Goal: Task Accomplishment & Management: Use online tool/utility

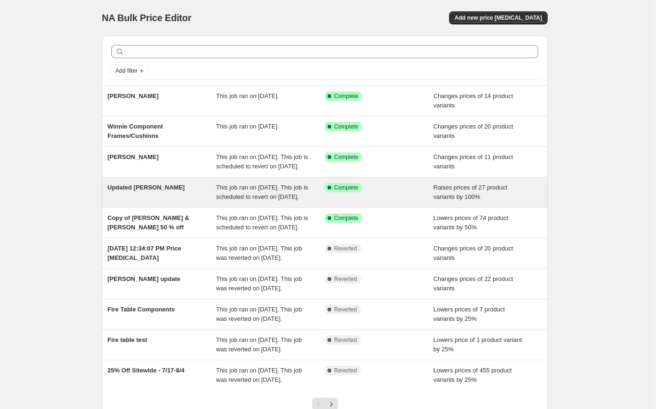
click at [146, 191] on span "Updated [PERSON_NAME]" at bounding box center [146, 187] width 77 height 7
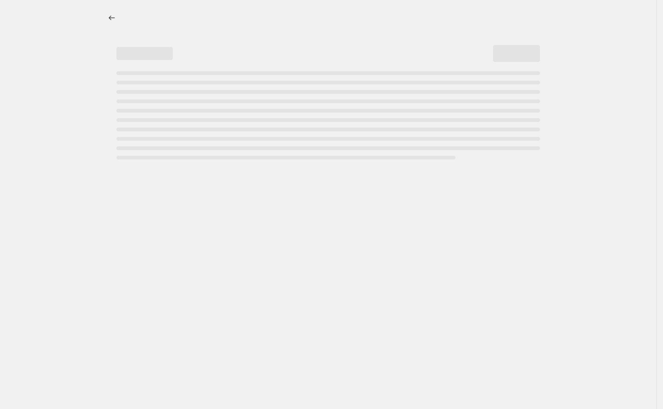
select select "percentage"
select select "collection"
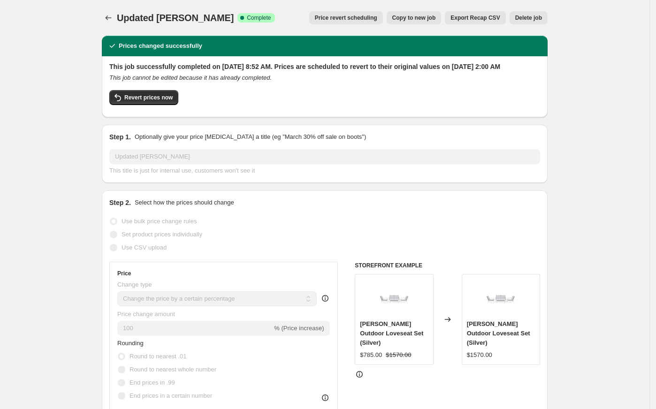
click at [377, 19] on span "Price revert scheduling" at bounding box center [346, 18] width 62 height 8
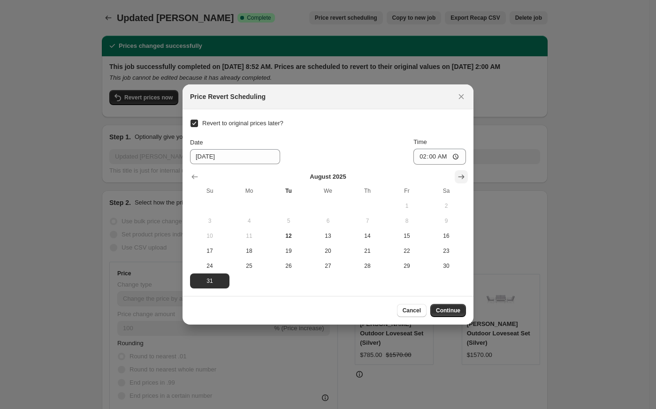
click at [459, 173] on icon "Show next month, September 2025" at bounding box center [461, 176] width 9 height 9
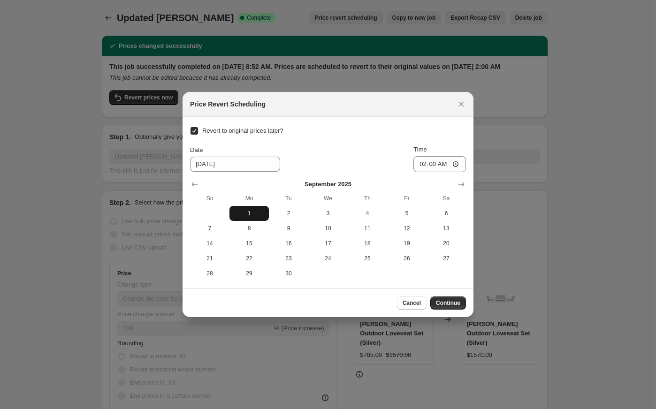
click at [251, 213] on span "1" at bounding box center [249, 214] width 32 height 8
type input "9/1/2025"
click at [454, 301] on span "Continue" at bounding box center [448, 304] width 24 height 8
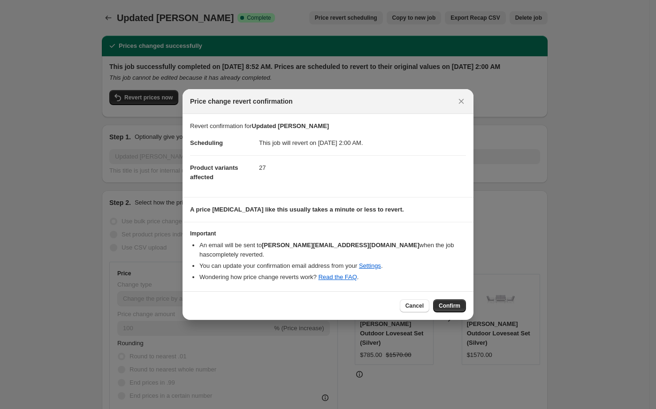
click at [446, 294] on div "Cancel Confirm" at bounding box center [328, 306] width 291 height 29
click at [446, 300] on button "Confirm" at bounding box center [449, 306] width 33 height 13
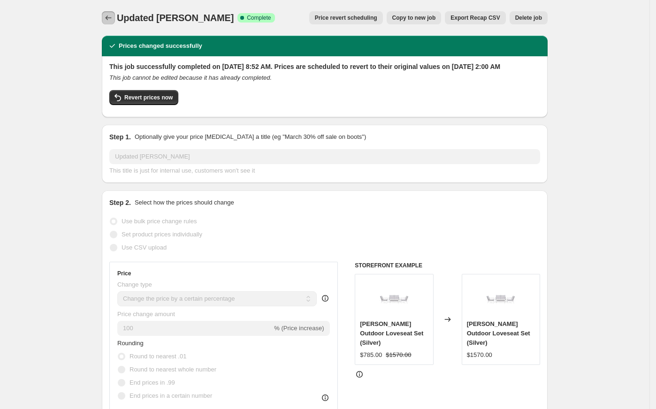
click at [113, 15] on icon "Price change jobs" at bounding box center [108, 17] width 9 height 9
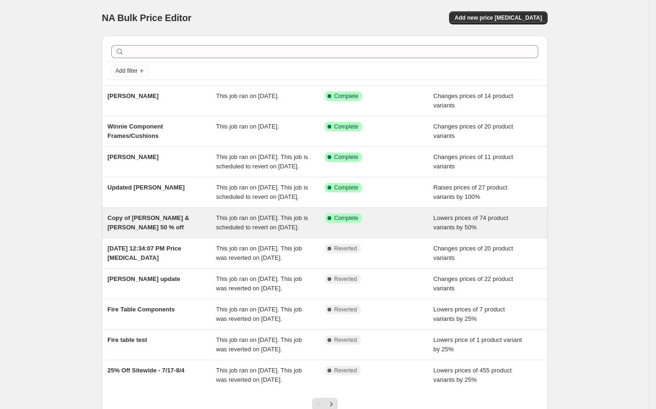
click at [168, 231] on span "Copy of [PERSON_NAME] & [PERSON_NAME] 50 % off" at bounding box center [149, 223] width 82 height 16
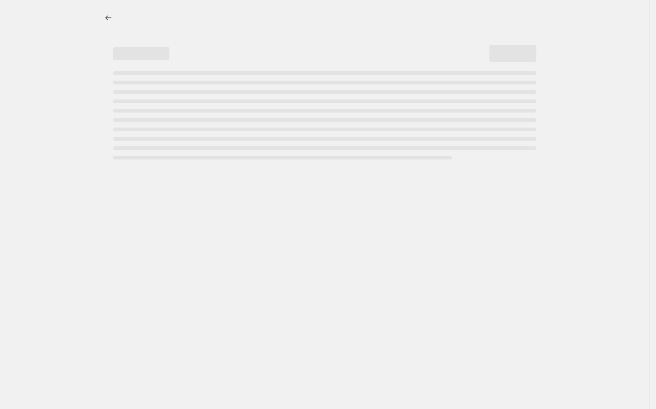
select select "percentage"
select select "collection"
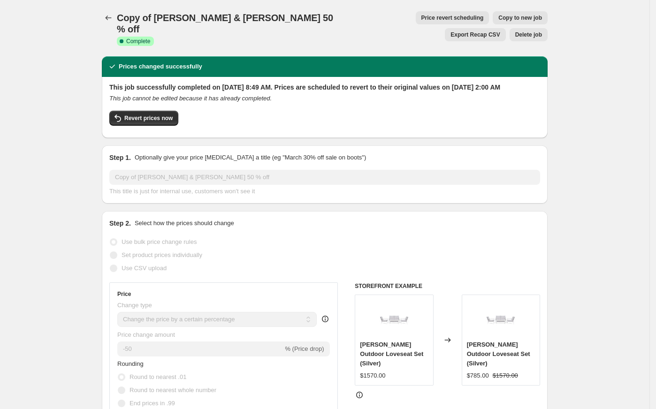
click at [422, 19] on span "Price revert scheduling" at bounding box center [453, 18] width 62 height 8
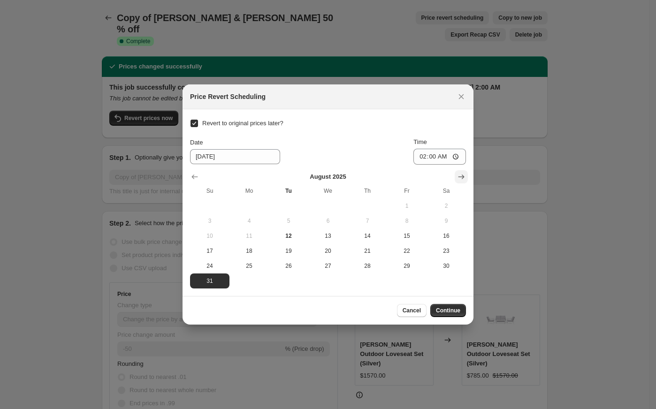
click at [464, 174] on icon "Show next month, September 2025" at bounding box center [461, 176] width 9 height 9
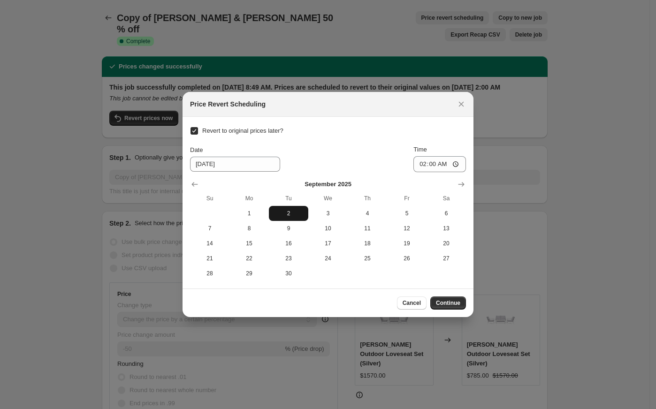
click at [285, 213] on span "2" at bounding box center [289, 214] width 32 height 8
type input "9/2/2025"
click at [452, 307] on button "Continue" at bounding box center [449, 303] width 36 height 13
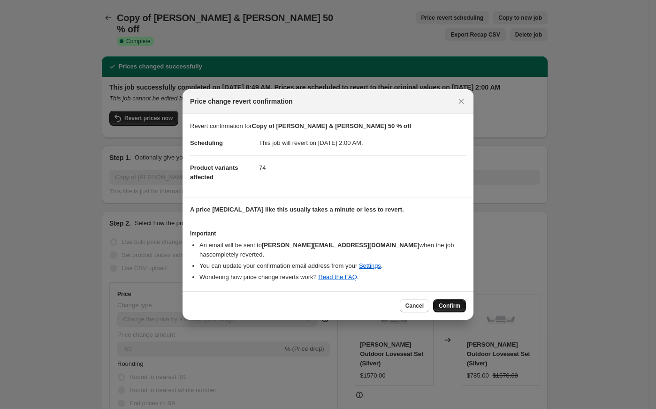
click at [445, 300] on button "Confirm" at bounding box center [449, 306] width 33 height 13
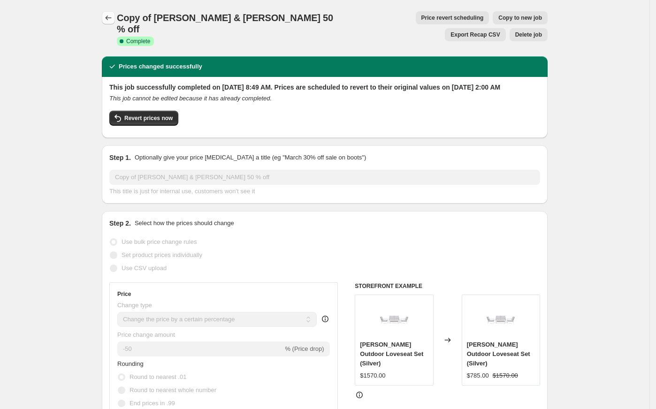
click at [113, 21] on icon "Price change jobs" at bounding box center [108, 17] width 9 height 9
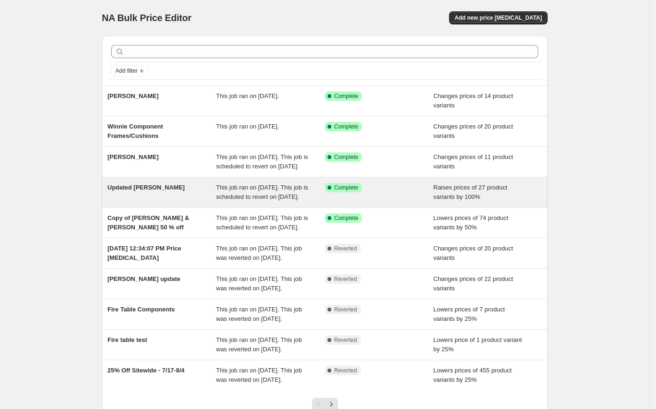
click at [167, 202] on div "Updated [PERSON_NAME]" at bounding box center [162, 192] width 109 height 19
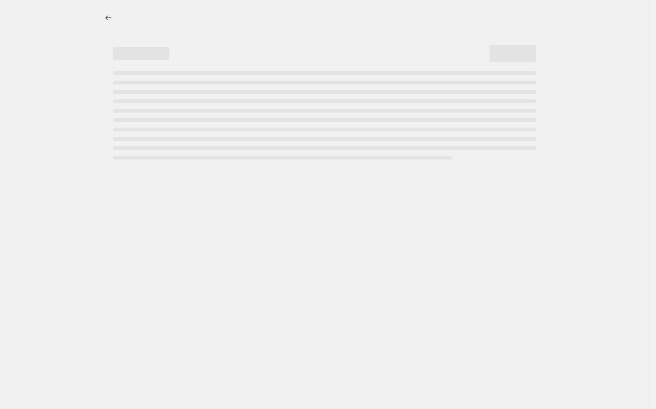
select select "percentage"
select select "collection"
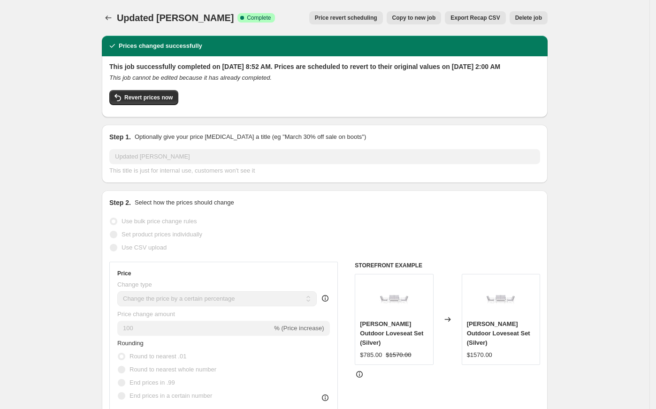
click at [358, 18] on span "Price revert scheduling" at bounding box center [346, 18] width 62 height 8
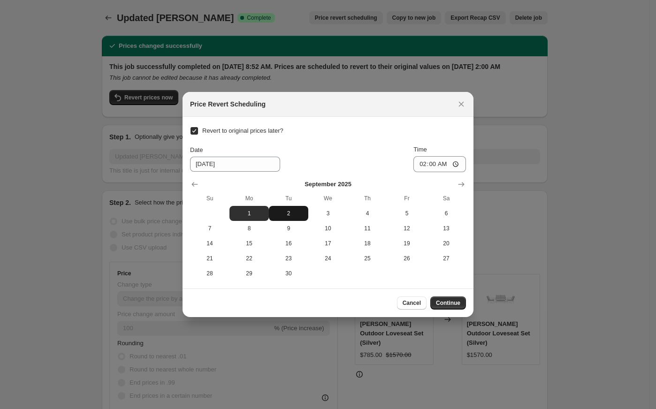
click at [290, 208] on button "2" at bounding box center [288, 213] width 39 height 15
type input "9/2/2025"
click at [446, 301] on span "Continue" at bounding box center [448, 304] width 24 height 8
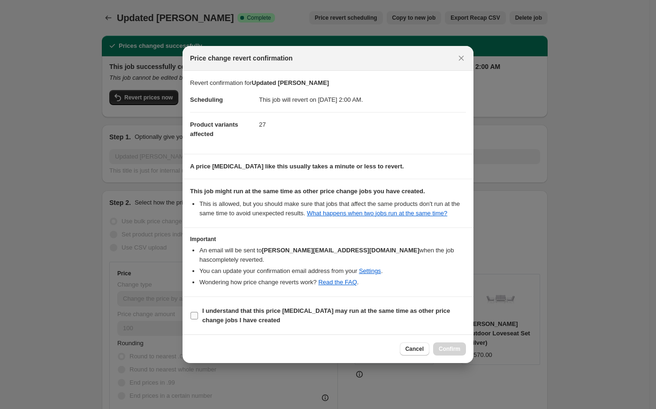
click at [249, 322] on label "I understand that this price change job may run at the same time as other price…" at bounding box center [328, 316] width 276 height 23
click at [198, 320] on input "I understand that this price change job may run at the same time as other price…" at bounding box center [195, 316] width 8 height 8
checkbox input "true"
click at [449, 346] on span "Confirm" at bounding box center [450, 350] width 22 height 8
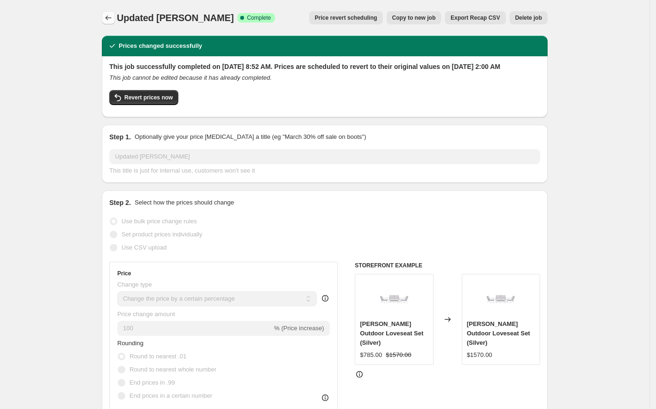
click at [113, 21] on icon "Price change jobs" at bounding box center [108, 17] width 9 height 9
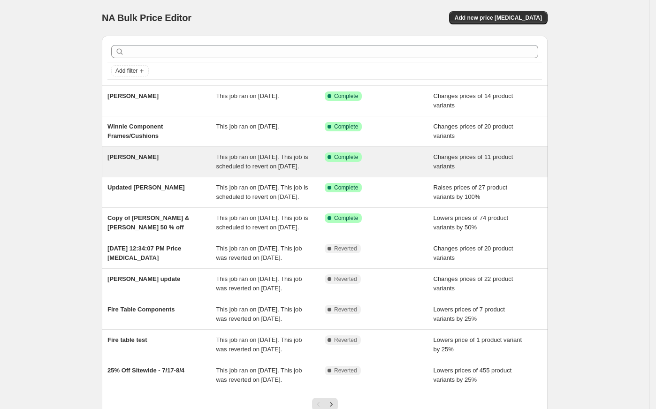
click at [154, 162] on div "[PERSON_NAME]" at bounding box center [162, 162] width 109 height 19
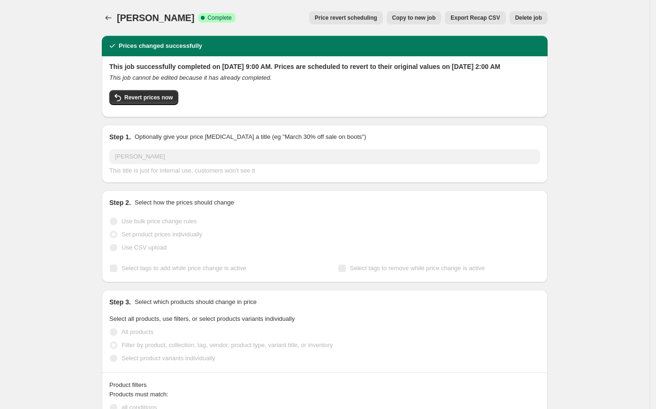
click at [357, 23] on button "Price revert scheduling" at bounding box center [346, 17] width 74 height 13
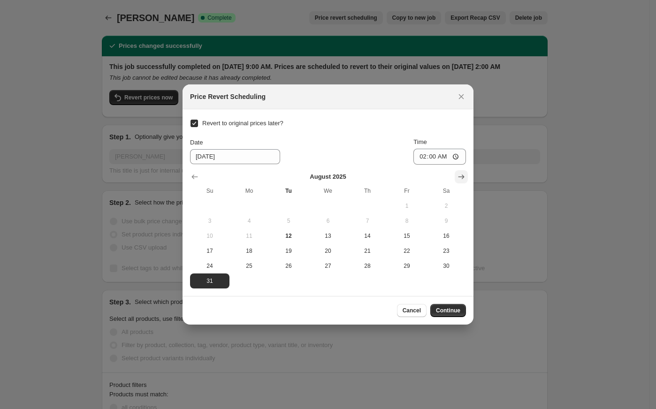
click at [457, 177] on icon "Show next month, September 2025" at bounding box center [461, 176] width 9 height 9
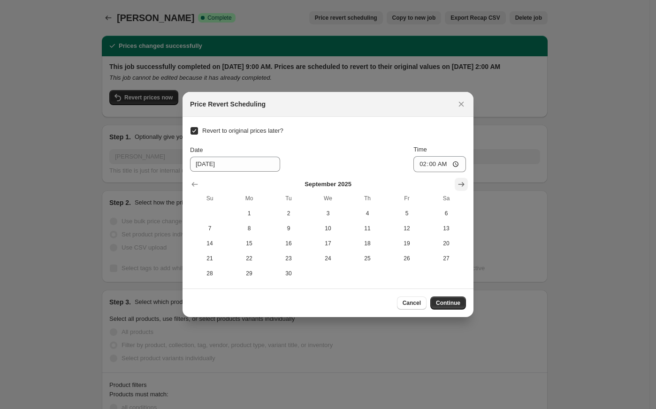
click at [457, 177] on div "September 2025 Su Mo Tu We Th Fr Sa 1 2 3 4 5 6 7 8 9 10 11 12 13 14 15 16 17 1…" at bounding box center [325, 226] width 284 height 109
click at [290, 211] on span "2" at bounding box center [289, 214] width 32 height 8
type input "9/2/2025"
click at [449, 302] on span "Continue" at bounding box center [448, 304] width 24 height 8
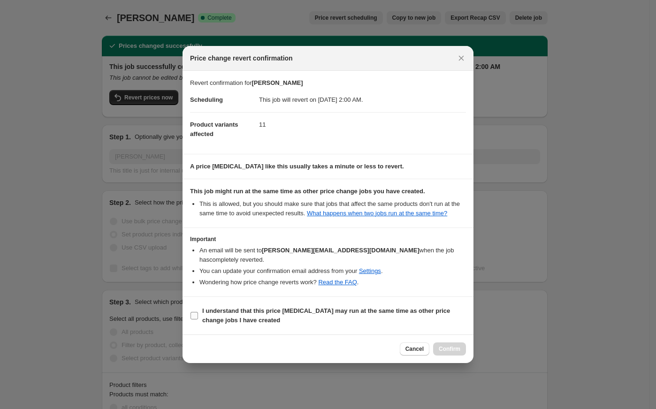
click at [231, 313] on b "I understand that this price change job may run at the same time as other price…" at bounding box center [326, 316] width 248 height 16
click at [198, 313] on input "I understand that this price change job may run at the same time as other price…" at bounding box center [195, 316] width 8 height 8
checkbox input "true"
click at [445, 346] on span "Confirm" at bounding box center [450, 350] width 22 height 8
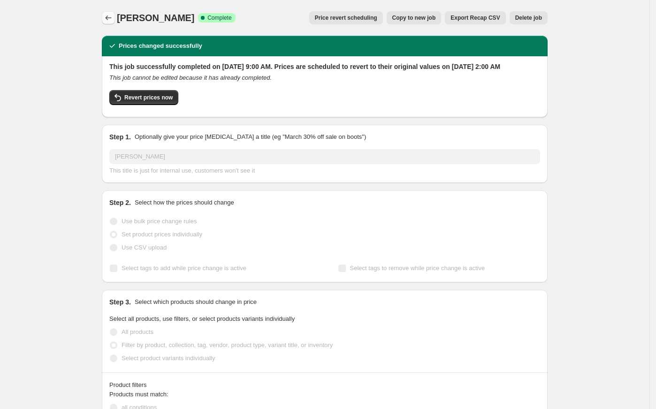
click at [110, 19] on icon "Price change jobs" at bounding box center [109, 17] width 6 height 5
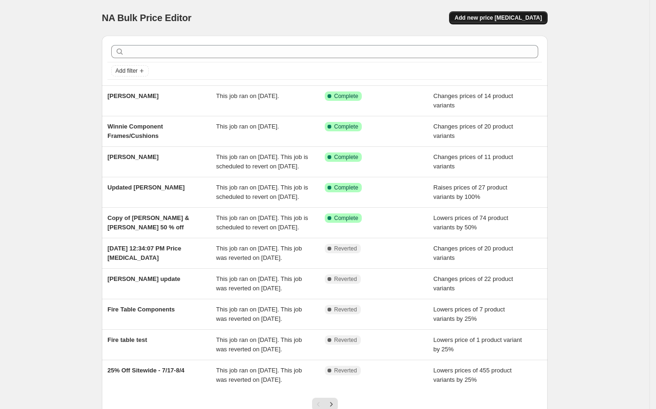
click at [498, 17] on span "Add new price [MEDICAL_DATA]" at bounding box center [498, 18] width 87 height 8
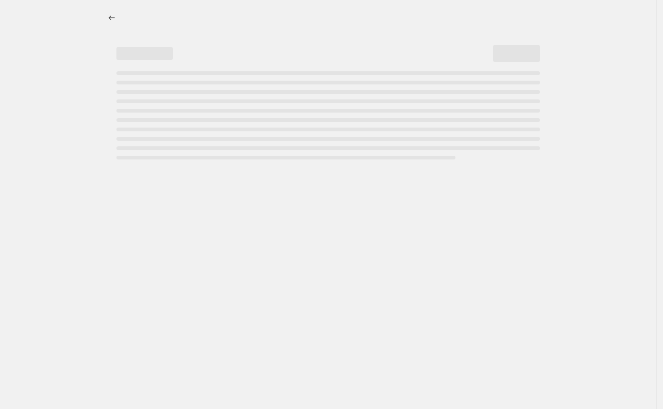
select select "percentage"
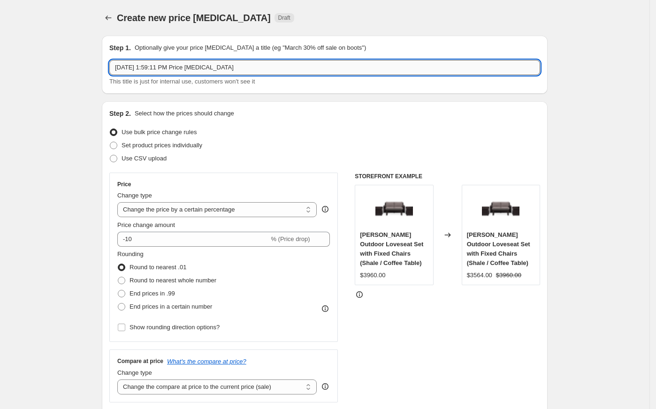
click at [250, 72] on input "Aug 12, 2025, 1:59:11 PM Price change job" at bounding box center [324, 67] width 431 height 15
type input "40% Off [PERSON_NAME], Covers, Fire Tables"
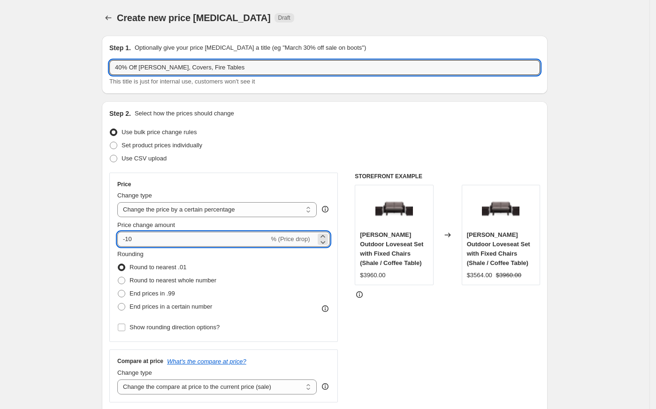
click at [162, 243] on input "-10" at bounding box center [193, 239] width 152 height 15
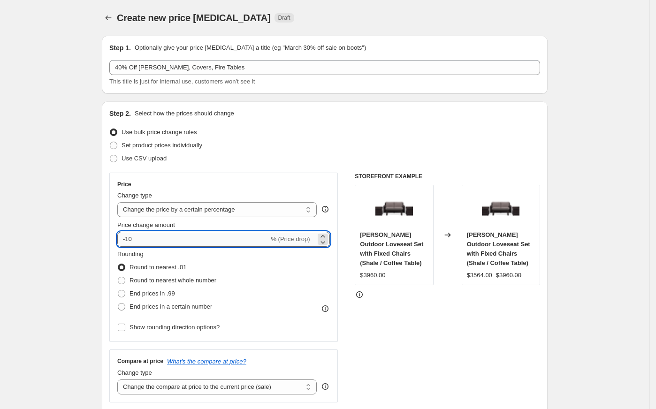
type input "-1"
type input "-40"
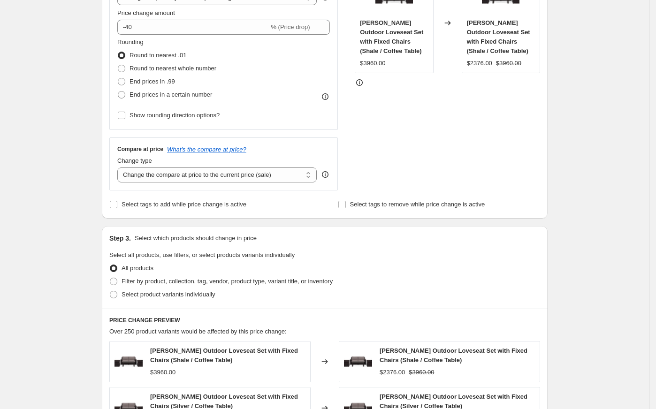
scroll to position [213, 0]
click at [116, 285] on span at bounding box center [114, 281] width 8 height 8
click at [110, 278] on input "Filter by product, collection, tag, vendor, product type, variant title, or inv…" at bounding box center [110, 277] width 0 height 0
radio input "true"
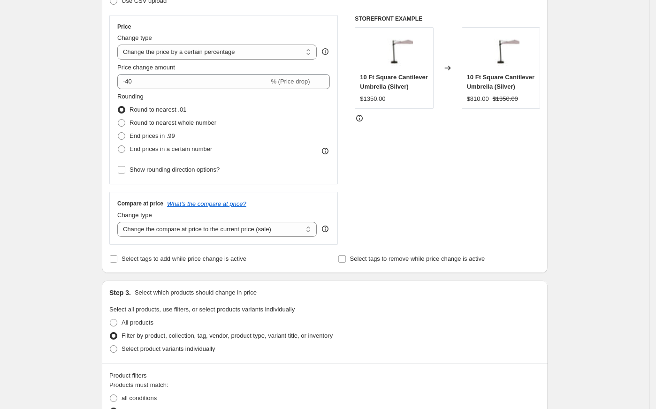
scroll to position [333, 0]
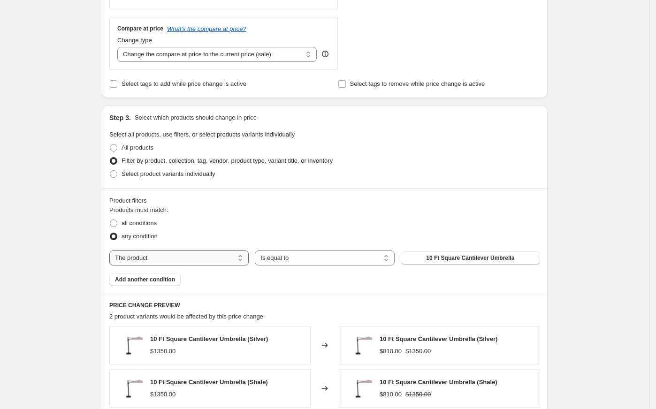
click at [211, 256] on select "The product The product's collection The product's tag The product's vendor The…" at bounding box center [178, 258] width 139 height 15
select select "collection"
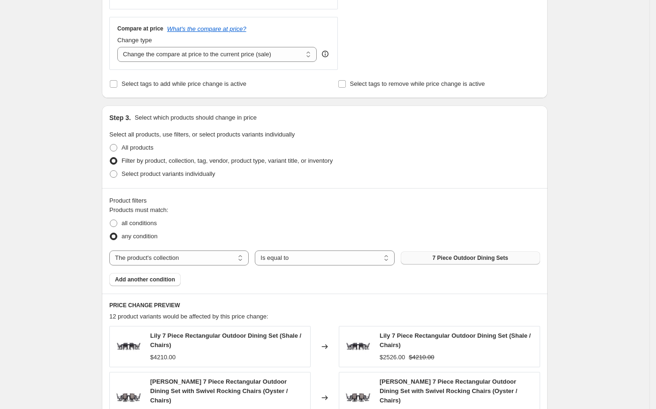
click at [447, 259] on span "7 Piece Outdoor Dining Sets" at bounding box center [471, 258] width 76 height 8
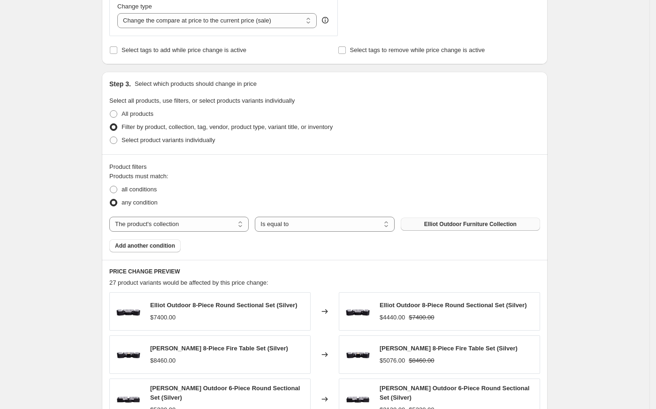
scroll to position [367, 0]
click at [154, 243] on span "Add another condition" at bounding box center [145, 246] width 60 height 8
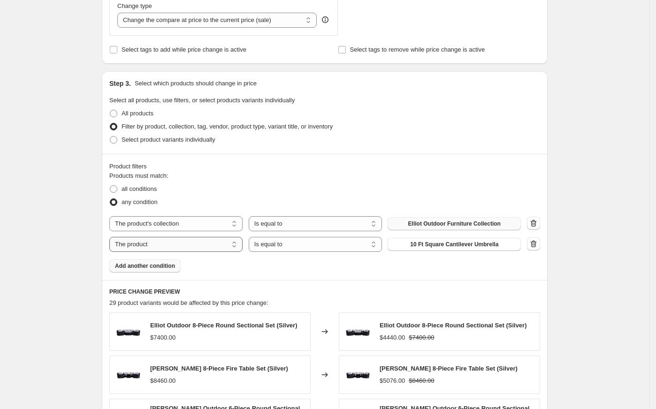
click at [209, 246] on select "The product The product's collection The product's tag The product's vendor The…" at bounding box center [175, 244] width 133 height 15
select select "collection"
click at [462, 251] on button "7 Piece Outdoor Dining Sets" at bounding box center [454, 244] width 133 height 13
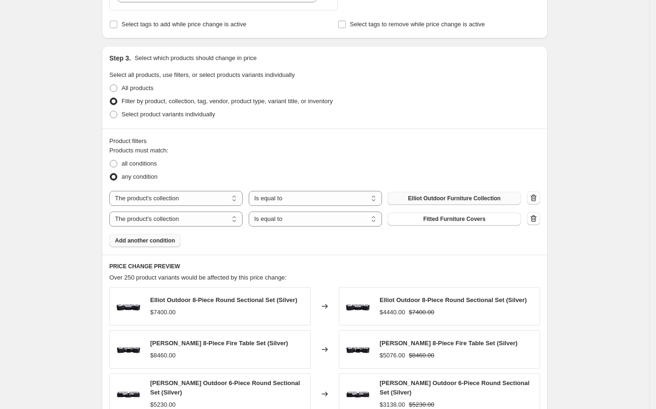
click at [153, 239] on span "Add another condition" at bounding box center [145, 241] width 60 height 8
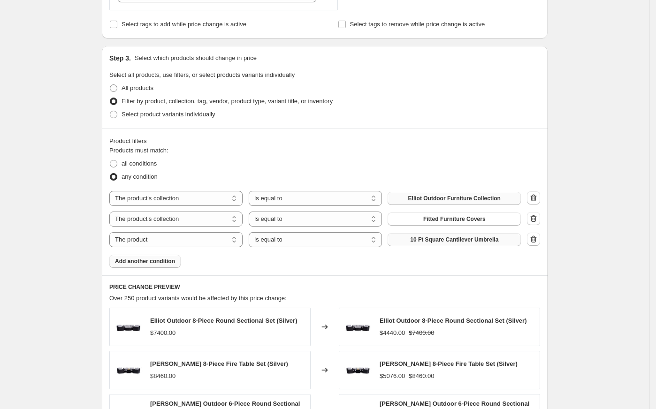
click at [420, 241] on span "10 Ft Square Cantilever Umbrella" at bounding box center [454, 240] width 88 height 8
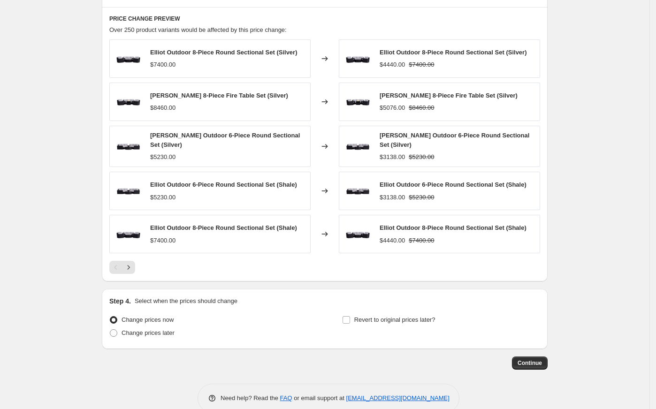
scroll to position [662, 0]
click at [133, 267] on icon "Next" at bounding box center [128, 266] width 9 height 9
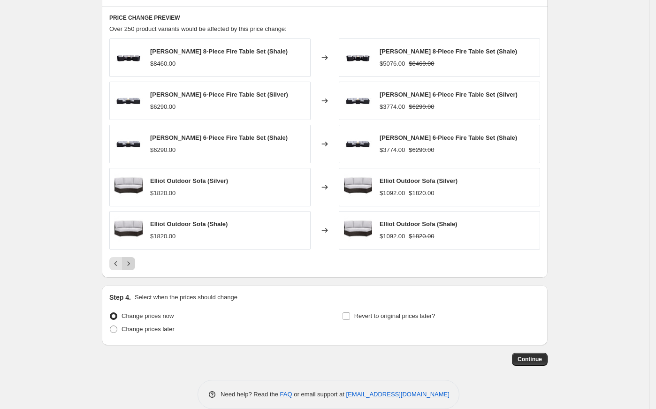
click at [133, 267] on icon "Next" at bounding box center [128, 263] width 9 height 9
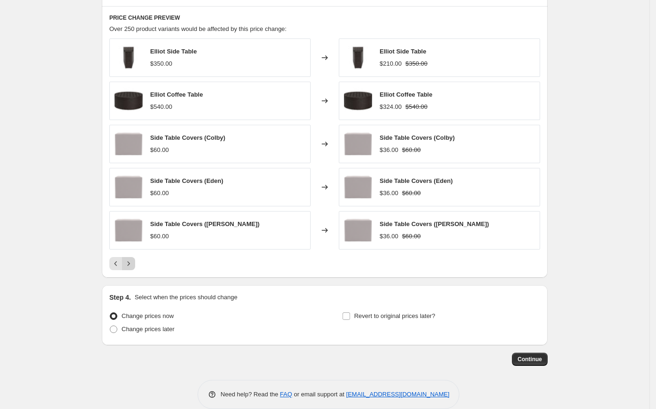
click at [133, 267] on icon "Next" at bounding box center [128, 263] width 9 height 9
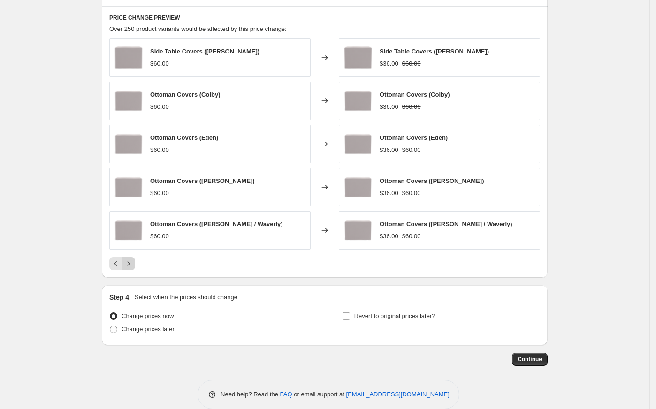
click at [133, 267] on icon "Next" at bounding box center [128, 263] width 9 height 9
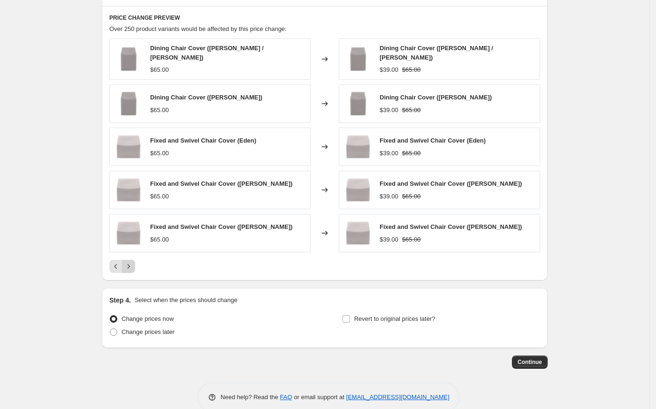
click at [133, 267] on icon "Next" at bounding box center [128, 266] width 9 height 9
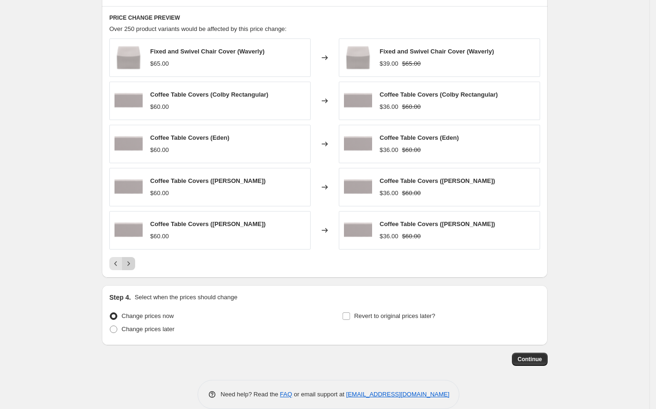
click at [133, 267] on icon "Next" at bounding box center [128, 263] width 9 height 9
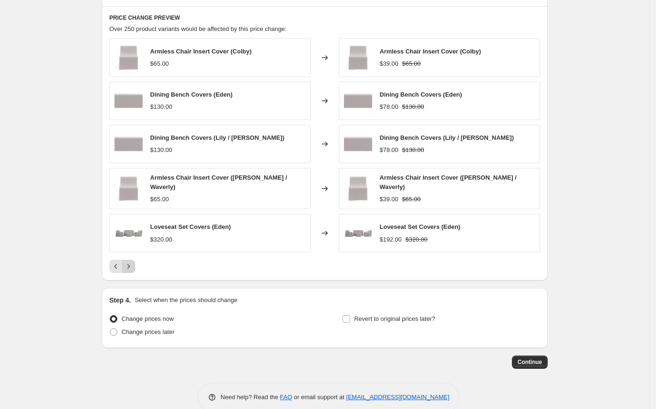
click at [133, 267] on icon "Next" at bounding box center [128, 266] width 9 height 9
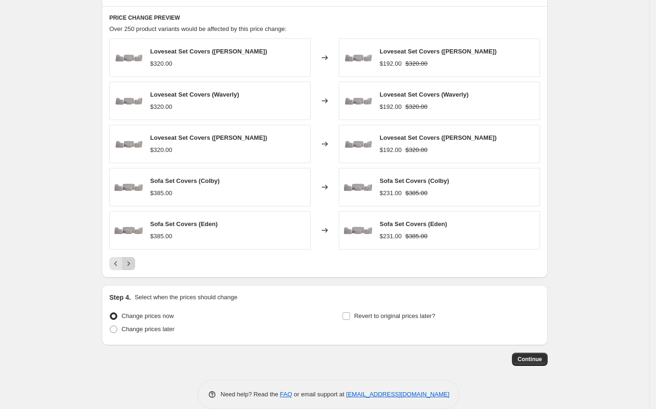
click at [133, 267] on icon "Next" at bounding box center [128, 263] width 9 height 9
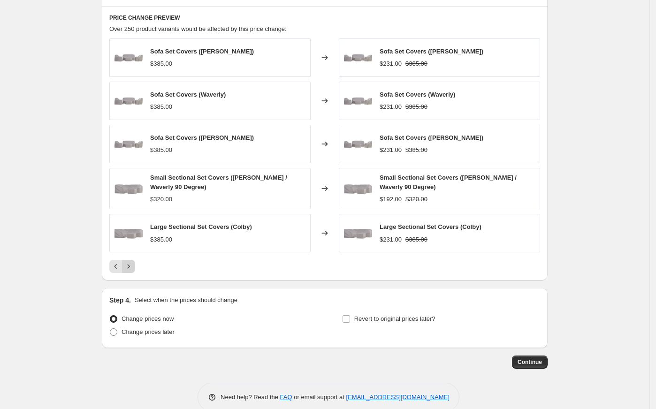
click at [133, 267] on icon "Next" at bounding box center [128, 266] width 9 height 9
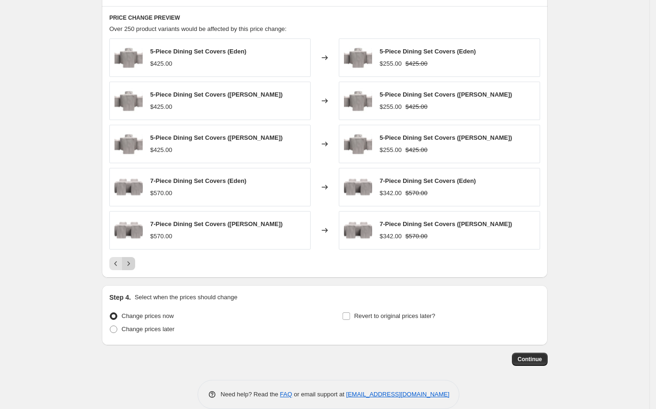
click at [133, 267] on icon "Next" at bounding box center [128, 263] width 9 height 9
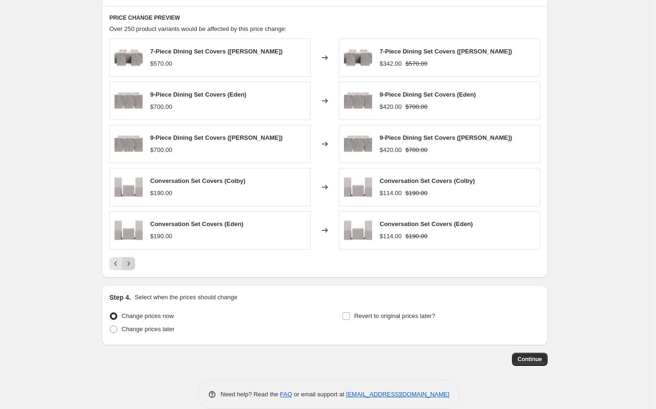
click at [133, 267] on icon "Next" at bounding box center [128, 263] width 9 height 9
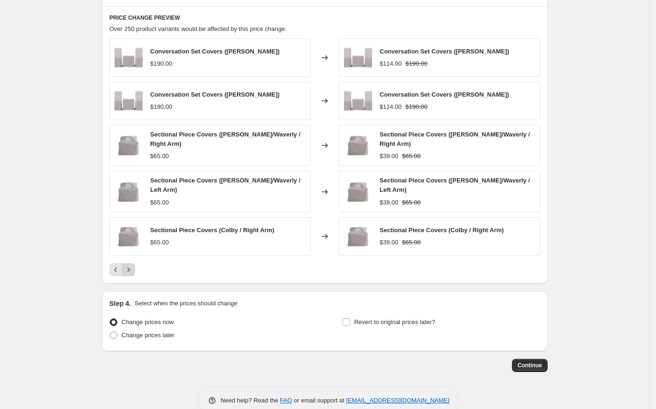
click at [133, 267] on icon "Next" at bounding box center [128, 269] width 9 height 9
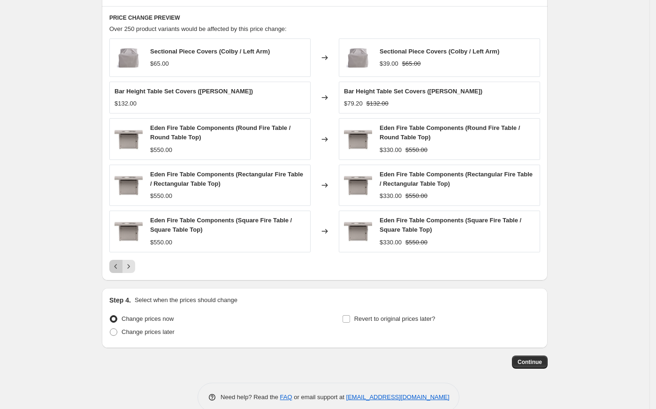
click at [118, 267] on icon "Previous" at bounding box center [115, 266] width 9 height 9
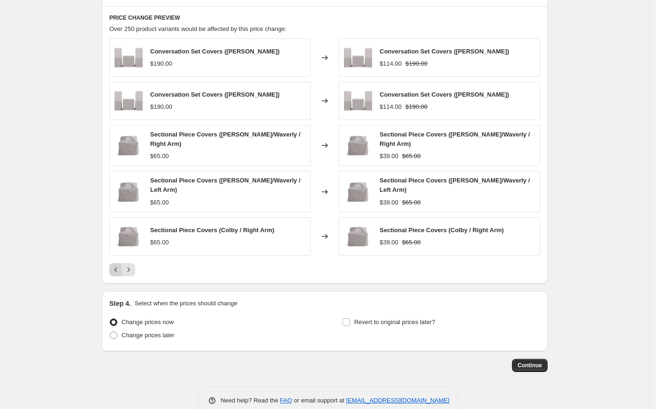
click at [118, 267] on icon "Previous" at bounding box center [115, 269] width 9 height 9
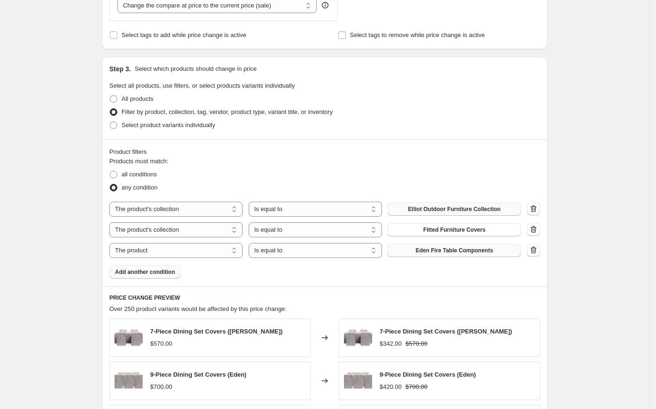
scroll to position [350, 0]
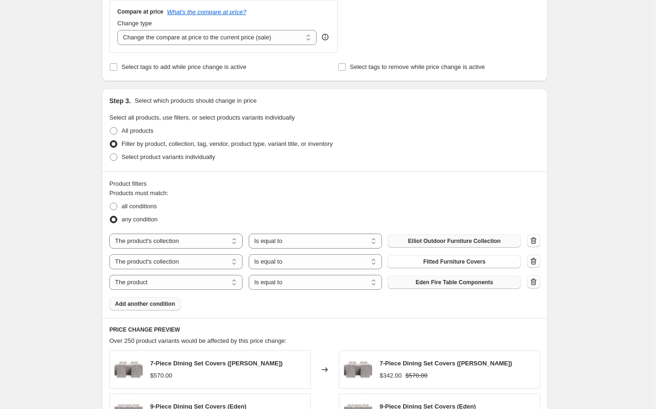
click at [166, 303] on span "Add another condition" at bounding box center [145, 304] width 60 height 8
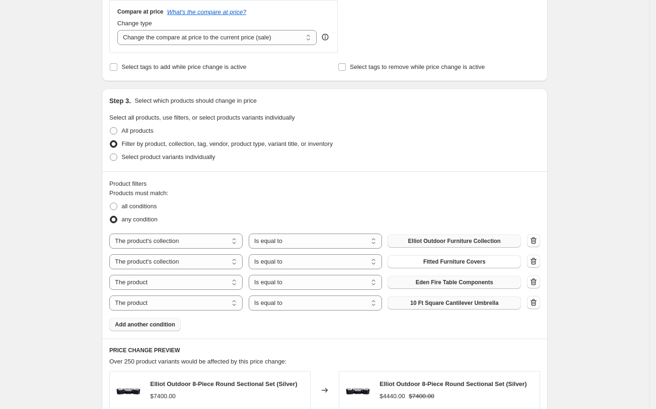
click at [409, 302] on button "10 Ft Square Cantilever Umbrella" at bounding box center [454, 303] width 133 height 13
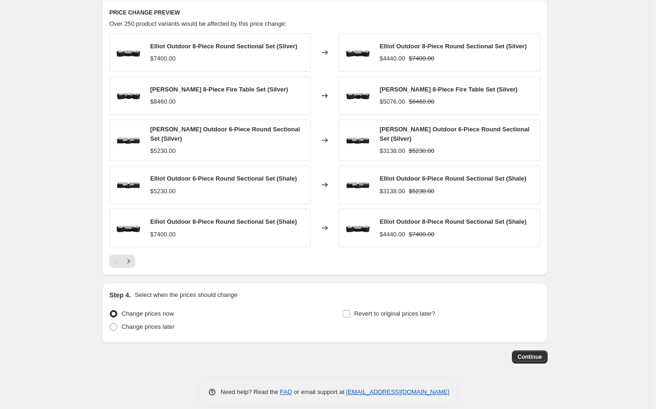
scroll to position [688, 0]
click at [135, 262] on button "Next" at bounding box center [128, 260] width 13 height 13
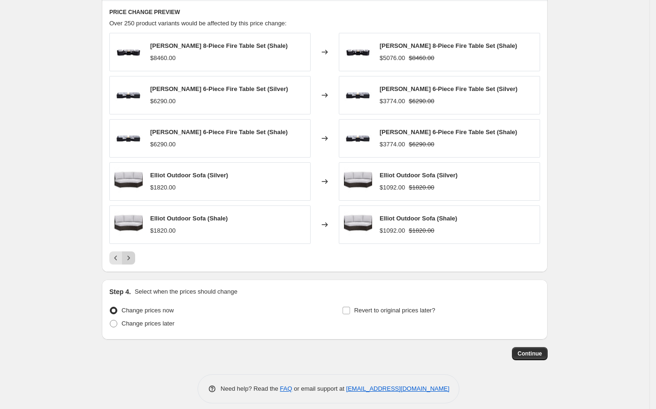
click at [135, 262] on button "Next" at bounding box center [128, 258] width 13 height 13
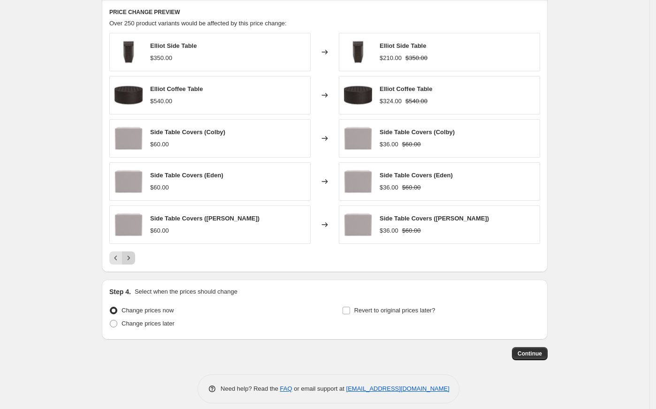
click at [135, 262] on button "Next" at bounding box center [128, 258] width 13 height 13
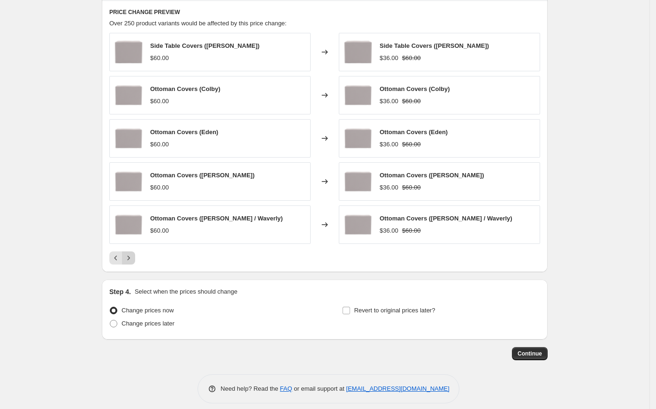
click at [135, 262] on button "Next" at bounding box center [128, 258] width 13 height 13
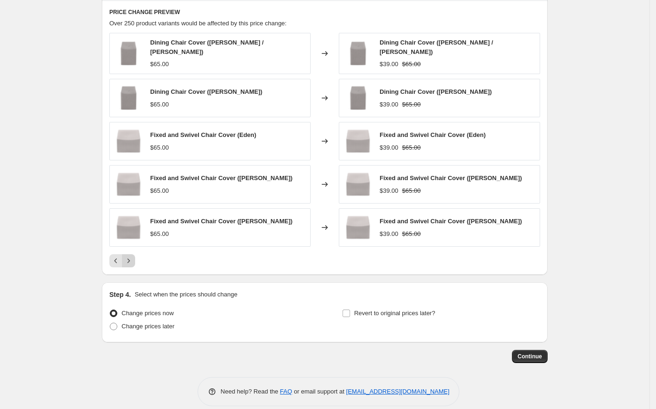
click at [135, 262] on button "Next" at bounding box center [128, 260] width 13 height 13
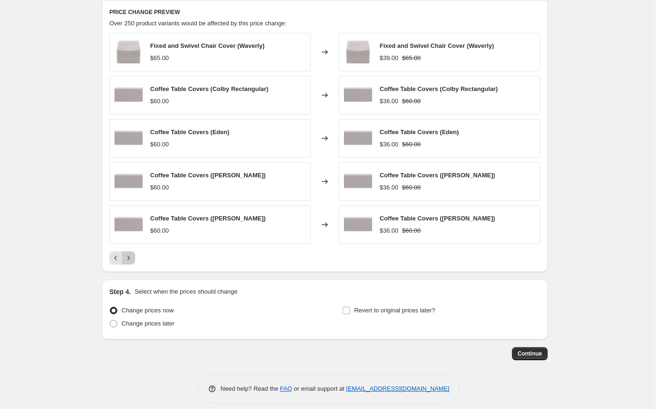
click at [135, 262] on button "Next" at bounding box center [128, 258] width 13 height 13
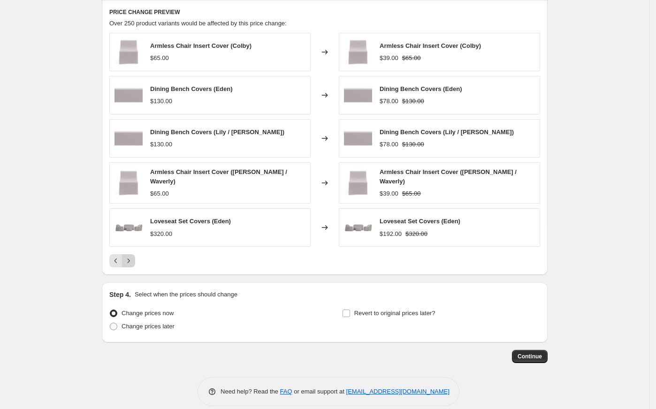
click at [135, 262] on button "Next" at bounding box center [128, 260] width 13 height 13
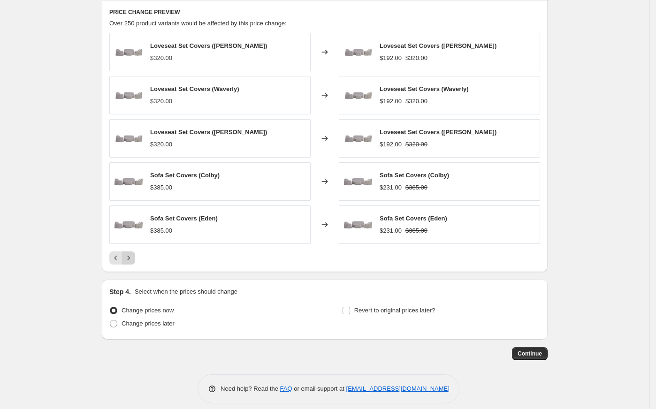
click at [135, 262] on button "Next" at bounding box center [128, 258] width 13 height 13
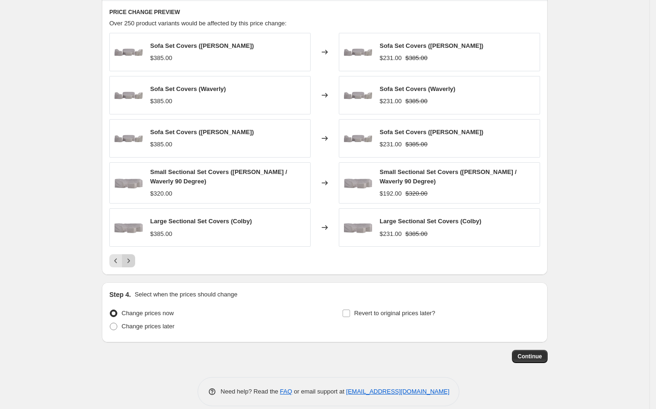
click at [135, 262] on button "Next" at bounding box center [128, 260] width 13 height 13
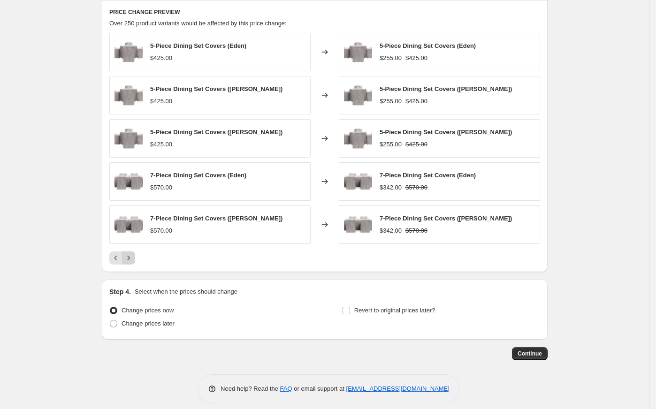
click at [135, 262] on button "Next" at bounding box center [128, 258] width 13 height 13
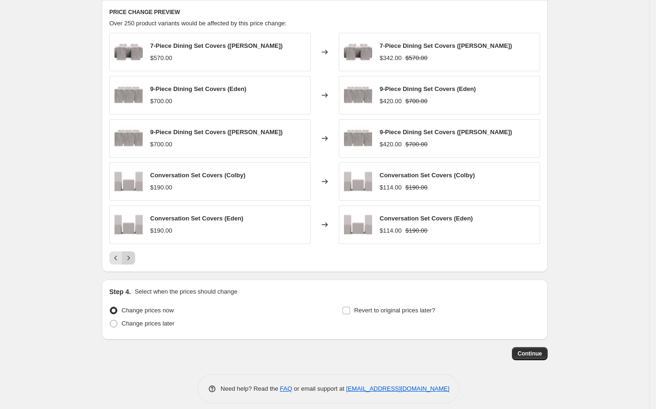
click at [135, 262] on button "Next" at bounding box center [128, 258] width 13 height 13
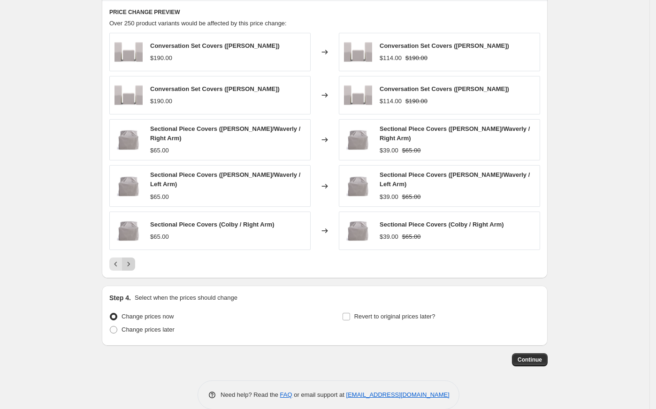
click at [135, 262] on button "Next" at bounding box center [128, 264] width 13 height 13
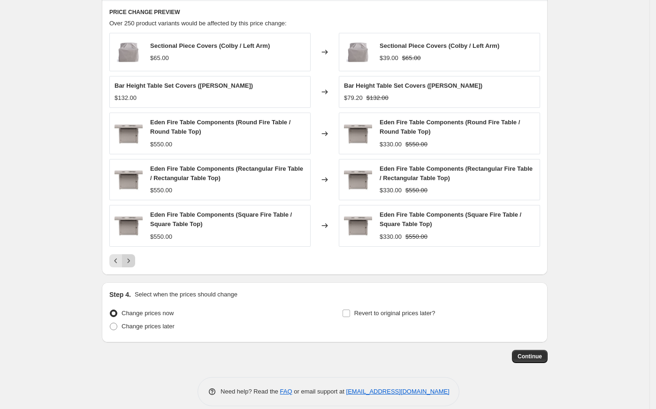
click at [135, 262] on button "Next" at bounding box center [128, 260] width 13 height 13
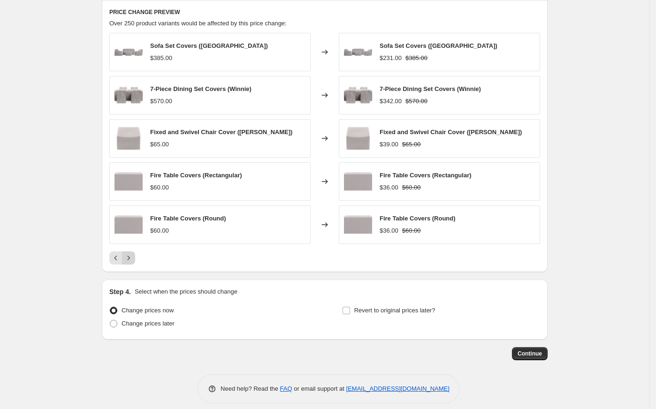
click at [135, 262] on button "Next" at bounding box center [128, 258] width 13 height 13
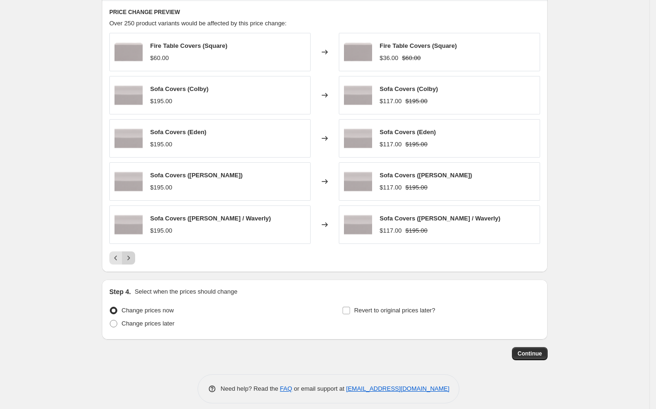
click at [135, 262] on button "Next" at bounding box center [128, 258] width 13 height 13
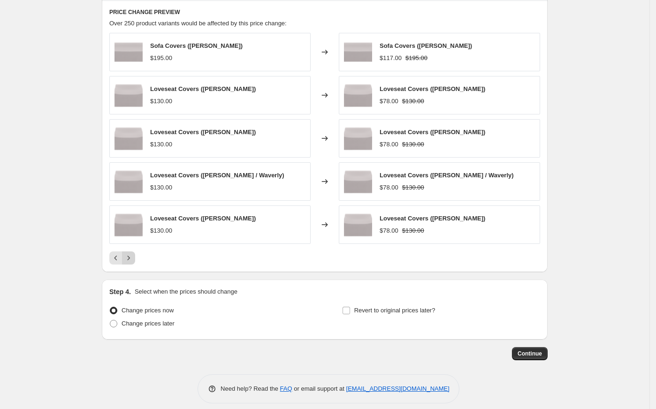
click at [135, 262] on button "Next" at bounding box center [128, 258] width 13 height 13
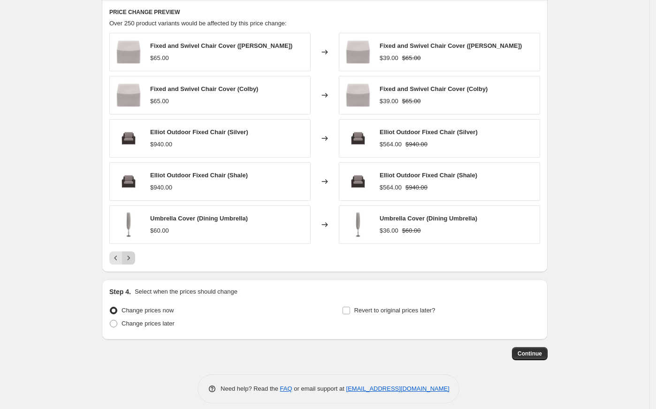
click at [135, 262] on button "Next" at bounding box center [128, 258] width 13 height 13
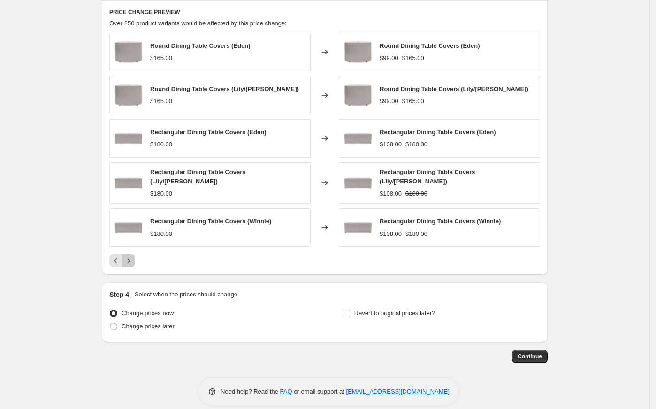
click at [135, 262] on button "Next" at bounding box center [128, 260] width 13 height 13
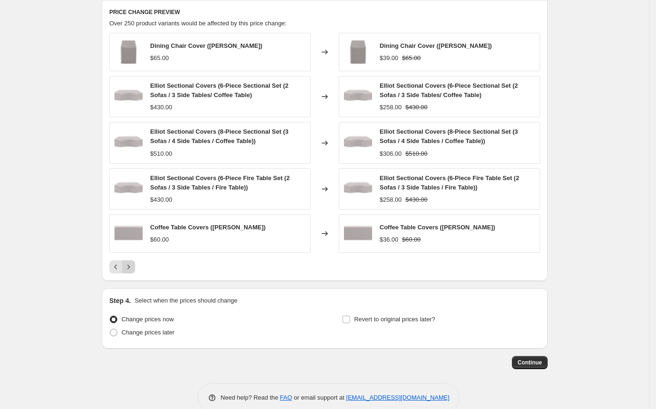
click at [136, 262] on div "Dining Chair Cover (Winnie) $65.00 Changed to Dining Chair Cover (Winnie) $39.0…" at bounding box center [324, 153] width 431 height 241
click at [132, 266] on icon "Next" at bounding box center [128, 266] width 9 height 9
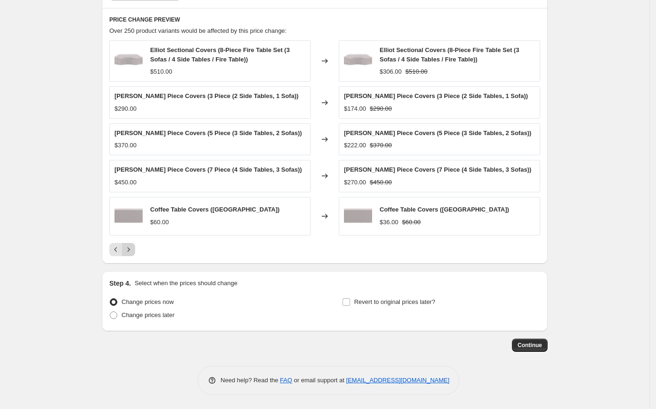
scroll to position [684, 0]
click at [132, 254] on icon "Next" at bounding box center [128, 249] width 9 height 9
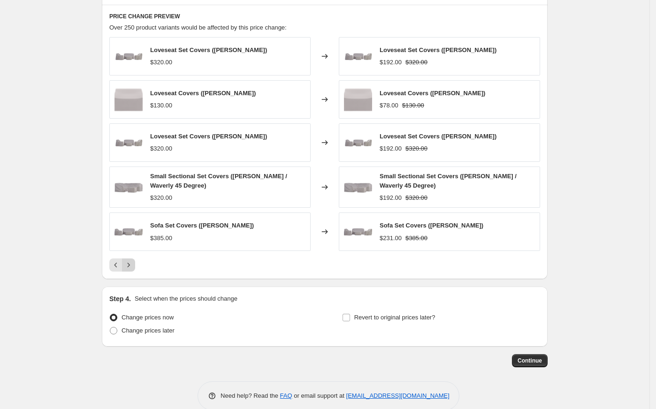
click at [132, 265] on icon "Next" at bounding box center [128, 265] width 9 height 9
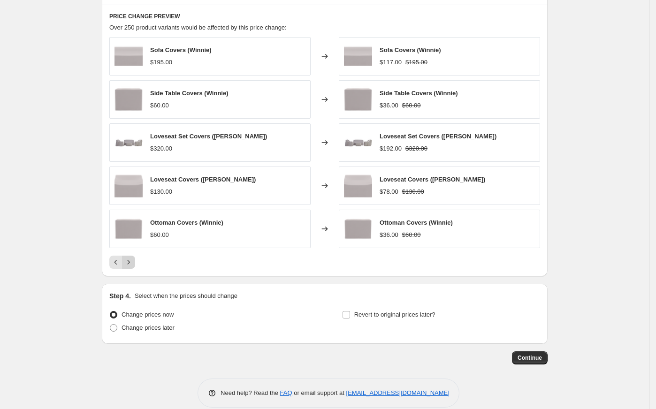
click at [132, 267] on icon "Next" at bounding box center [128, 262] width 9 height 9
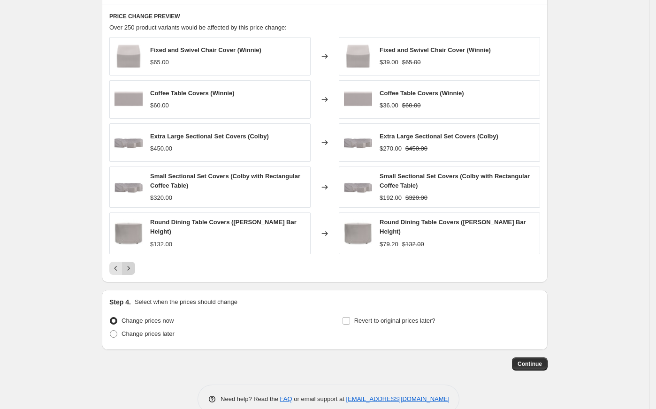
click at [132, 268] on icon "Next" at bounding box center [128, 268] width 9 height 9
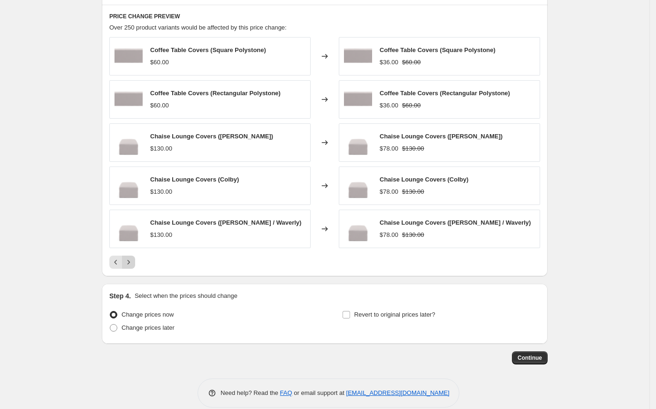
click at [132, 267] on icon "Next" at bounding box center [128, 262] width 9 height 9
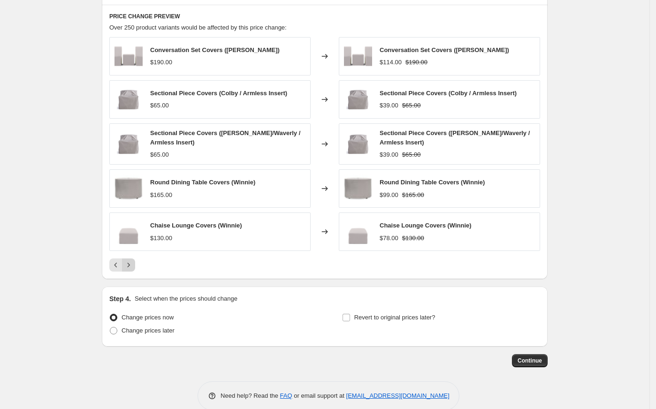
click at [132, 268] on icon "Next" at bounding box center [128, 265] width 9 height 9
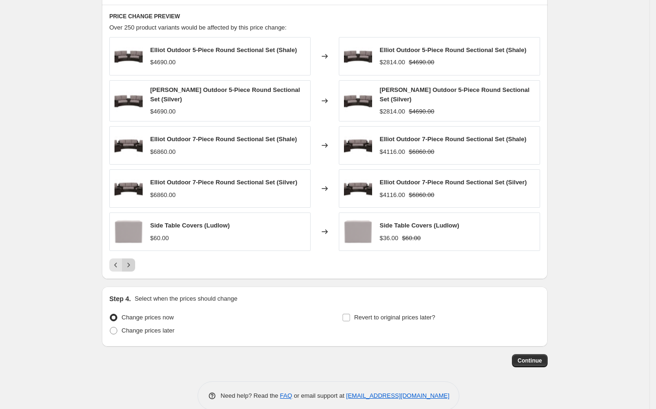
click at [132, 268] on icon "Next" at bounding box center [128, 265] width 9 height 9
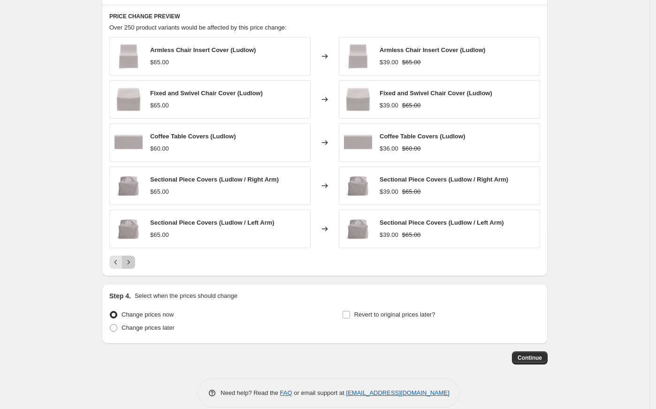
click at [132, 267] on icon "Next" at bounding box center [128, 262] width 9 height 9
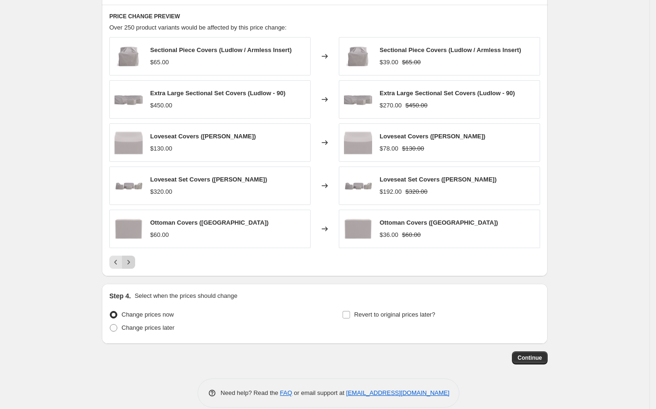
click at [132, 267] on icon "Next" at bounding box center [128, 262] width 9 height 9
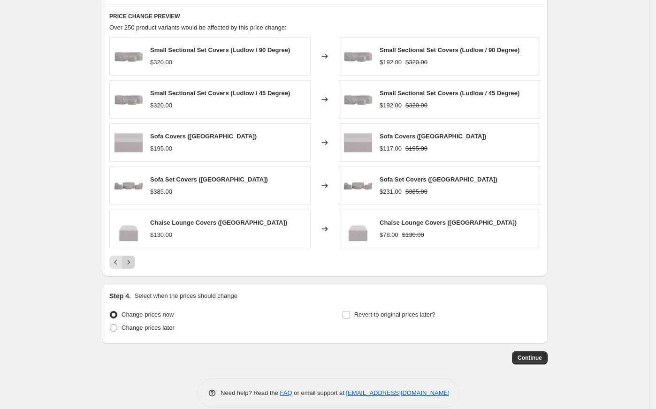
click at [132, 267] on icon "Next" at bounding box center [128, 262] width 9 height 9
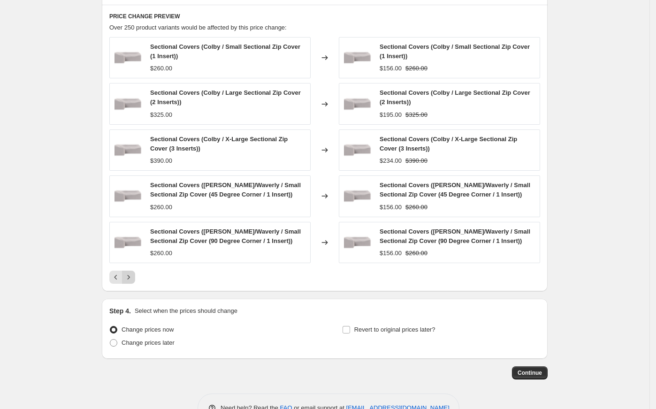
click at [132, 268] on div "Sectional Covers (Colby / Small Sectional Zip Cover (1 Insert)) $260.00 Changed…" at bounding box center [324, 160] width 431 height 247
click at [132, 277] on icon "Next" at bounding box center [128, 277] width 9 height 9
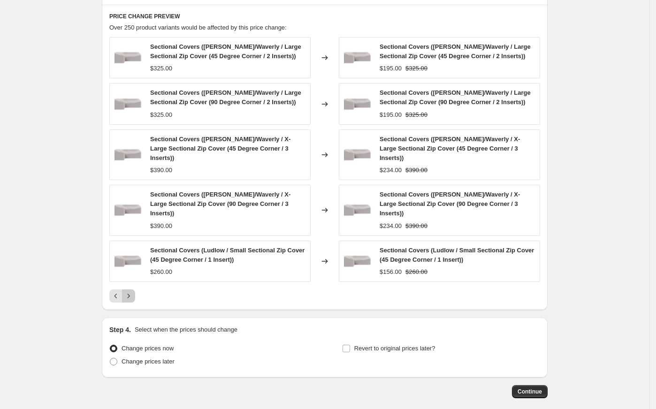
click at [132, 292] on icon "Next" at bounding box center [128, 296] width 9 height 9
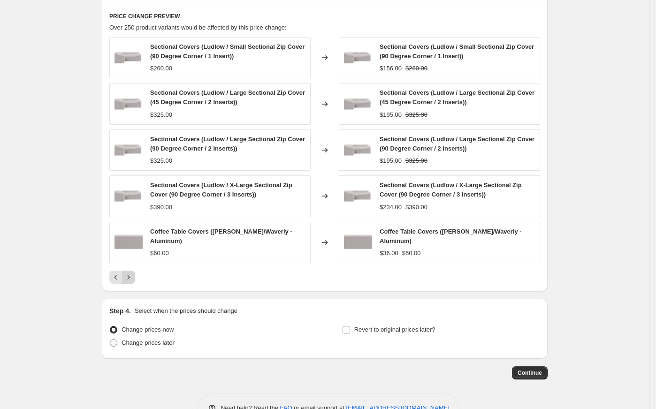
click at [132, 283] on button "Next" at bounding box center [128, 277] width 13 height 13
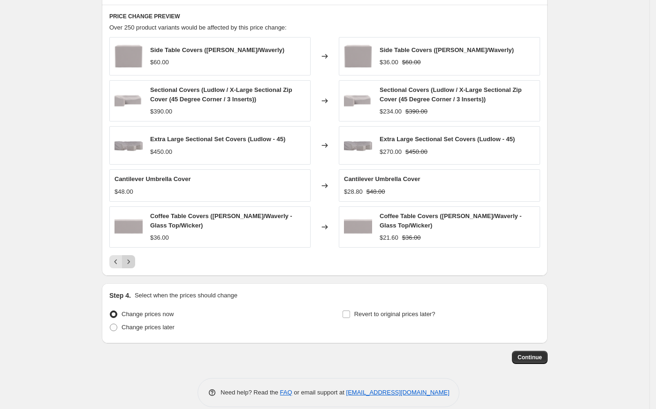
click at [132, 267] on icon "Next" at bounding box center [128, 261] width 9 height 9
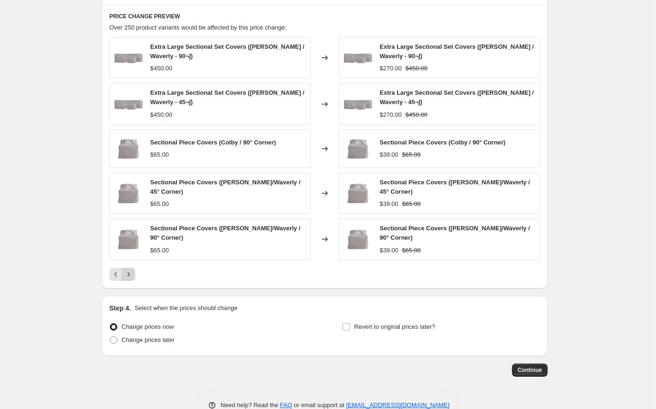
click at [132, 274] on icon "Next" at bounding box center [128, 274] width 9 height 9
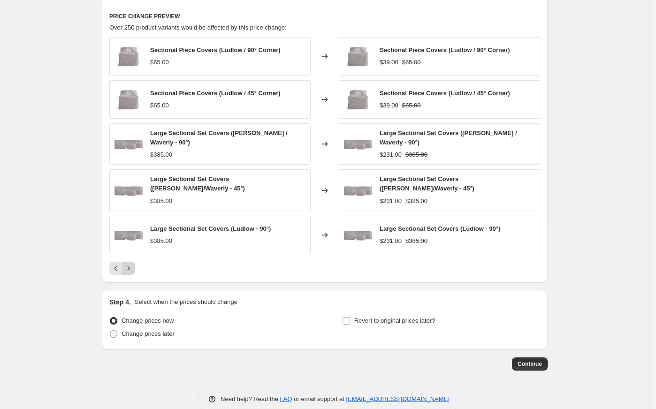
click at [131, 269] on icon "Next" at bounding box center [128, 268] width 9 height 9
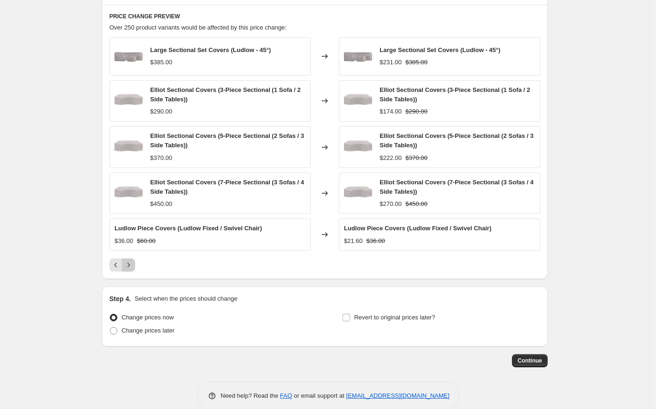
click at [131, 269] on icon "Next" at bounding box center [128, 265] width 9 height 9
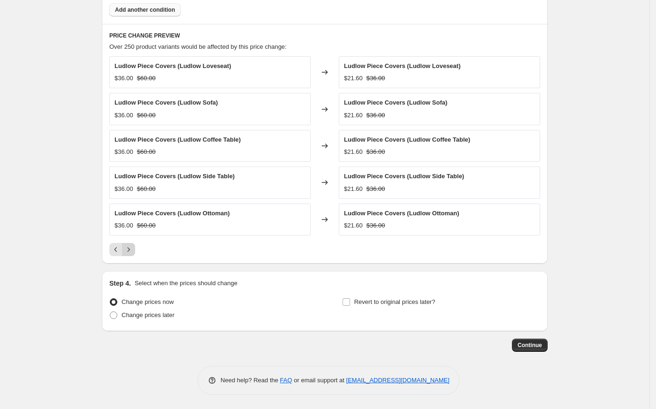
scroll to position [668, 0]
click at [131, 252] on icon "Next" at bounding box center [128, 249] width 9 height 9
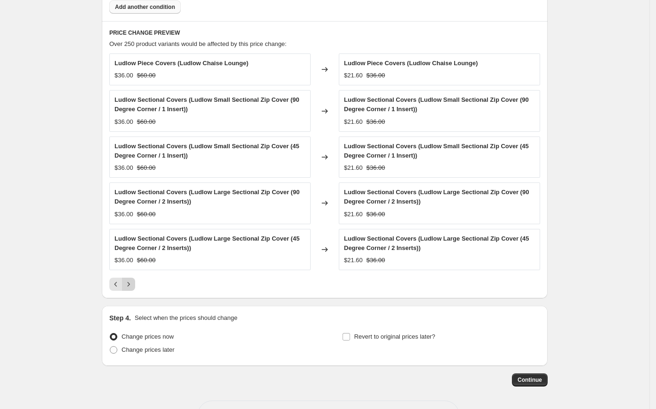
click at [130, 287] on icon "Next" at bounding box center [128, 284] width 9 height 9
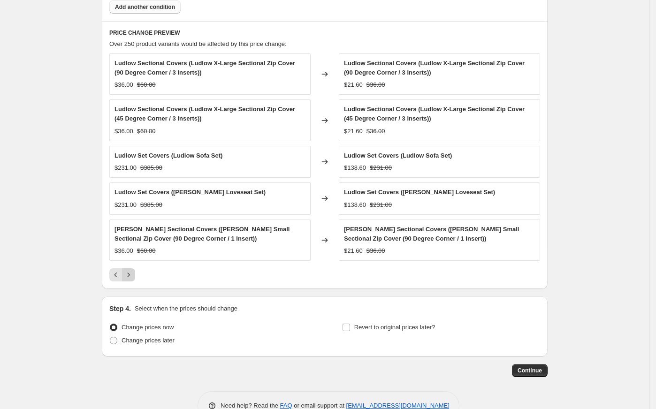
click at [130, 282] on button "Next" at bounding box center [128, 275] width 13 height 13
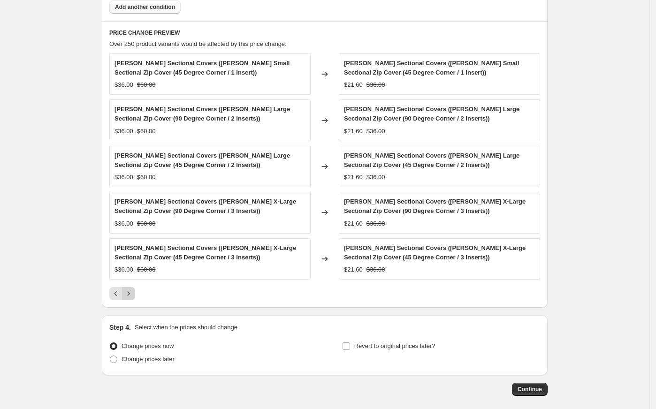
click at [130, 292] on button "Next" at bounding box center [128, 293] width 13 height 13
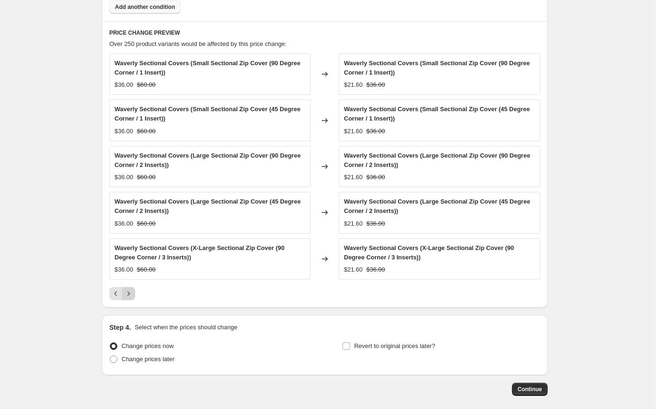
click at [132, 294] on icon "Next" at bounding box center [128, 293] width 9 height 9
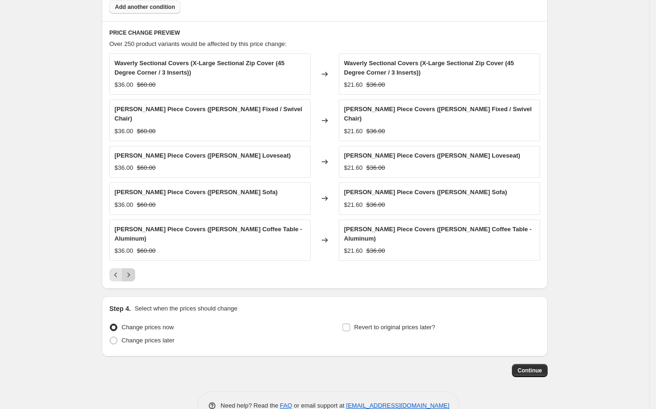
click at [135, 269] on button "Next" at bounding box center [128, 275] width 13 height 13
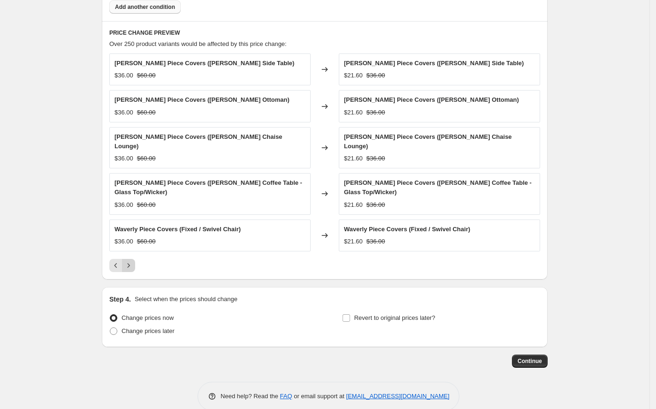
click at [131, 261] on icon "Next" at bounding box center [128, 265] width 9 height 9
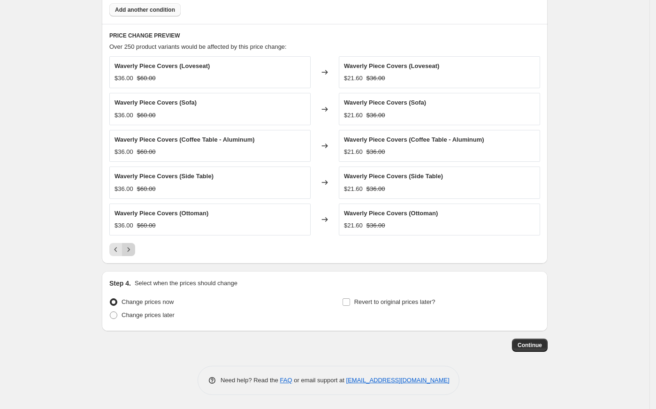
click at [131, 249] on icon "Next" at bounding box center [128, 249] width 9 height 9
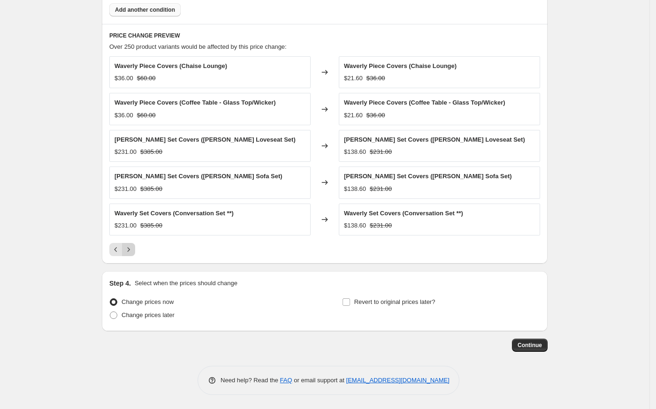
click at [131, 249] on icon "Next" at bounding box center [128, 249] width 9 height 9
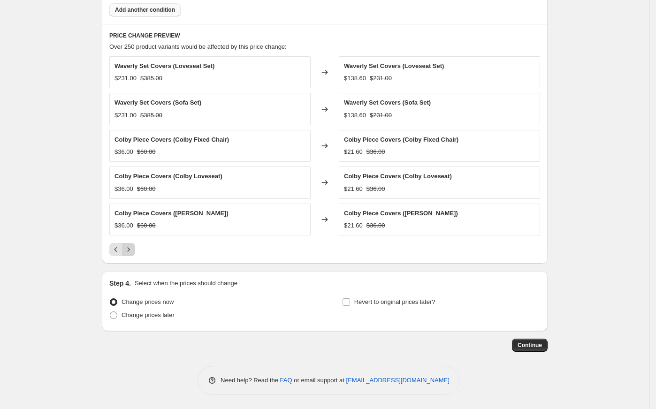
click at [131, 249] on icon "Next" at bounding box center [128, 249] width 9 height 9
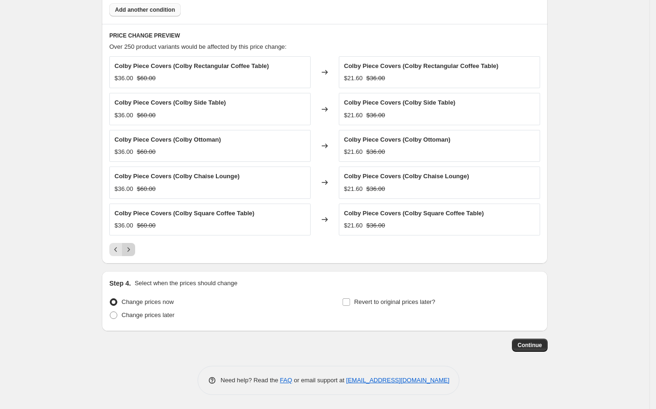
click at [131, 249] on icon "Next" at bounding box center [128, 249] width 9 height 9
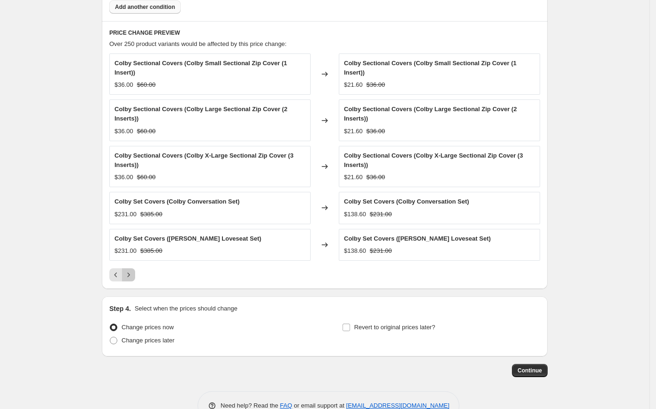
click at [130, 270] on icon "Next" at bounding box center [128, 274] width 9 height 9
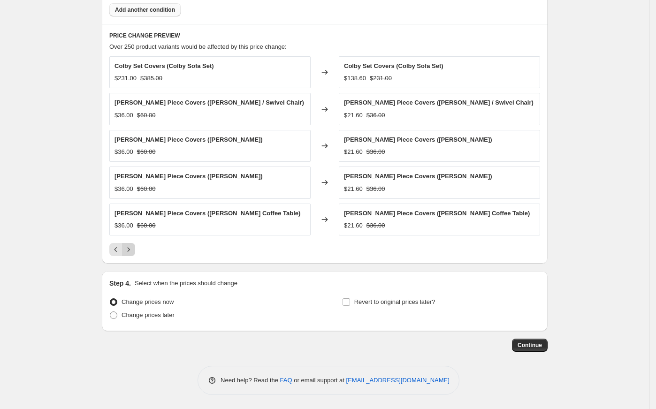
click at [132, 254] on icon "Next" at bounding box center [128, 249] width 9 height 9
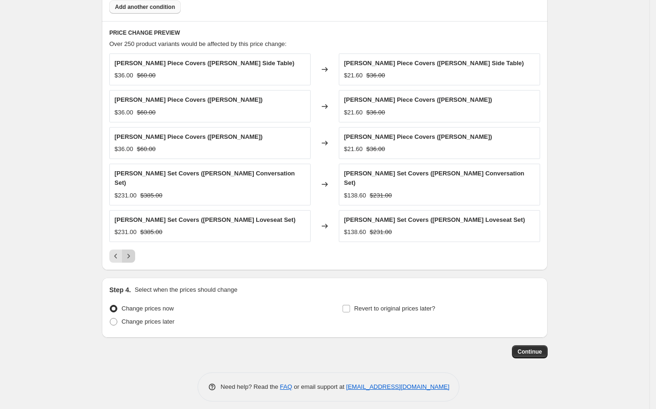
click at [132, 254] on icon "Next" at bounding box center [128, 256] width 9 height 9
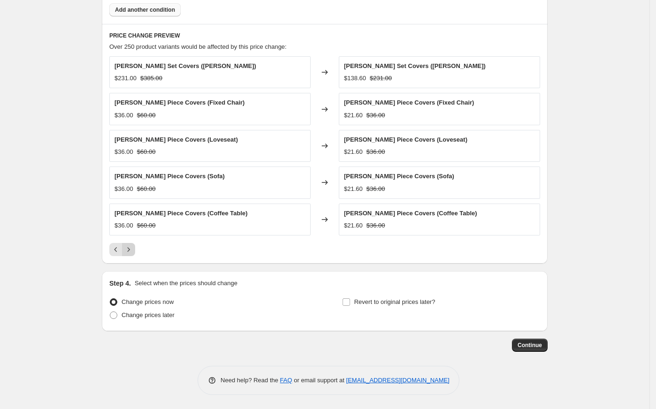
click at [132, 248] on icon "Next" at bounding box center [128, 249] width 9 height 9
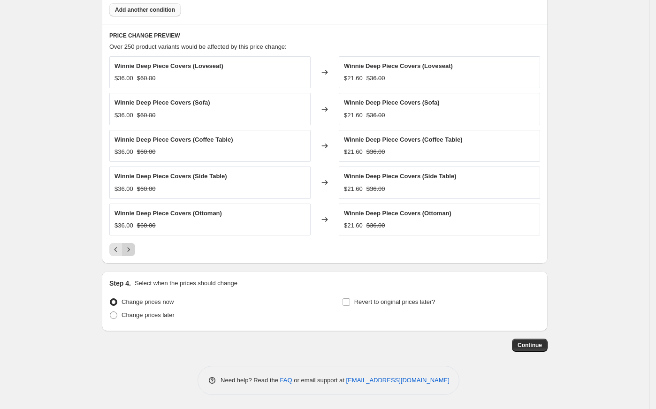
click at [132, 248] on icon "Next" at bounding box center [128, 249] width 9 height 9
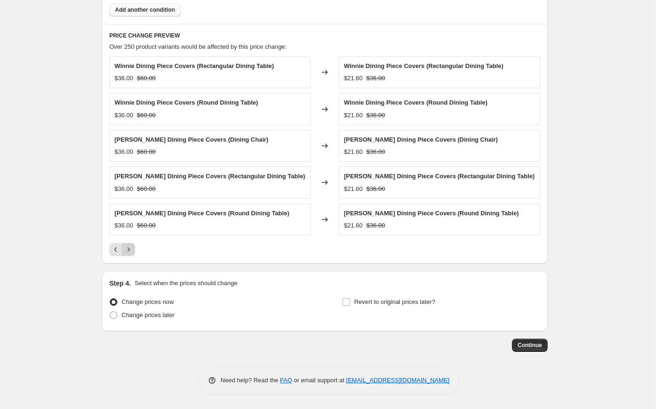
click at [132, 248] on icon "Next" at bounding box center [128, 249] width 9 height 9
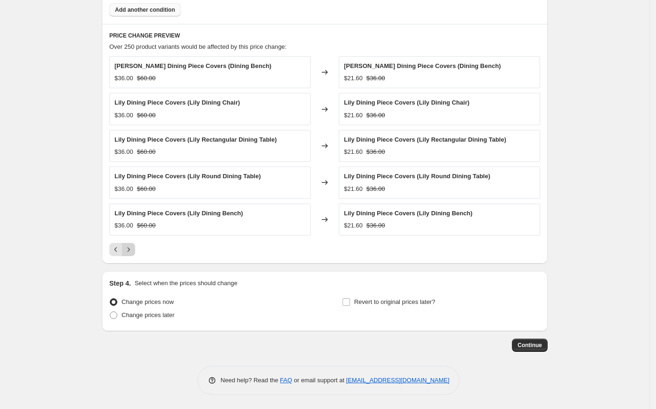
click at [132, 248] on icon "Next" at bounding box center [128, 249] width 9 height 9
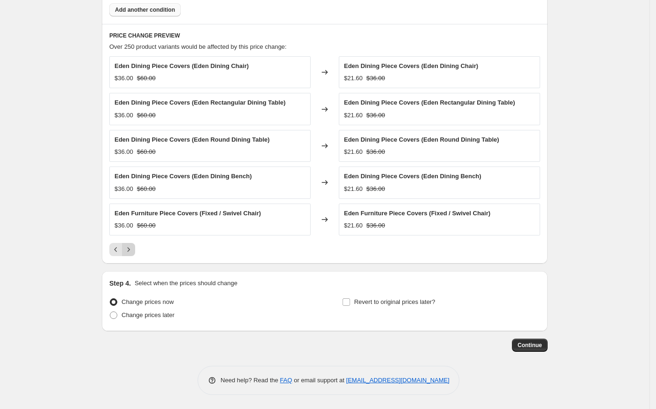
click at [132, 248] on icon "Next" at bounding box center [128, 249] width 9 height 9
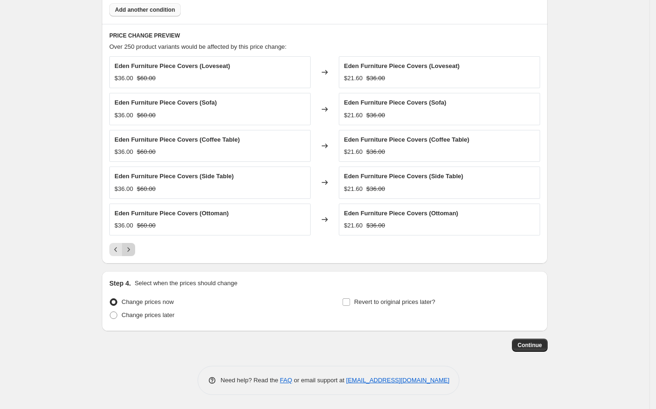
click at [132, 248] on icon "Next" at bounding box center [128, 249] width 9 height 9
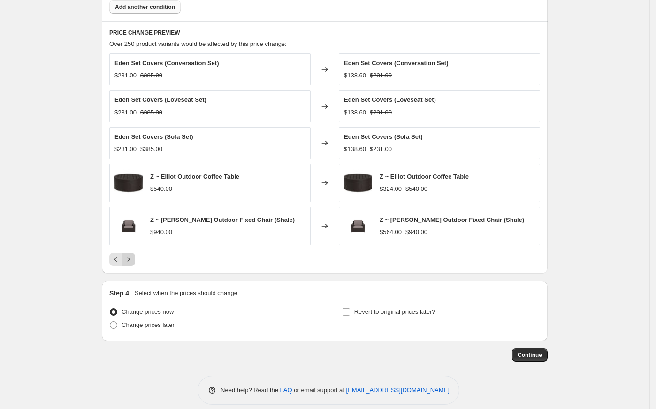
click at [132, 263] on icon "Next" at bounding box center [128, 259] width 9 height 9
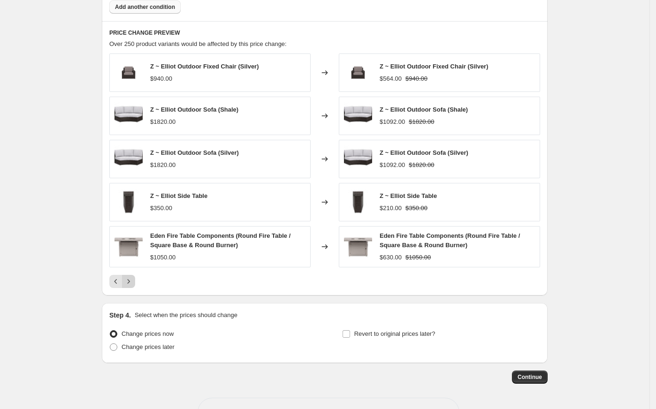
click at [131, 285] on icon "Next" at bounding box center [128, 281] width 9 height 9
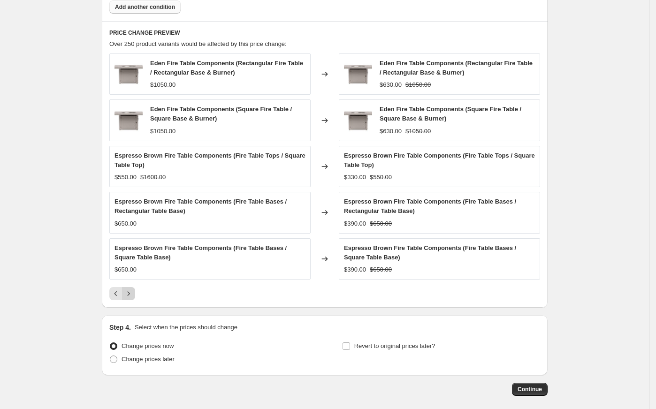
click at [131, 293] on icon "Next" at bounding box center [128, 293] width 9 height 9
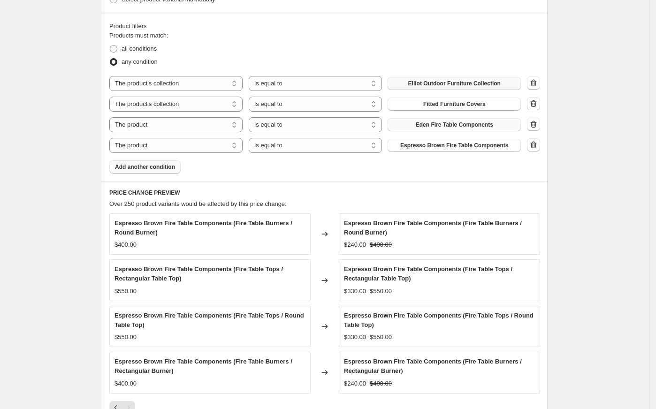
scroll to position [506, 0]
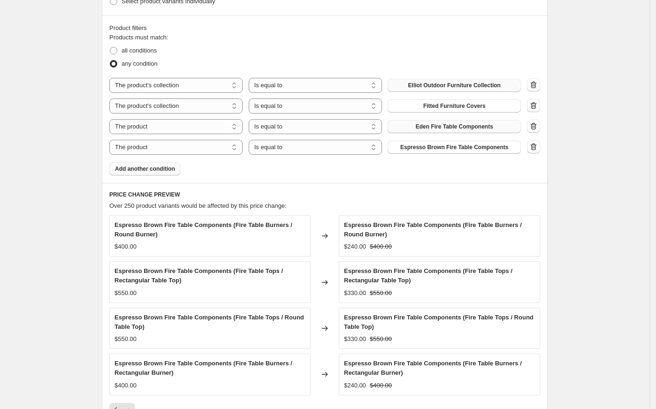
click at [138, 175] on button "Add another condition" at bounding box center [144, 168] width 71 height 13
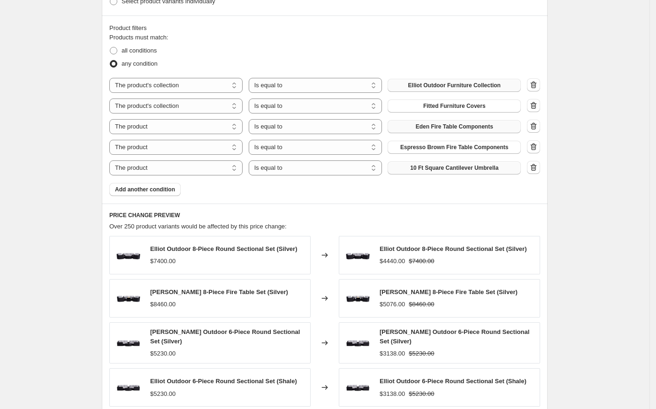
click at [409, 170] on button "10 Ft Square Cantilever Umbrella" at bounding box center [454, 168] width 133 height 13
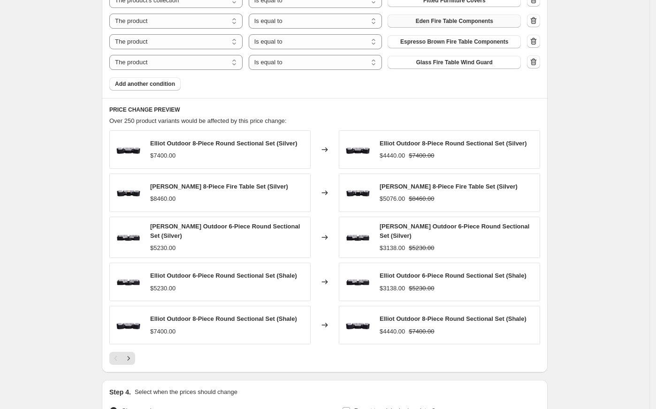
scroll to position [720, 0]
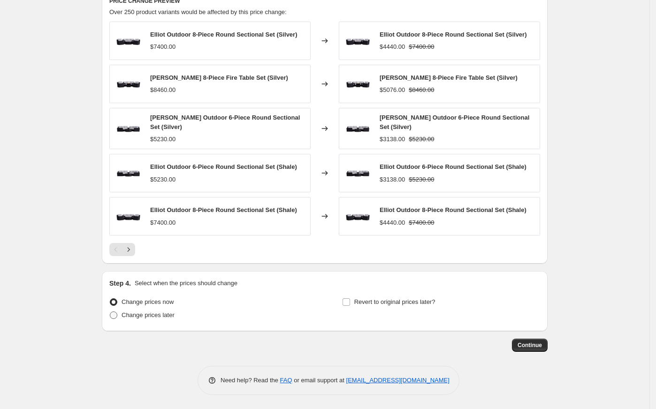
click at [117, 316] on span at bounding box center [114, 316] width 8 height 8
click at [110, 312] on input "Change prices later" at bounding box center [110, 312] width 0 height 0
radio input "true"
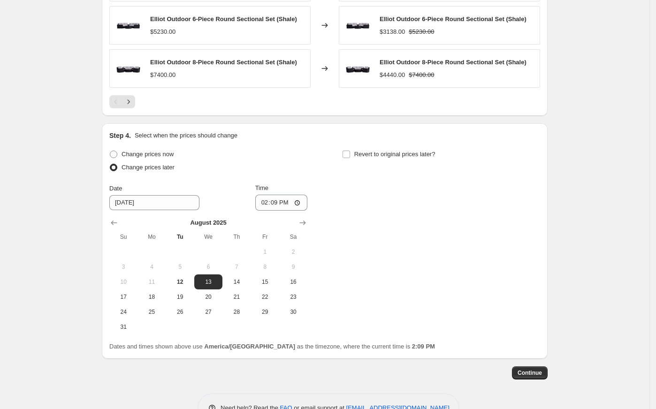
scroll to position [896, 0]
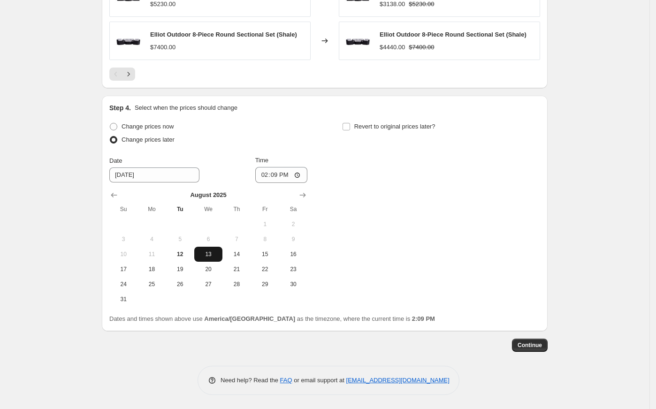
click at [215, 256] on span "13" at bounding box center [208, 255] width 21 height 8
click at [303, 175] on input "14:09" at bounding box center [281, 175] width 53 height 16
type input "00:00"
click at [375, 185] on div "Change prices now Change prices later Date 8/13/2025 Time 00:00 August 2025 Su …" at bounding box center [324, 213] width 431 height 187
click at [350, 126] on input "Revert to original prices later?" at bounding box center [347, 127] width 8 height 8
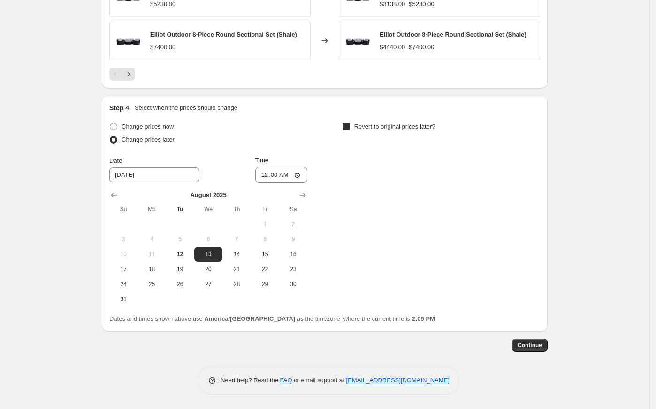
checkbox input "true"
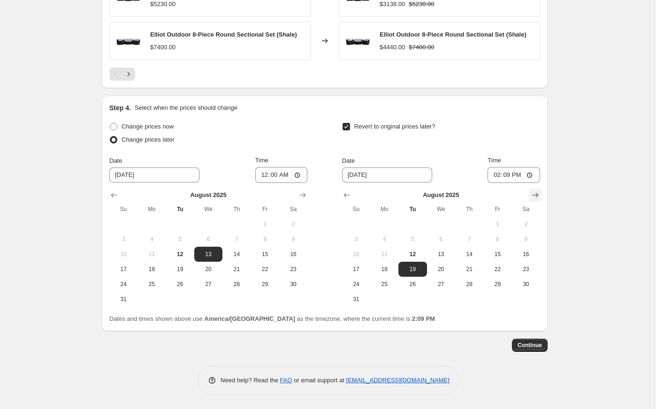
click at [536, 197] on icon "Show next month, September 2025" at bounding box center [535, 195] width 9 height 9
click at [423, 223] on span "2" at bounding box center [412, 225] width 21 height 8
type input "9/2/2025"
click at [531, 174] on input "14:09" at bounding box center [514, 175] width 53 height 16
type input "02:00"
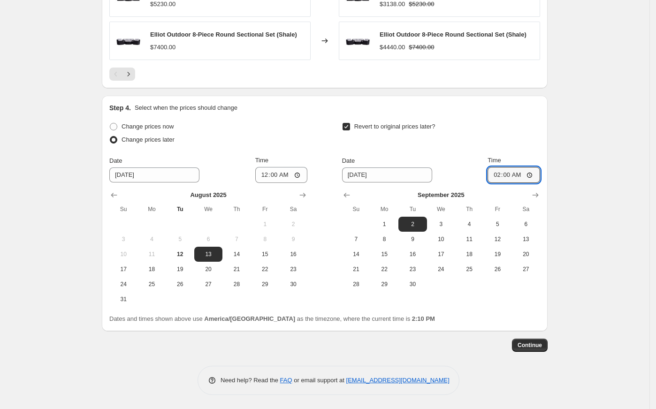
click at [544, 350] on button "Continue" at bounding box center [530, 345] width 36 height 13
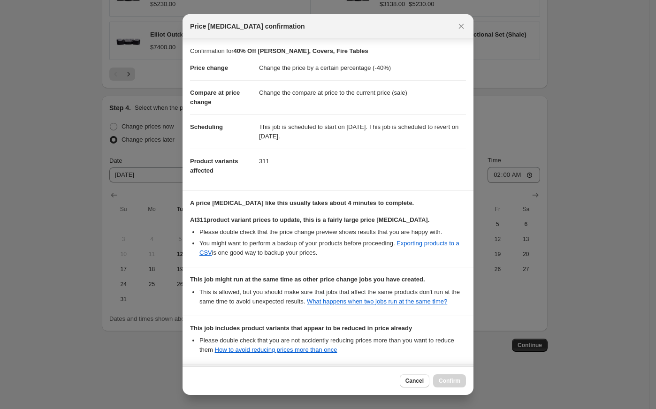
scroll to position [95, 0]
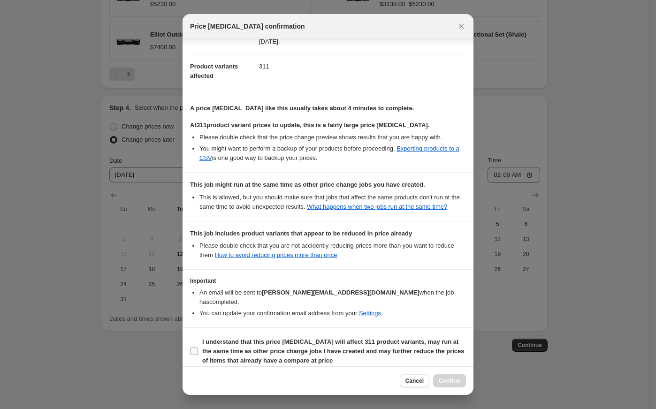
click at [196, 348] on input "I understand that this price change job will affect 311 product variants, may r…" at bounding box center [195, 352] width 8 height 8
checkbox input "true"
click at [447, 383] on span "Confirm" at bounding box center [450, 381] width 22 height 8
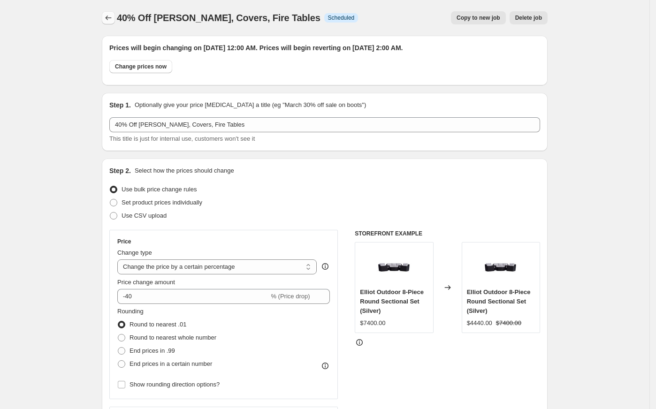
click at [107, 20] on icon "Price change jobs" at bounding box center [108, 17] width 9 height 9
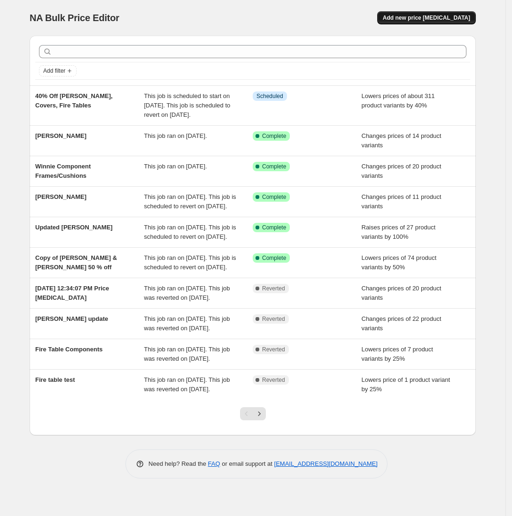
click at [408, 13] on button "Add new price [MEDICAL_DATA]" at bounding box center [426, 17] width 99 height 13
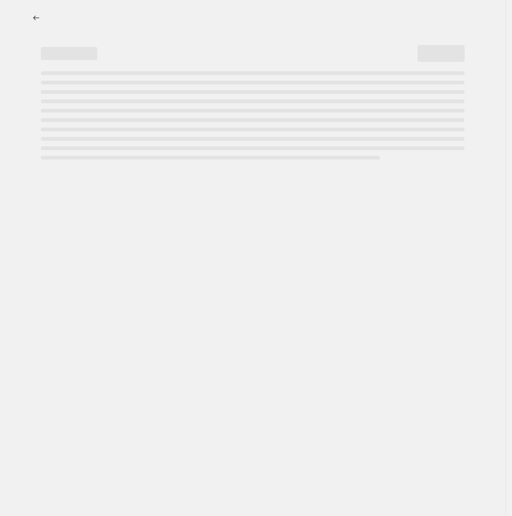
select select "percentage"
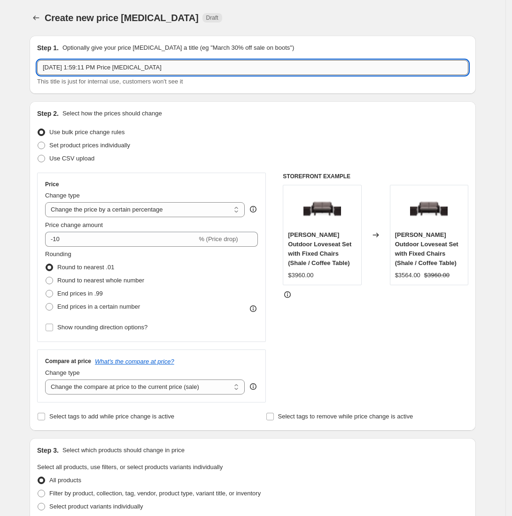
click at [165, 70] on input "Aug 12, 2025, 1:59:11 PM Price change job" at bounding box center [252, 67] width 431 height 15
click at [165, 70] on input "25% off Aug 13-Sep 1" at bounding box center [252, 67] width 431 height 15
click at [57, 71] on input "25% off Aug 13-Sep 1" at bounding box center [252, 67] width 431 height 15
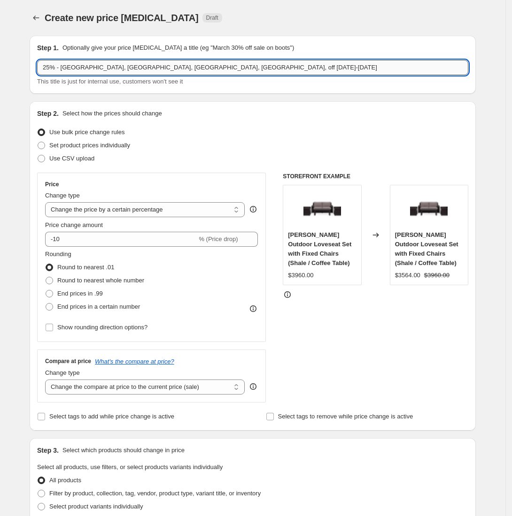
click at [149, 71] on input "25% - Ludlow, Eden, Winnie, Langdon, off Aug 13-Sep 1" at bounding box center [252, 67] width 431 height 15
click at [168, 71] on input "25% - Ludlow, Eden, Winnie, Langdon, Pepin, off Aug 13-Sep 1" at bounding box center [252, 67] width 431 height 15
click at [193, 70] on input "25% - Ludlow, Eden, Winnie, Langdon, Pepin, Waverly, off Aug 13-Sep 1" at bounding box center [252, 67] width 431 height 15
click at [209, 70] on input "25% - Ludlow, Eden, Winnie, Langdon, Pepin, Waverly, Harriet off Aug 13-Sep 1" at bounding box center [252, 67] width 431 height 15
click at [227, 68] on input "25% - Ludlow, Eden, Winnie, Langdon, Pepin, Waverly, Harriet, Lily, and off Aug…" at bounding box center [252, 67] width 431 height 15
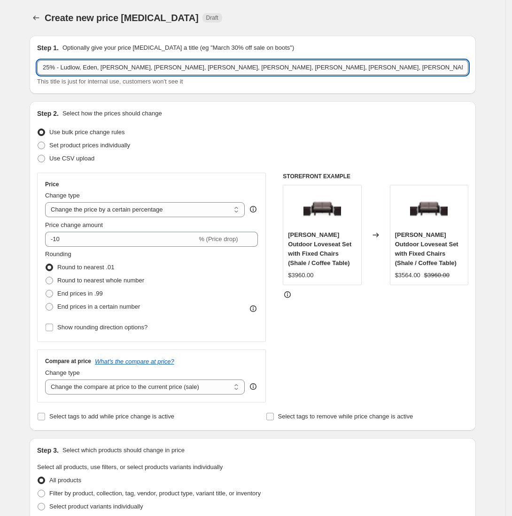
click at [312, 71] on input "25% - Ludlow, Eden, Winnie, Langdon, Pepin, Waverly, Harriet, Lily, Pillows, Um…" at bounding box center [252, 67] width 431 height 15
drag, startPoint x: 354, startPoint y: 66, endPoint x: 301, endPoint y: 76, distance: 53.0
click at [301, 76] on div "25% - Ludlow, Eden, Winnie, Langdon, Pepin, Waverly, Harriet, Lily, Pillows, Um…" at bounding box center [252, 73] width 431 height 26
click at [349, 69] on input "25% - Ludlow, Eden, Winnie, Langdon, Pepin, Waverly, Harriet, Lily, Pillows, Um…" at bounding box center [252, 67] width 431 height 15
type input "25% - Ludlow, Eden, Winnie, Langdon, Pepin, Waverly, Harriet, Lily, Pillows, Um…"
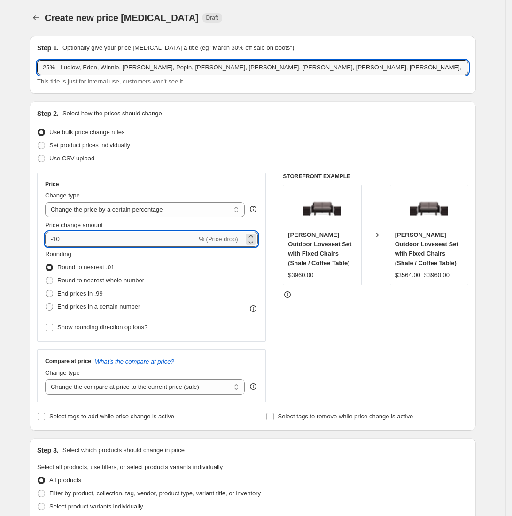
click at [94, 239] on input "-10" at bounding box center [121, 239] width 152 height 15
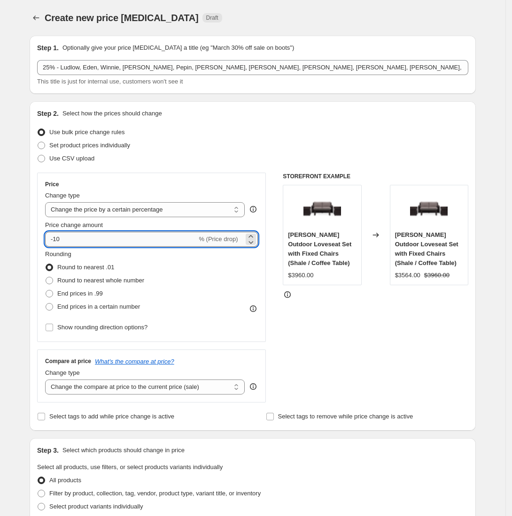
type input "-1"
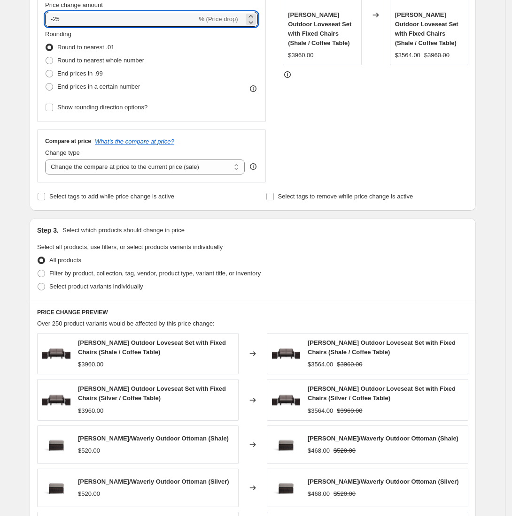
scroll to position [222, 0]
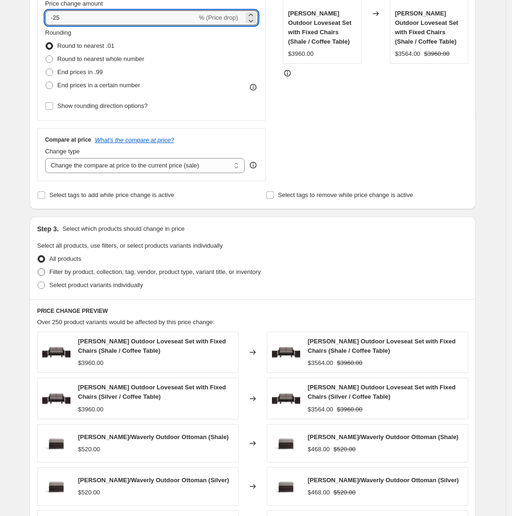
type input "-25"
click at [45, 272] on span at bounding box center [42, 273] width 8 height 8
click at [38, 269] on input "Filter by product, collection, tag, vendor, product type, variant title, or inv…" at bounding box center [38, 269] width 0 height 0
radio input "true"
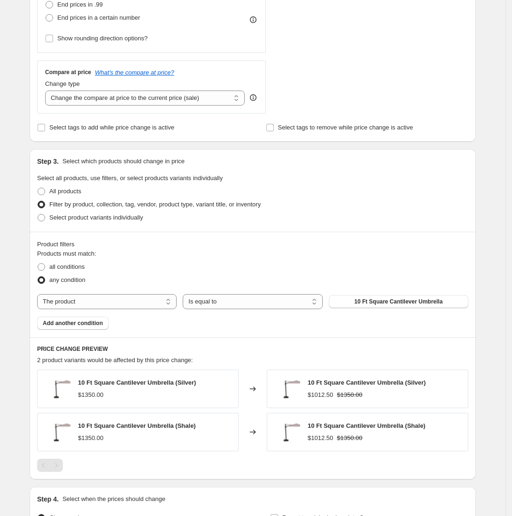
scroll to position [290, 0]
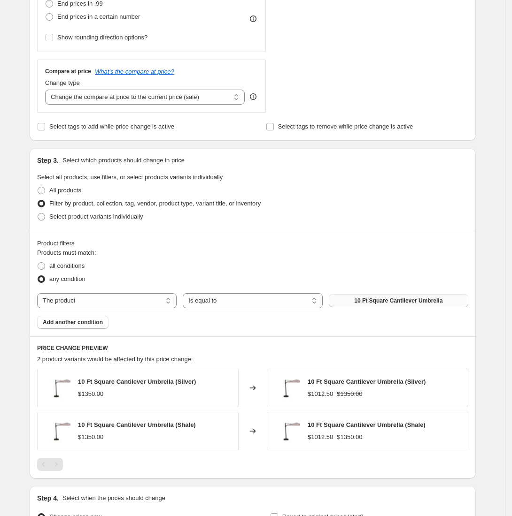
click at [342, 297] on button "10 Ft Square Cantilever Umbrella" at bounding box center [398, 300] width 139 height 13
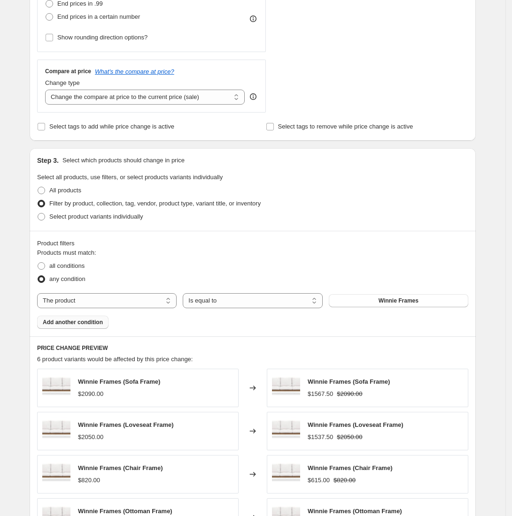
click at [92, 320] on span "Add another condition" at bounding box center [73, 323] width 60 height 8
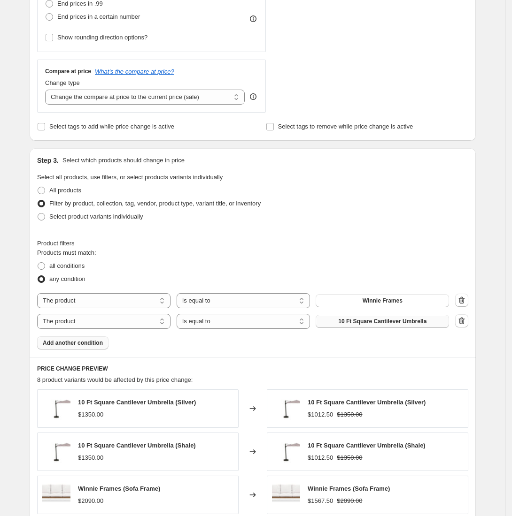
click at [363, 322] on span "10 Ft Square Cantilever Umbrella" at bounding box center [382, 322] width 88 height 8
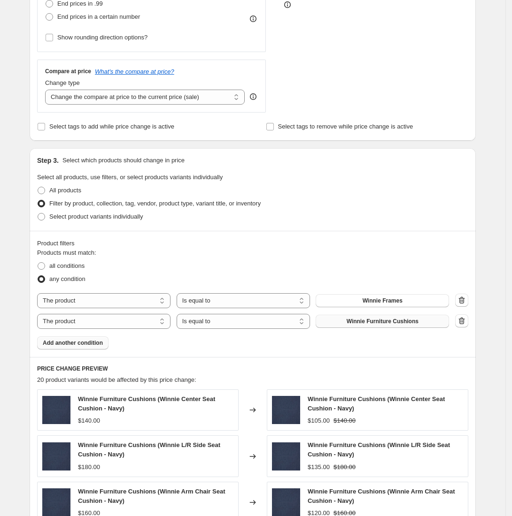
click at [76, 345] on span "Add another condition" at bounding box center [73, 343] width 60 height 8
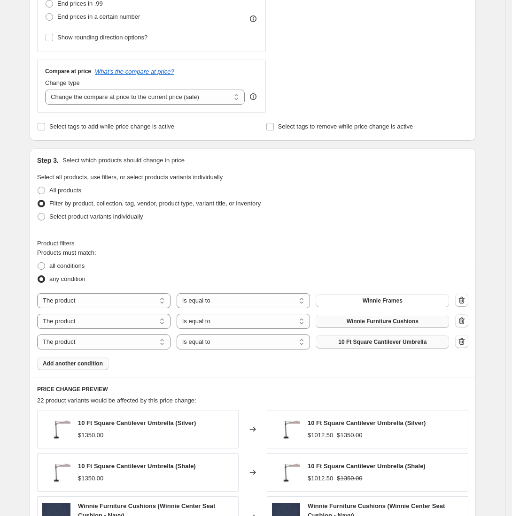
click at [348, 340] on span "10 Ft Square Cantilever Umbrella" at bounding box center [382, 343] width 88 height 8
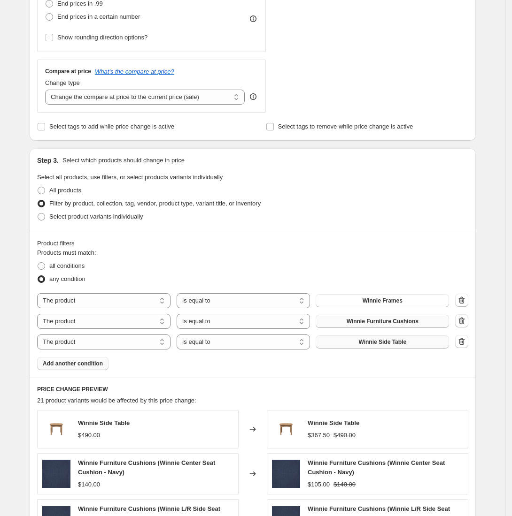
click at [70, 367] on span "Add another condition" at bounding box center [73, 364] width 60 height 8
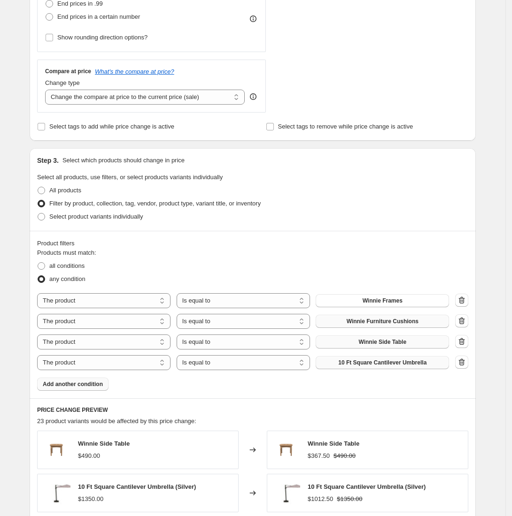
click at [335, 367] on button "10 Ft Square Cantilever Umbrella" at bounding box center [382, 362] width 133 height 13
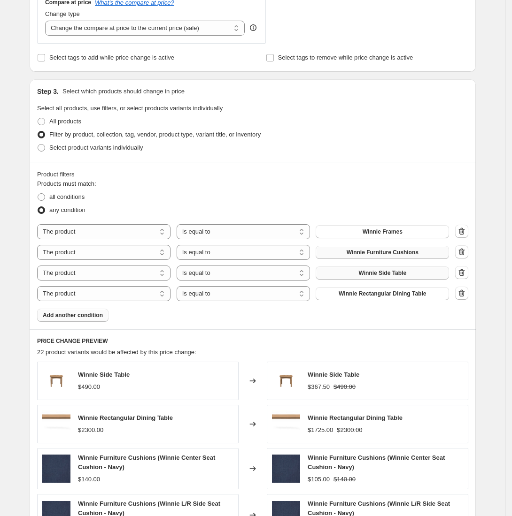
click at [70, 318] on span "Add another condition" at bounding box center [73, 316] width 60 height 8
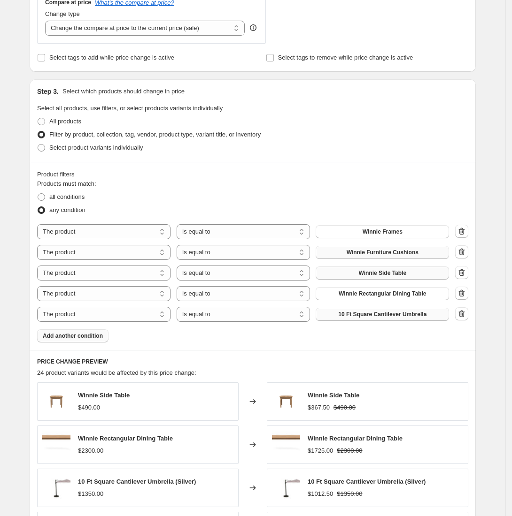
click at [395, 310] on button "10 Ft Square Cantilever Umbrella" at bounding box center [382, 314] width 133 height 13
click at [64, 340] on span "Add another condition" at bounding box center [73, 336] width 60 height 8
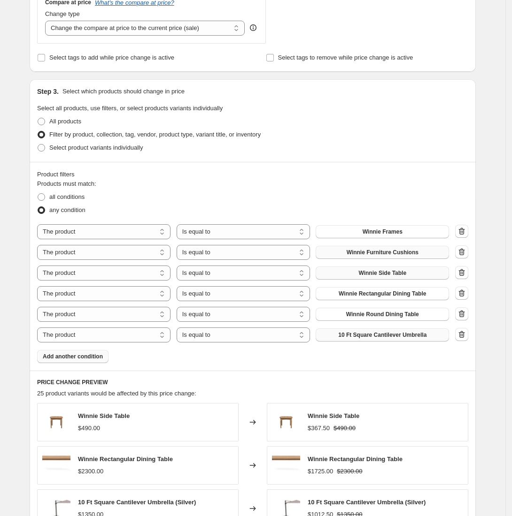
click at [383, 335] on span "10 Ft Square Cantilever Umbrella" at bounding box center [382, 335] width 88 height 8
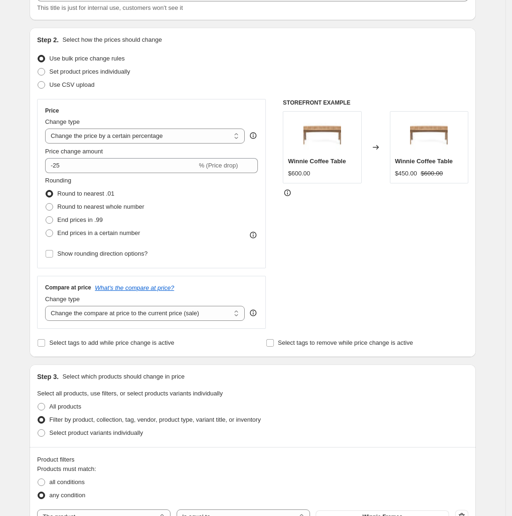
scroll to position [0, 0]
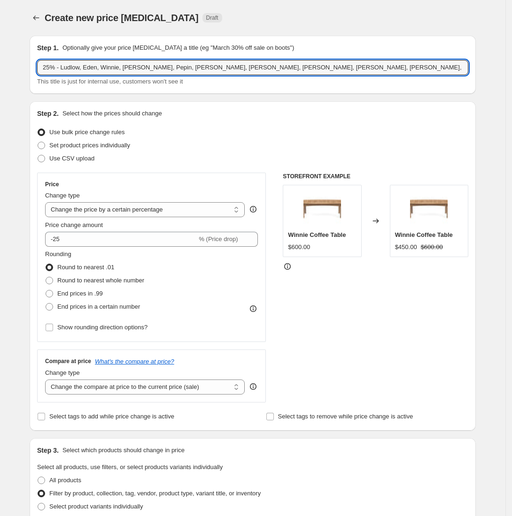
drag, startPoint x: 352, startPoint y: 65, endPoint x: -13, endPoint y: 61, distance: 364.4
click at [0, 61] on html "Home Settings Plans Skip to content Create new price change job. This page is r…" at bounding box center [256, 258] width 512 height 516
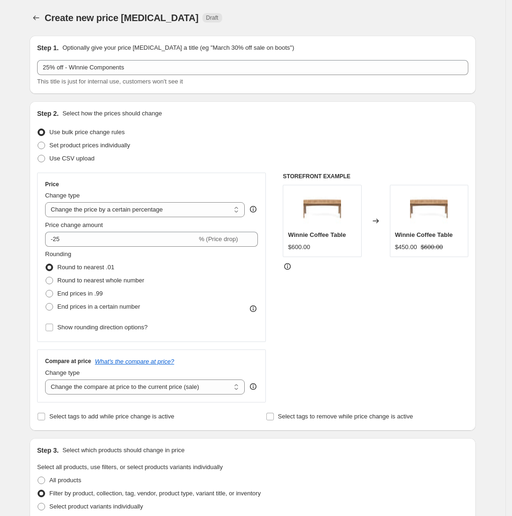
click at [185, 83] on div "This title is just for internal use, customers won't see it" at bounding box center [252, 81] width 431 height 9
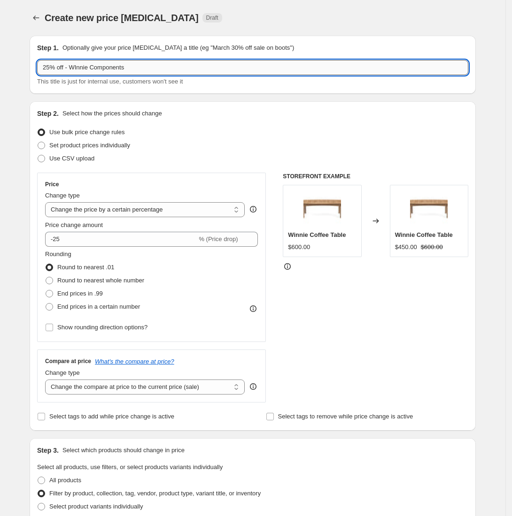
click at [79, 71] on input "25% off - WInnie Components" at bounding box center [252, 67] width 431 height 15
type input "25% off - Winnie Components"
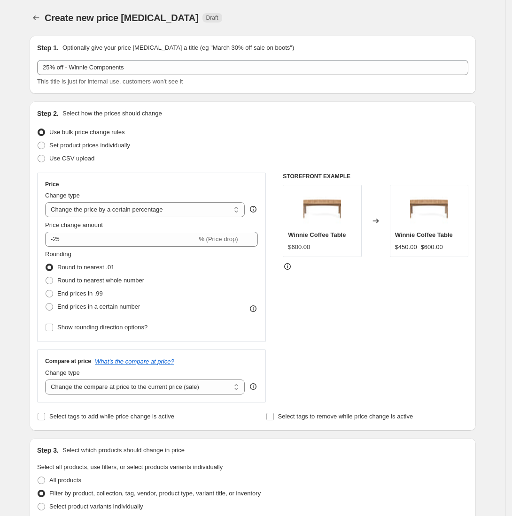
click at [243, 86] on div "Step 1. Optionally give your price change job a title (eg "March 30% off sale o…" at bounding box center [253, 65] width 446 height 58
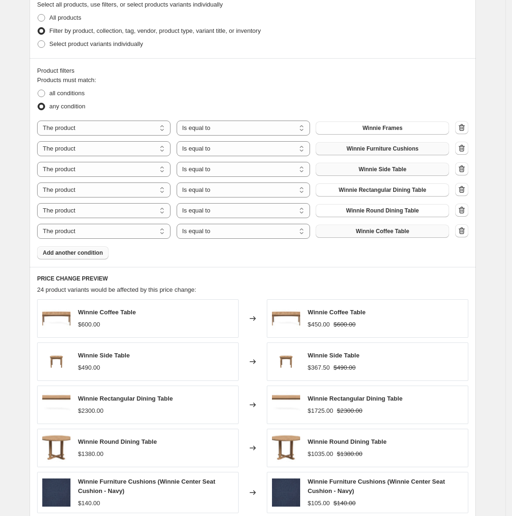
scroll to position [637, 0]
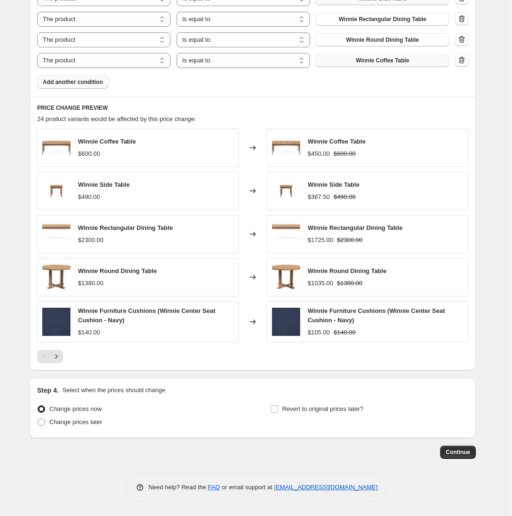
click at [39, 409] on div "Step 4. Select when the prices should change Change prices now Change prices la…" at bounding box center [253, 408] width 446 height 60
click at [43, 409] on span at bounding box center [42, 423] width 8 height 8
click at [38, 409] on input "Change prices later" at bounding box center [38, 419] width 0 height 0
radio input "true"
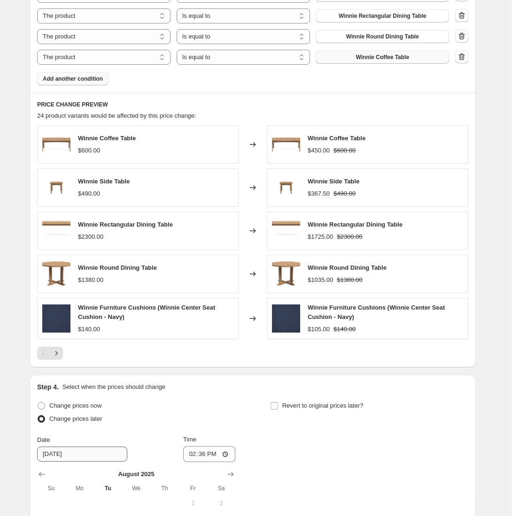
scroll to position [779, 0]
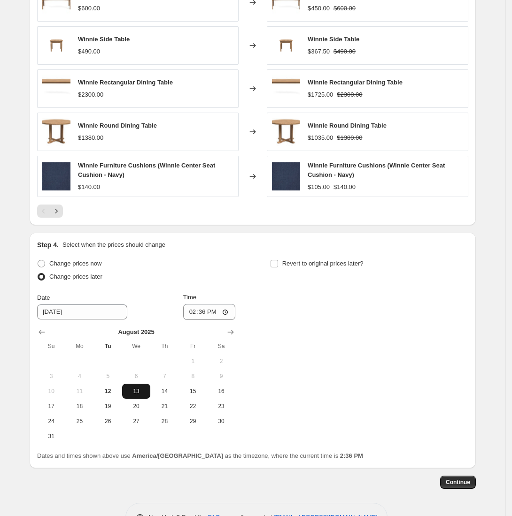
click at [140, 395] on span "13" at bounding box center [136, 392] width 21 height 8
click at [228, 316] on input "14:36" at bounding box center [209, 312] width 53 height 16
type input "00:00"
click at [295, 353] on div "Change prices now Change prices later Date 8/13/2025 Time 00:00 August 2025 Su …" at bounding box center [252, 350] width 431 height 187
click at [278, 267] on input "Revert to original prices later?" at bounding box center [274, 264] width 8 height 8
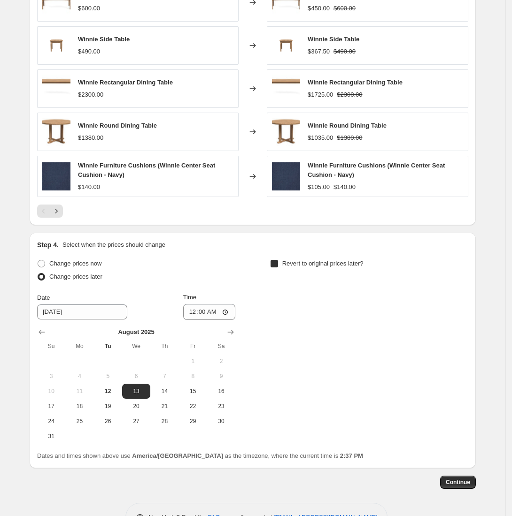
checkbox input "true"
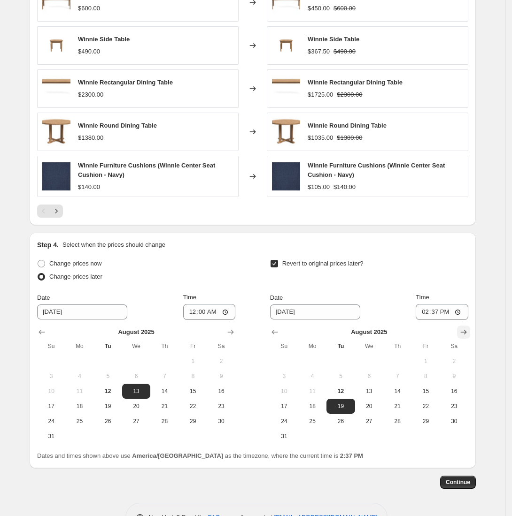
click at [464, 331] on icon "Show next month, September 2025" at bounding box center [463, 332] width 9 height 9
click at [342, 369] on button "2" at bounding box center [340, 361] width 28 height 15
type input "9/2/2025"
click at [462, 314] on input "14:37" at bounding box center [442, 312] width 53 height 16
type input "02:00"
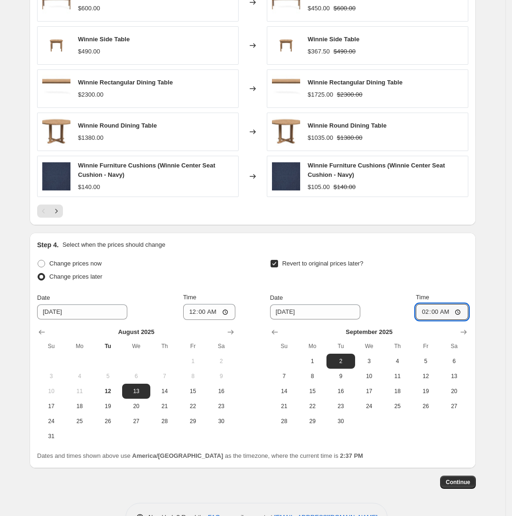
click at [476, 283] on div "Step 4. Select when the prices should change Change prices now Change prices la…" at bounding box center [253, 351] width 446 height 236
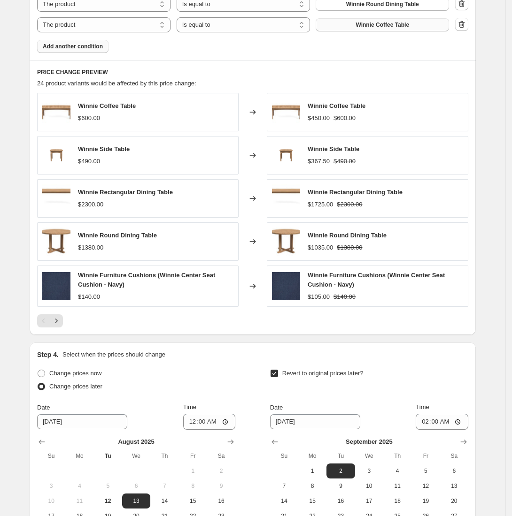
scroll to position [813, 0]
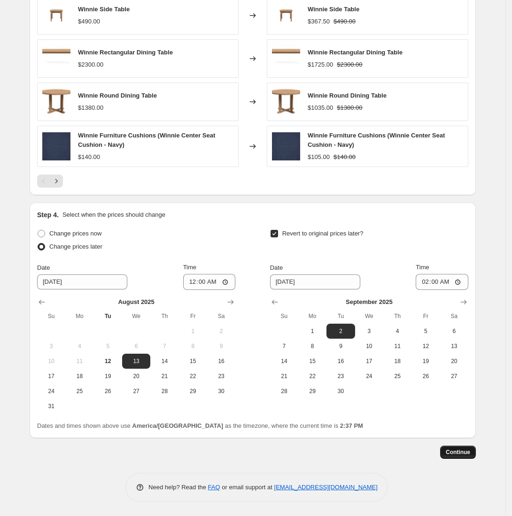
click at [464, 409] on span "Continue" at bounding box center [458, 453] width 24 height 8
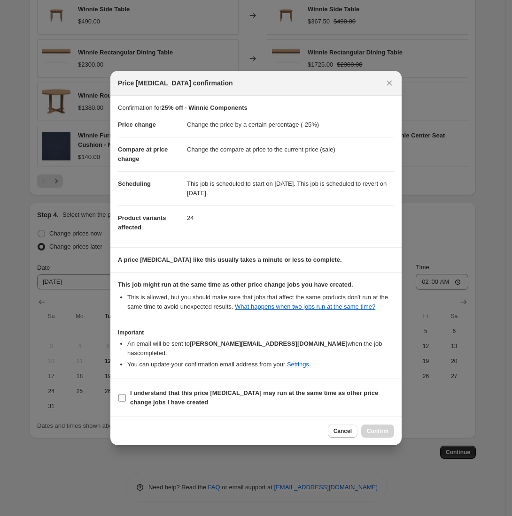
click at [123, 394] on input "I understand that this price change job may run at the same time as other price…" at bounding box center [122, 398] width 8 height 8
checkbox input "true"
click at [370, 409] on button "Confirm" at bounding box center [377, 431] width 33 height 13
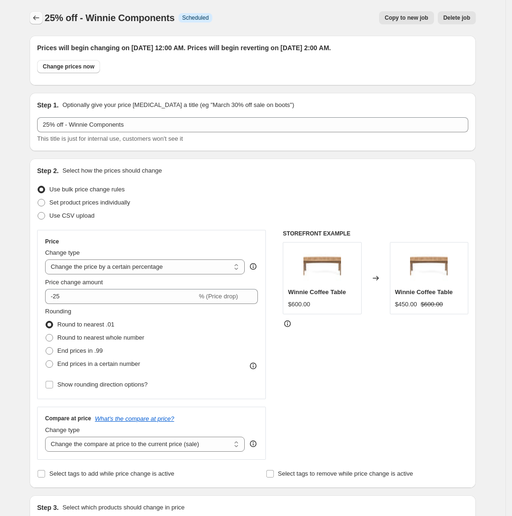
click at [41, 16] on icon "Price change jobs" at bounding box center [35, 17] width 9 height 9
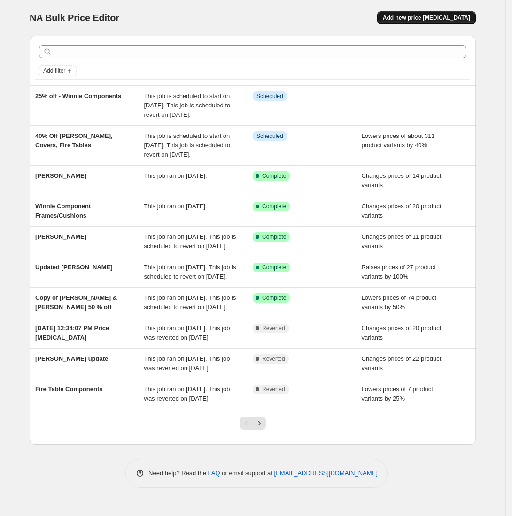
click at [423, 15] on span "Add new price [MEDICAL_DATA]" at bounding box center [426, 18] width 87 height 8
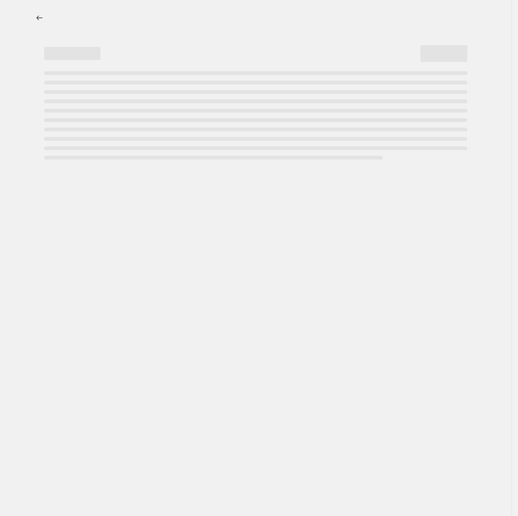
select select "percentage"
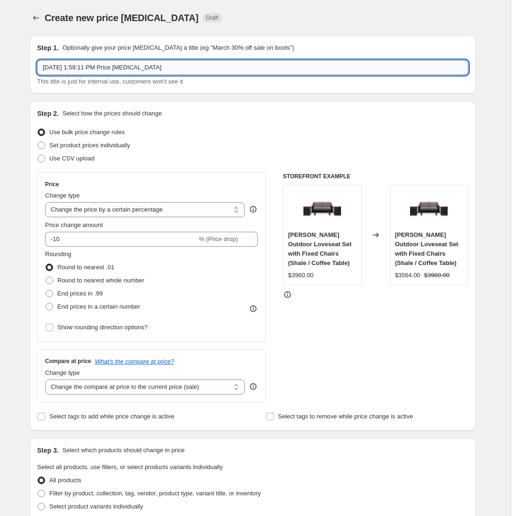
click at [143, 70] on input "Aug 12, 2025, 1:59:11 PM Price change job" at bounding box center [252, 67] width 431 height 15
paste input "25% - Ludlow, Eden, Winnie, Langdon, Pepin, Waverly, Harriet, Lily, Pillows, Um…"
drag, startPoint x: 121, startPoint y: 68, endPoint x: 101, endPoint y: 70, distance: 19.8
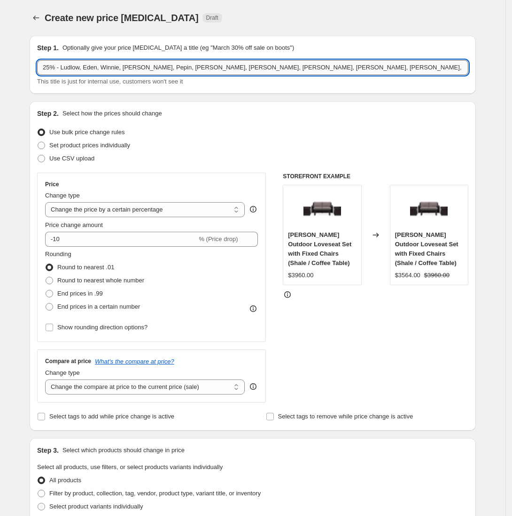
click at [101, 70] on input "25% - Ludlow, Eden, Winnie, Langdon, Pepin, Waverly, Harriet, Lily, Pillows, Um…" at bounding box center [252, 67] width 431 height 15
type input "25% - Ludlow, Eden, Langdon, Pepin, Waverly, Harriet, Lily, Pillows, Umbrellas,…"
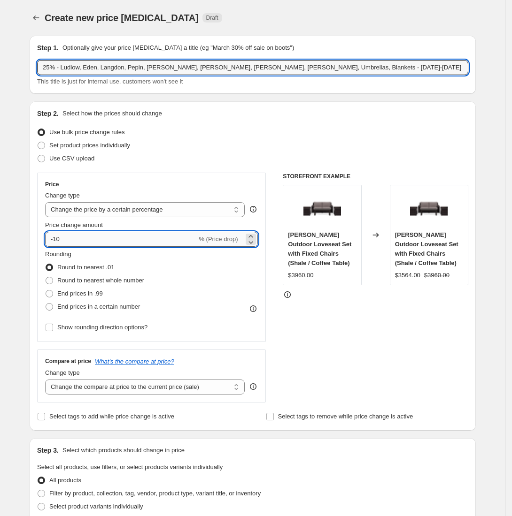
click at [70, 241] on input "-10" at bounding box center [121, 239] width 152 height 15
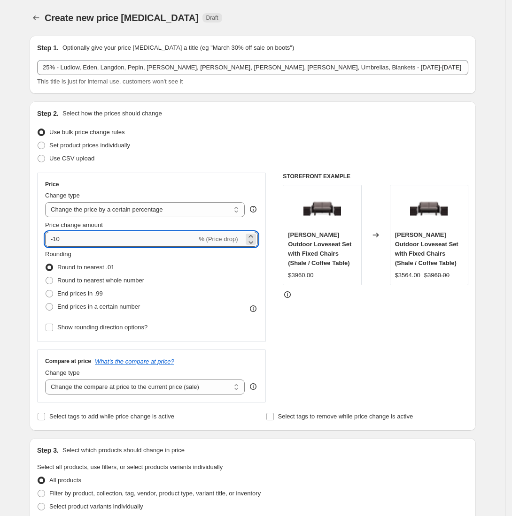
type input "-1"
type input "-25"
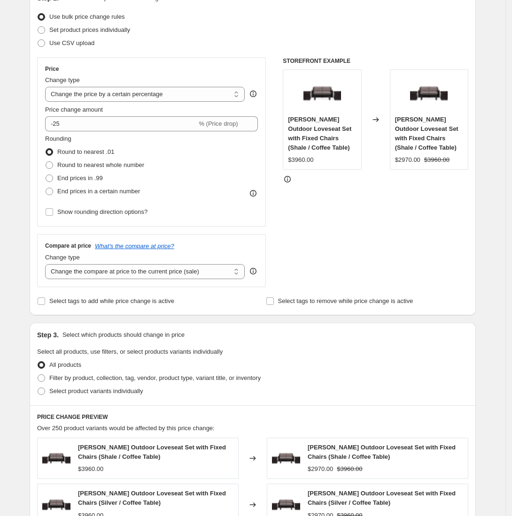
scroll to position [116, 0]
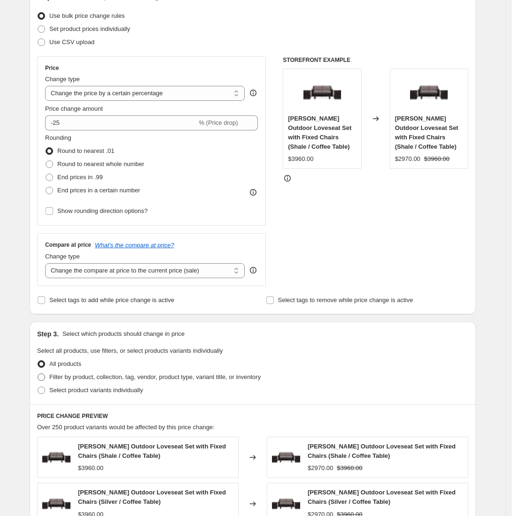
click at [44, 374] on span at bounding box center [41, 377] width 8 height 8
click at [38, 374] on input "Filter by product, collection, tag, vendor, product type, variant title, or inv…" at bounding box center [38, 374] width 0 height 0
radio input "true"
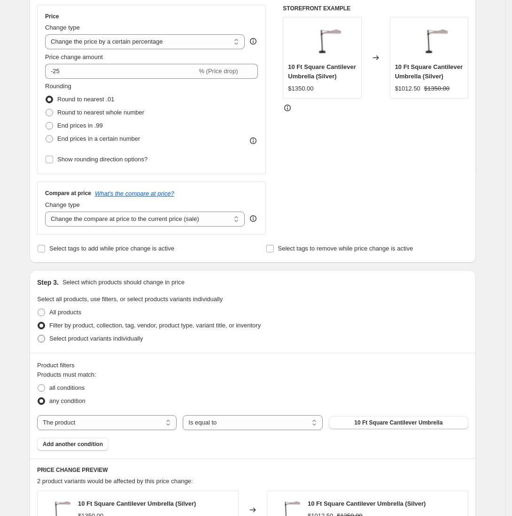
scroll to position [169, 0]
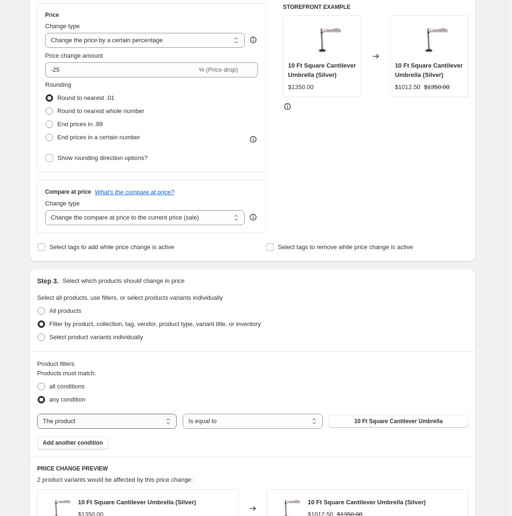
click at [91, 409] on select "The product The product's collection The product's tag The product's vendor The…" at bounding box center [106, 421] width 139 height 15
select select "collection"
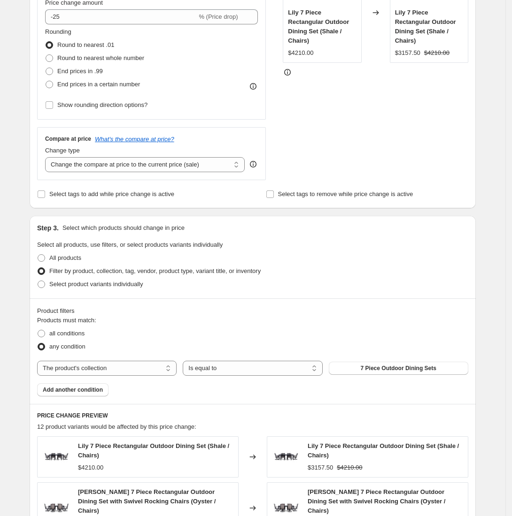
scroll to position [275, 0]
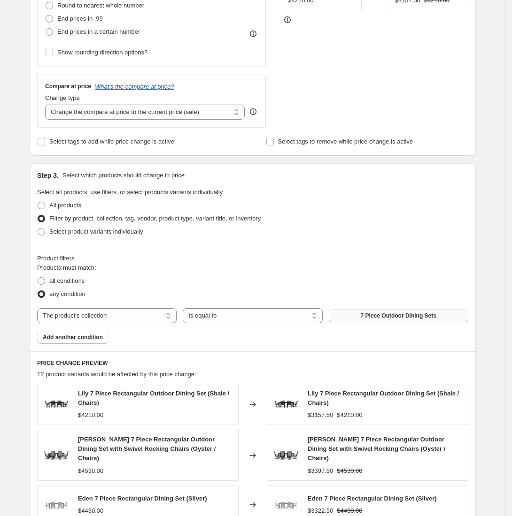
click at [359, 313] on button "7 Piece Outdoor Dining Sets" at bounding box center [398, 315] width 139 height 13
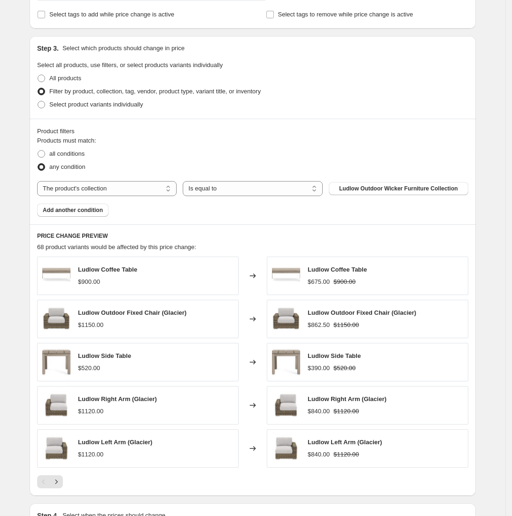
scroll to position [404, 0]
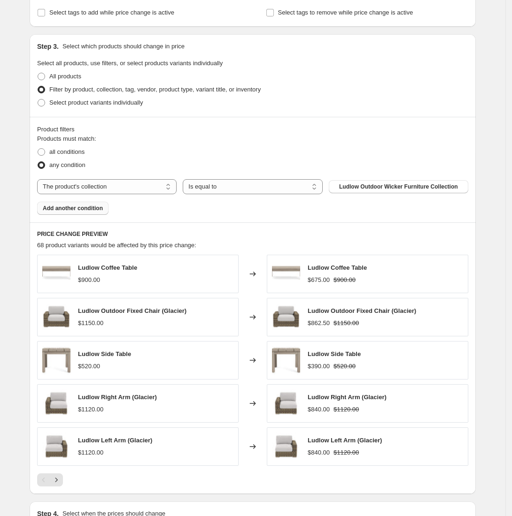
click at [62, 213] on button "Add another condition" at bounding box center [72, 208] width 71 height 13
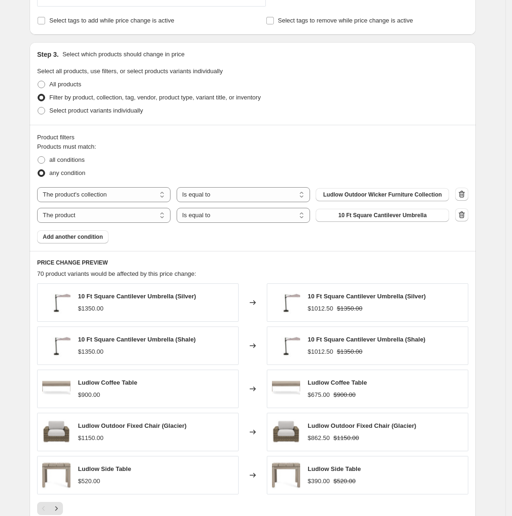
scroll to position [397, 0]
click at [147, 217] on select "The product The product's collection The product's tag The product's vendor The…" at bounding box center [103, 215] width 133 height 15
select select "collection"
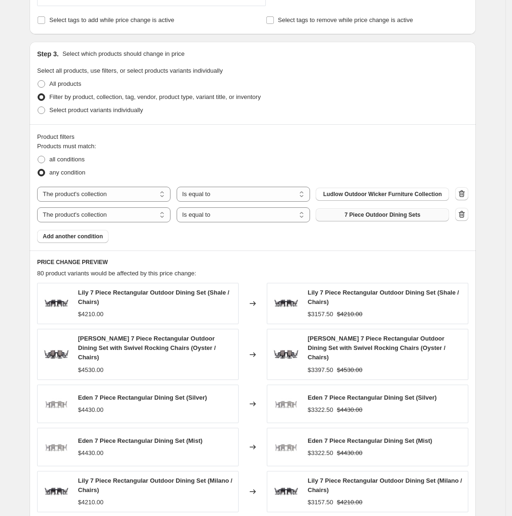
click at [398, 213] on span "7 Piece Outdoor Dining Sets" at bounding box center [383, 215] width 76 height 8
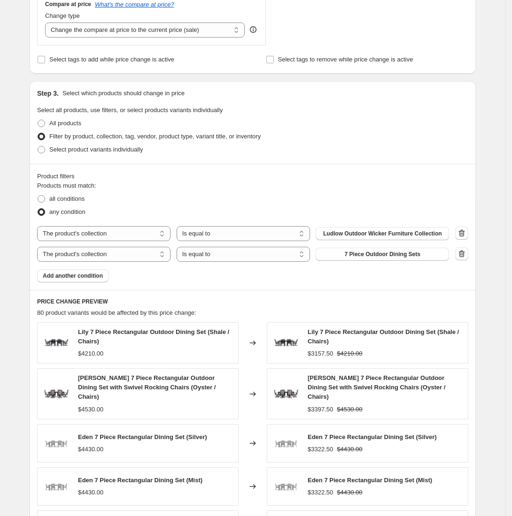
scroll to position [498, 0]
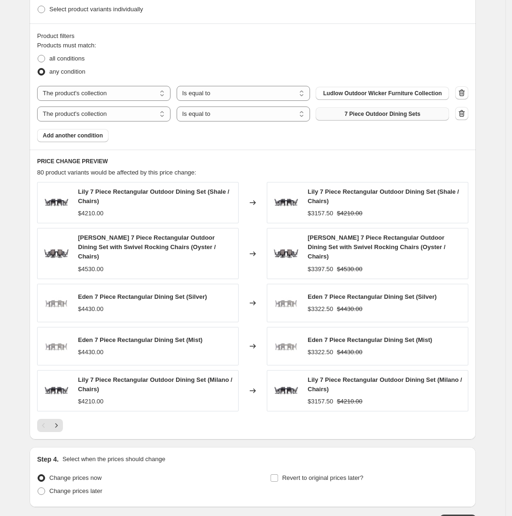
click at [378, 117] on span "7 Piece Outdoor Dining Sets" at bounding box center [383, 114] width 76 height 8
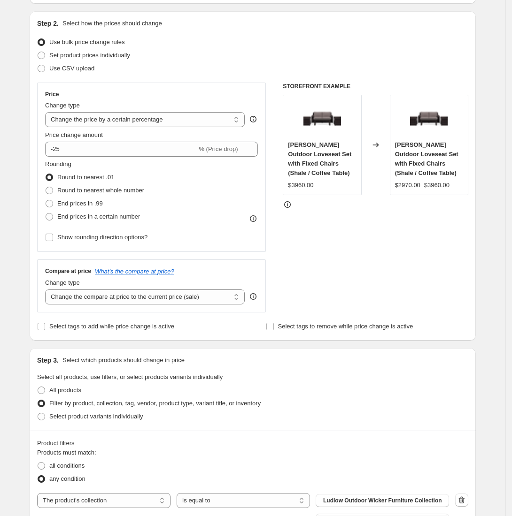
scroll to position [0, 0]
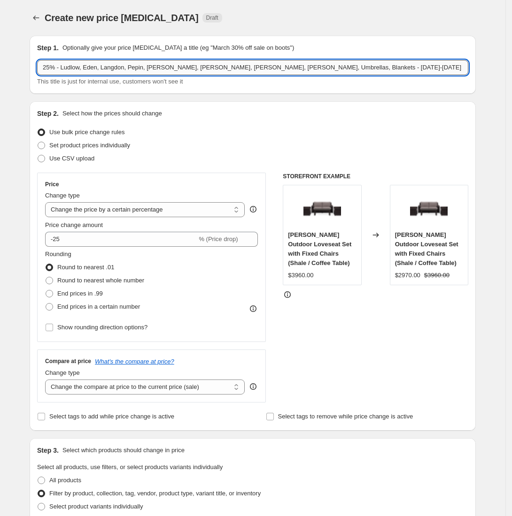
drag, startPoint x: 98, startPoint y: 70, endPoint x: 93, endPoint y: 67, distance: 6.4
click at [93, 67] on input "25% - Ludlow, Eden, Langdon, Pepin, Waverly, Harriet, Lily, Pillows, Umbrellas,…" at bounding box center [252, 67] width 431 height 15
type input "25% - Ludlow, Langdon, [PERSON_NAME], [PERSON_NAME], [PERSON_NAME], [PERSON_NAM…"
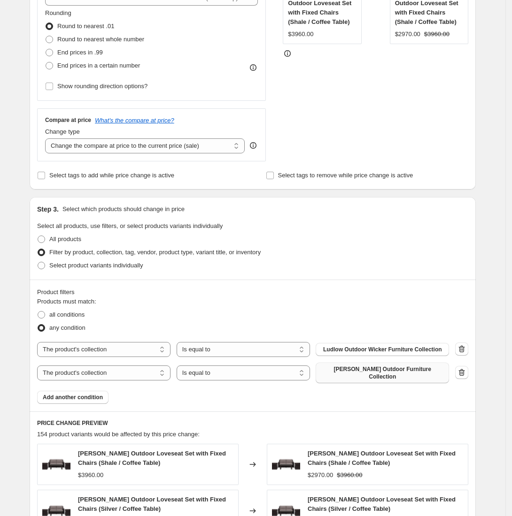
scroll to position [347, 0]
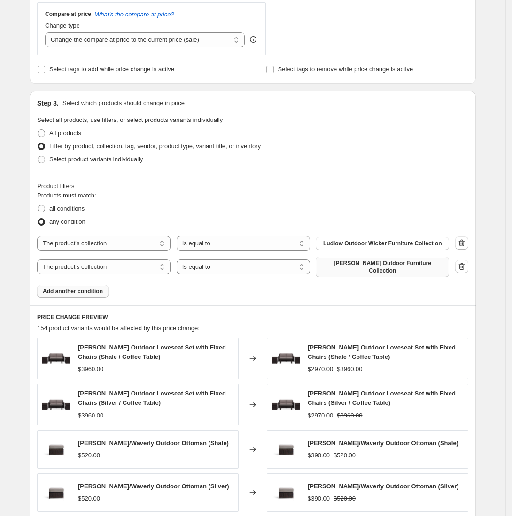
click at [91, 289] on span "Add another condition" at bounding box center [73, 292] width 60 height 8
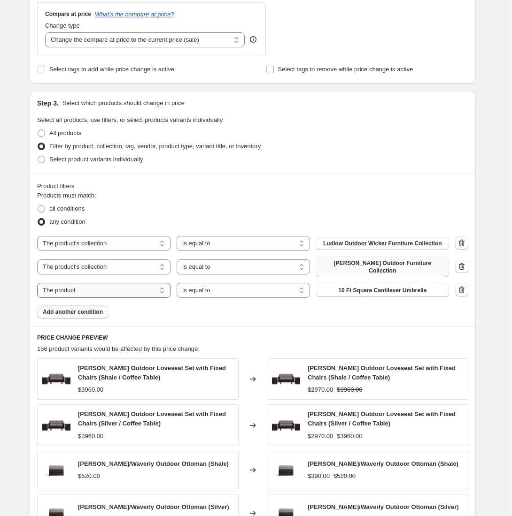
click at [160, 287] on select "The product The product's collection The product's tag The product's vendor The…" at bounding box center [103, 290] width 133 height 15
select select "collection"
click at [363, 290] on button "7 Piece Outdoor Dining Sets" at bounding box center [382, 290] width 133 height 13
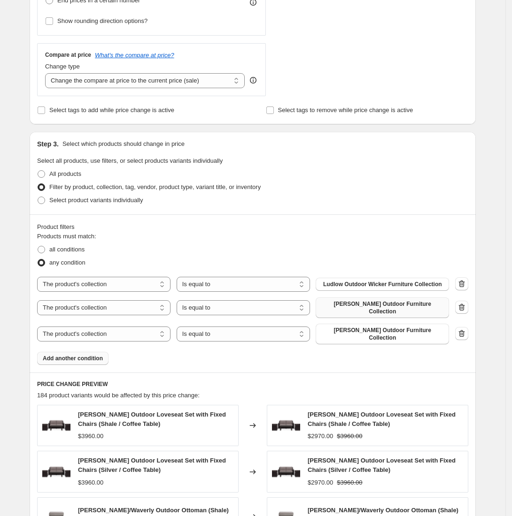
scroll to position [349, 0]
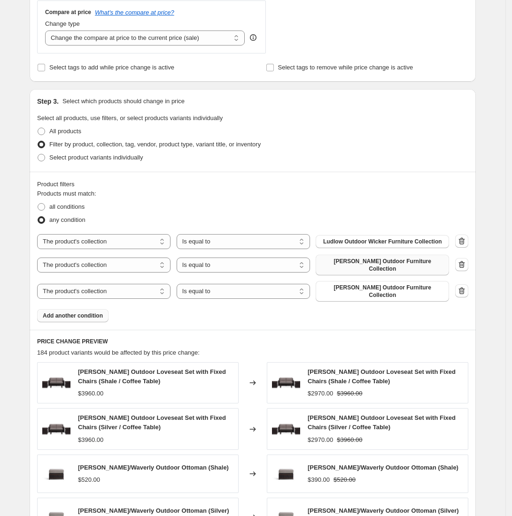
click at [91, 312] on span "Add another condition" at bounding box center [73, 316] width 60 height 8
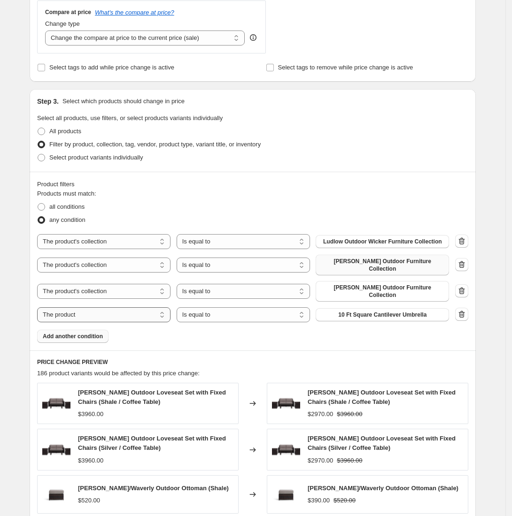
click at [149, 308] on select "The product The product's collection The product's tag The product's vendor The…" at bounding box center [103, 315] width 133 height 15
select select "collection"
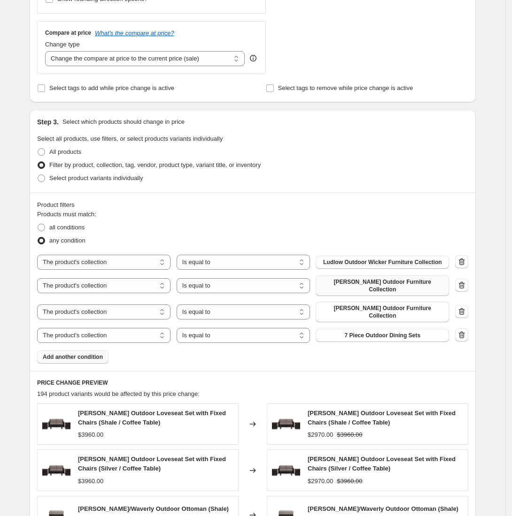
scroll to position [331, 0]
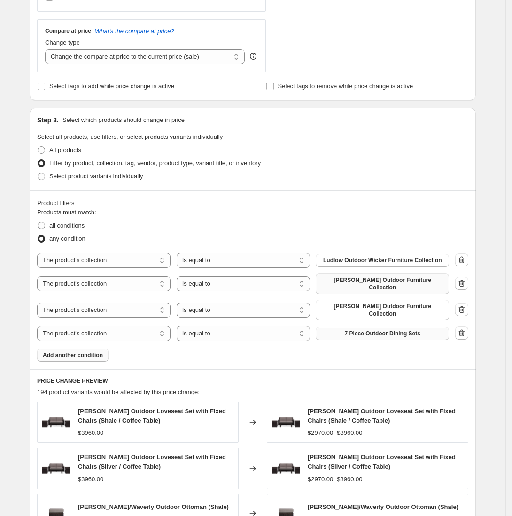
click at [408, 330] on button "7 Piece Outdoor Dining Sets" at bounding box center [382, 333] width 133 height 13
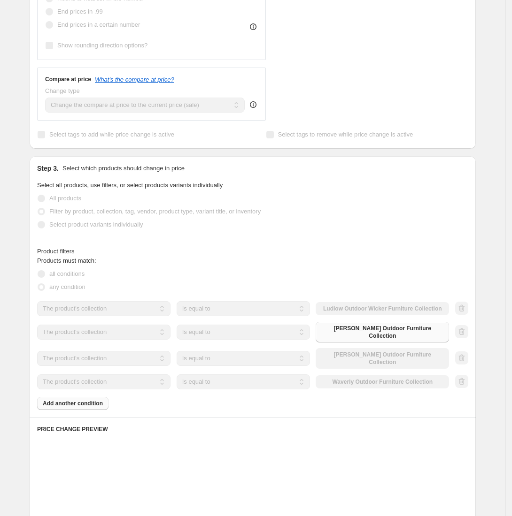
scroll to position [398, 0]
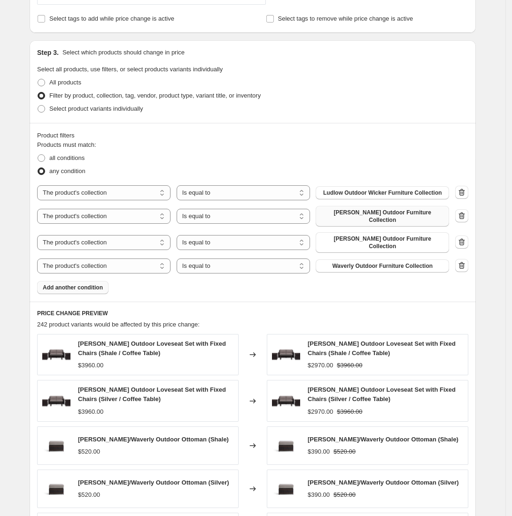
click at [72, 284] on span "Add another condition" at bounding box center [73, 288] width 60 height 8
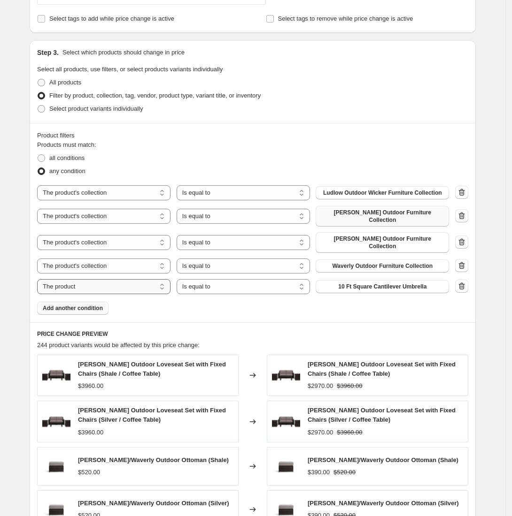
click at [163, 280] on select "The product The product's collection The product's tag The product's vendor The…" at bounding box center [103, 286] width 133 height 15
select select "collection"
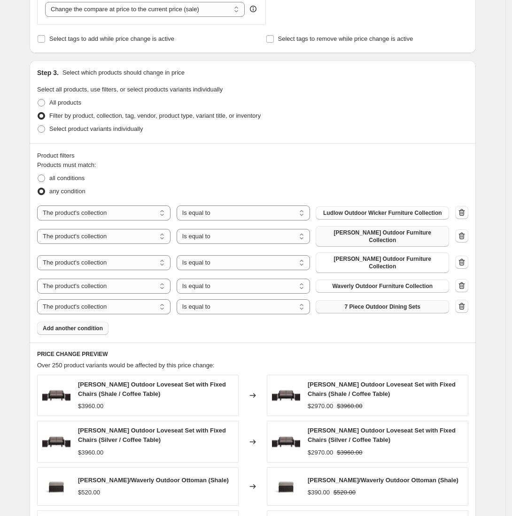
scroll to position [397, 0]
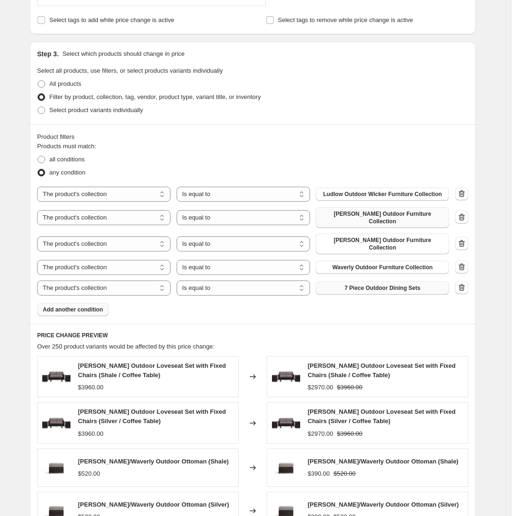
click at [362, 285] on span "7 Piece Outdoor Dining Sets" at bounding box center [383, 289] width 76 height 8
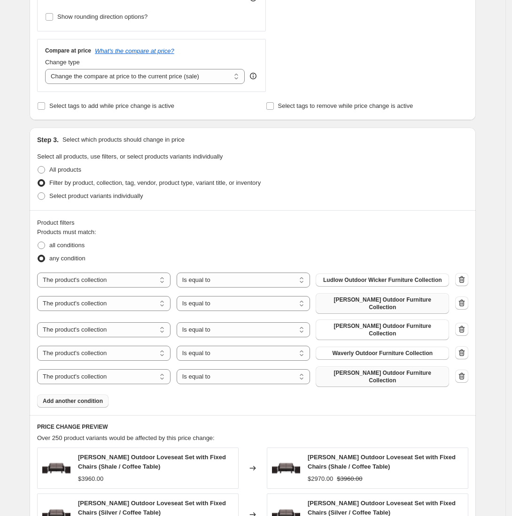
scroll to position [370, 0]
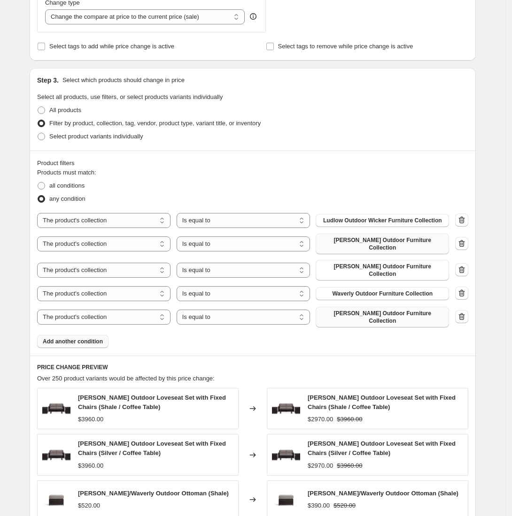
click at [83, 338] on span "Add another condition" at bounding box center [73, 342] width 60 height 8
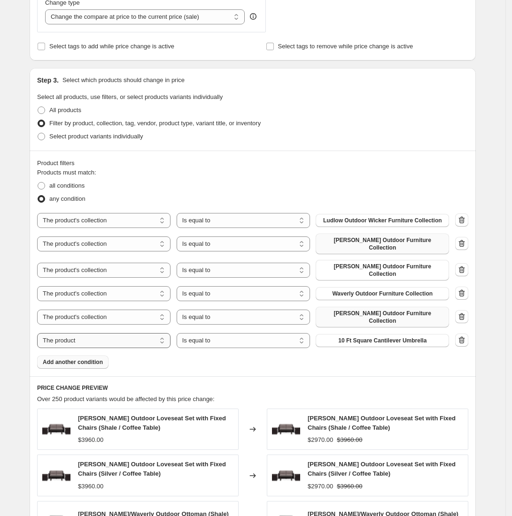
click at [165, 333] on select "The product The product's collection The product's tag The product's vendor The…" at bounding box center [103, 340] width 133 height 15
select select "collection"
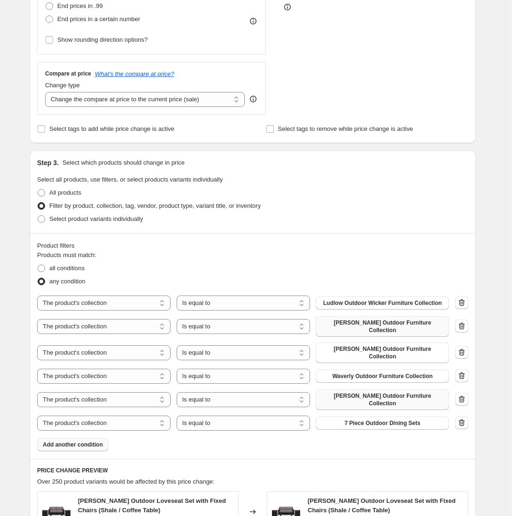
scroll to position [374, 0]
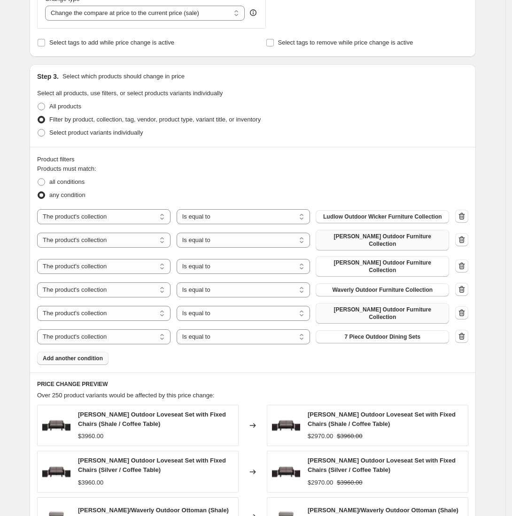
click at [364, 330] on div "The product The product's collection The product's tag The product's vendor The…" at bounding box center [243, 337] width 412 height 15
click at [362, 333] on span "7 Piece Outdoor Dining Sets" at bounding box center [383, 337] width 76 height 8
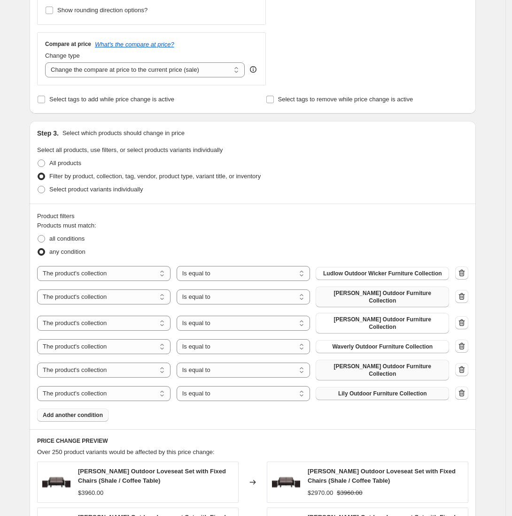
scroll to position [404, 0]
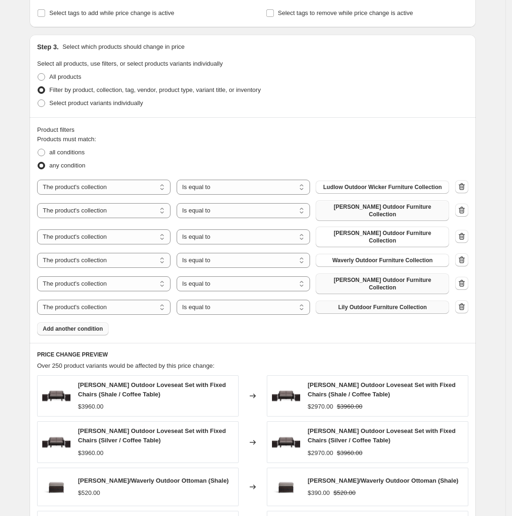
click at [70, 323] on button "Add another condition" at bounding box center [72, 329] width 71 height 13
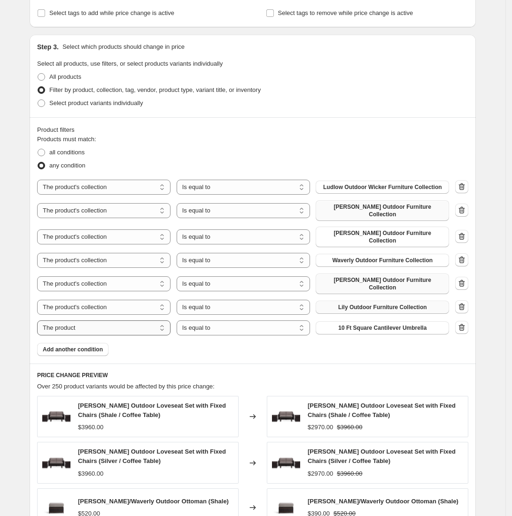
click at [164, 321] on select "The product The product's collection The product's tag The product's vendor The…" at bounding box center [103, 328] width 133 height 15
select select "collection"
click at [389, 322] on button "7 Piece Outdoor Dining Sets" at bounding box center [382, 328] width 133 height 13
click at [81, 343] on button "Add another condition" at bounding box center [72, 349] width 71 height 13
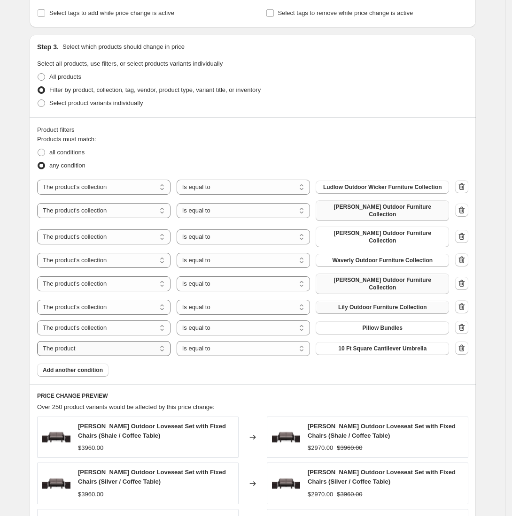
click at [159, 341] on select "The product The product's collection The product's tag The product's vendor The…" at bounding box center [103, 348] width 133 height 15
select select "collection"
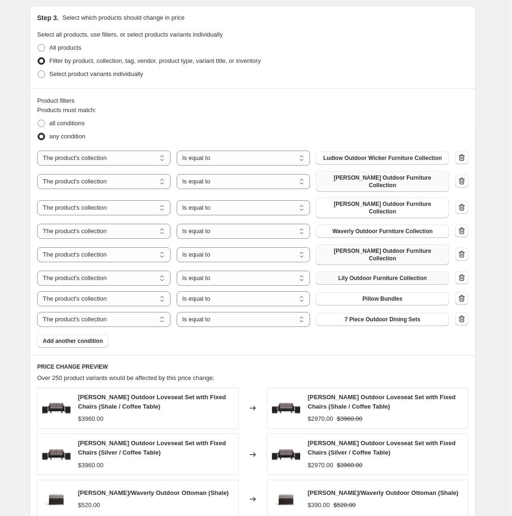
scroll to position [434, 0]
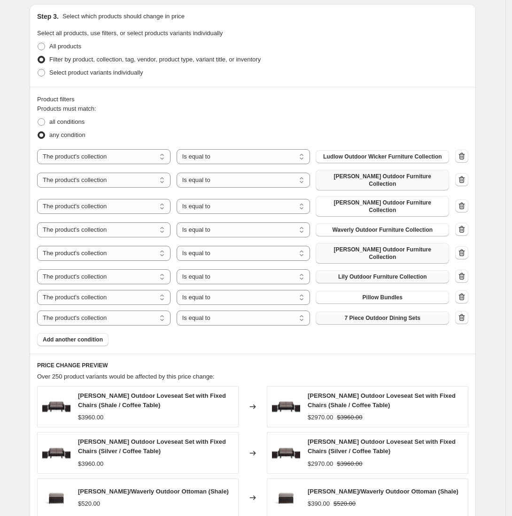
click at [341, 312] on button "7 Piece Outdoor Dining Sets" at bounding box center [382, 318] width 133 height 13
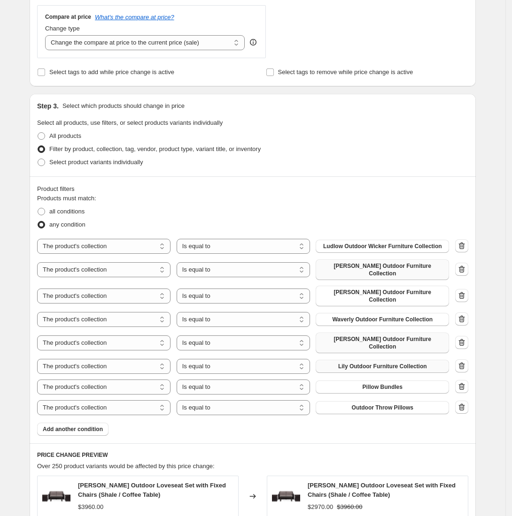
scroll to position [346, 0]
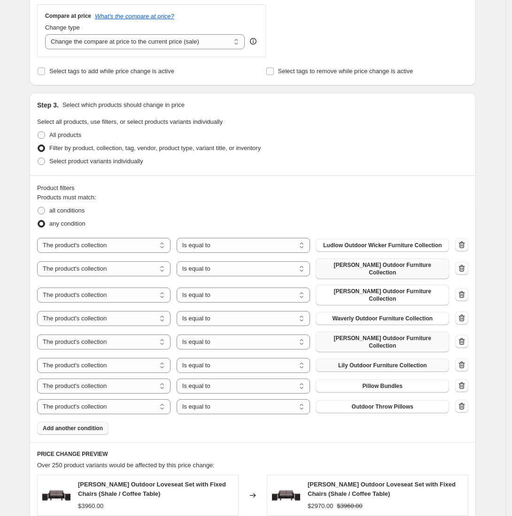
click at [72, 409] on button "Add another condition" at bounding box center [72, 428] width 71 height 13
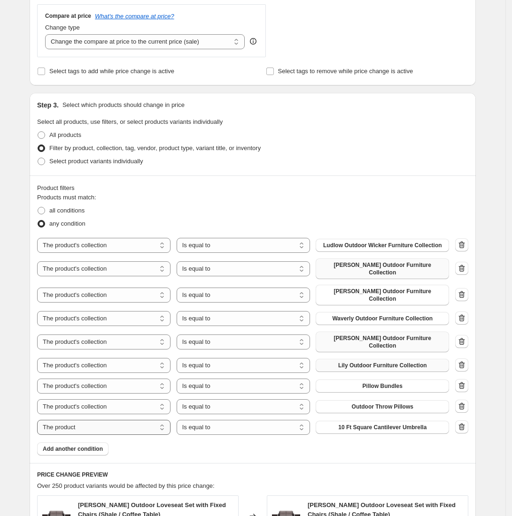
click at [145, 409] on select "The product The product's collection The product's tag The product's vendor The…" at bounding box center [103, 427] width 133 height 15
select select "collection"
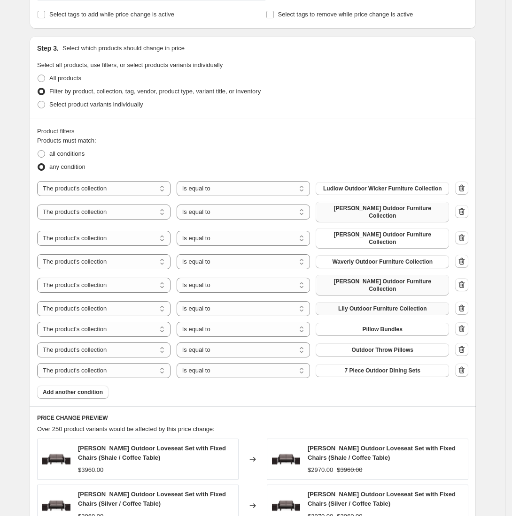
scroll to position [403, 0]
click at [377, 367] on span "7 Piece Outdoor Dining Sets" at bounding box center [383, 371] width 76 height 8
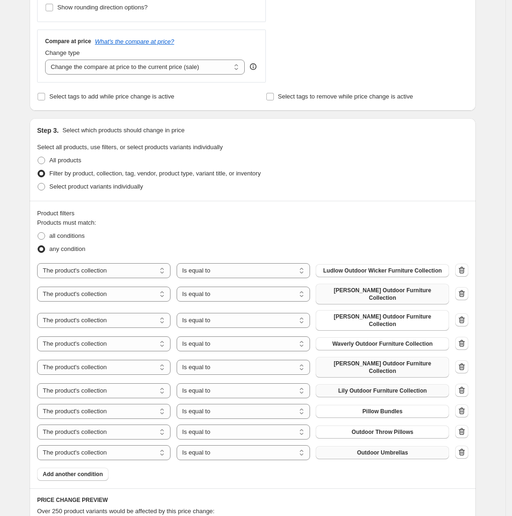
scroll to position [321, 0]
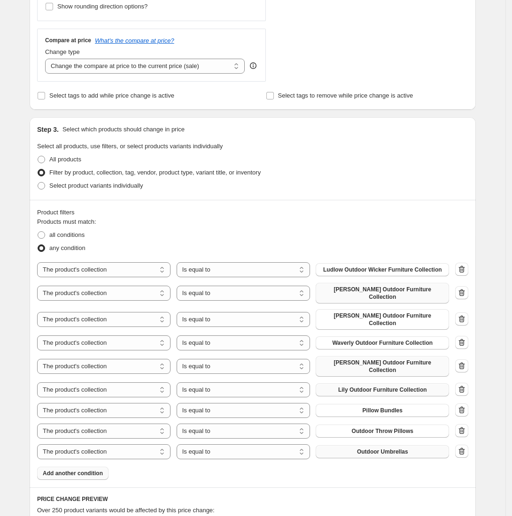
click at [76, 409] on span "Add another condition" at bounding box center [73, 474] width 60 height 8
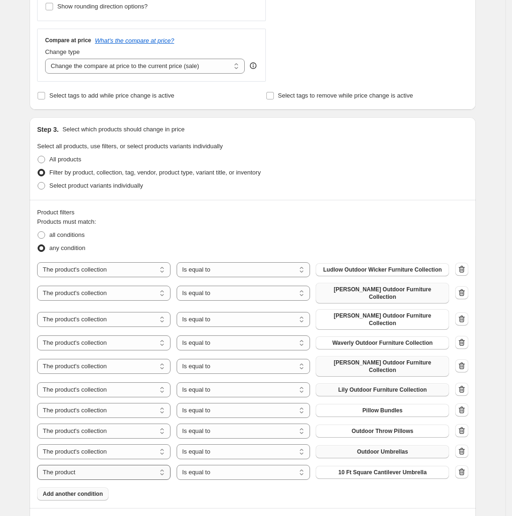
click at [162, 409] on select "The product The product's collection The product's tag The product's vendor The…" at bounding box center [103, 472] width 133 height 15
select select "collection"
click at [5, 330] on div "Create new price change job. This page is ready Create new price change job Dra…" at bounding box center [252, 307] width 505 height 1256
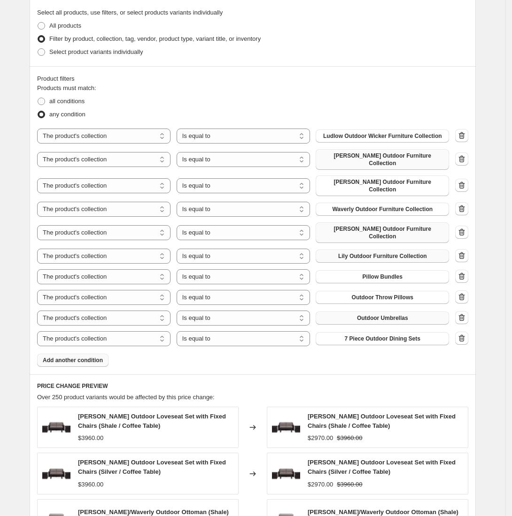
scroll to position [481, 0]
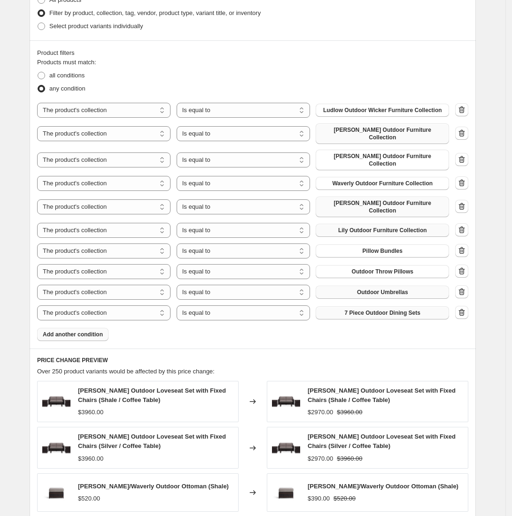
click at [376, 309] on span "7 Piece Outdoor Dining Sets" at bounding box center [383, 313] width 76 height 8
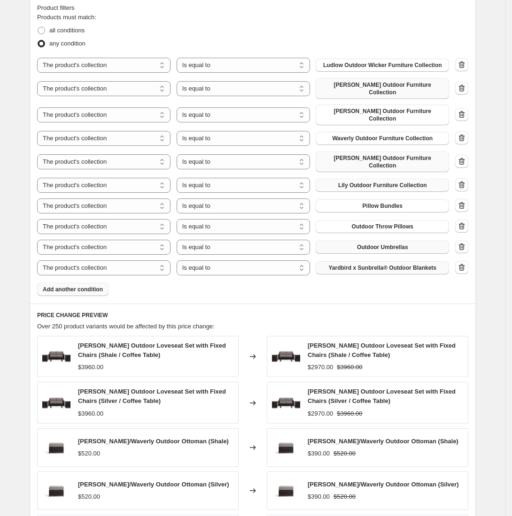
scroll to position [726, 0]
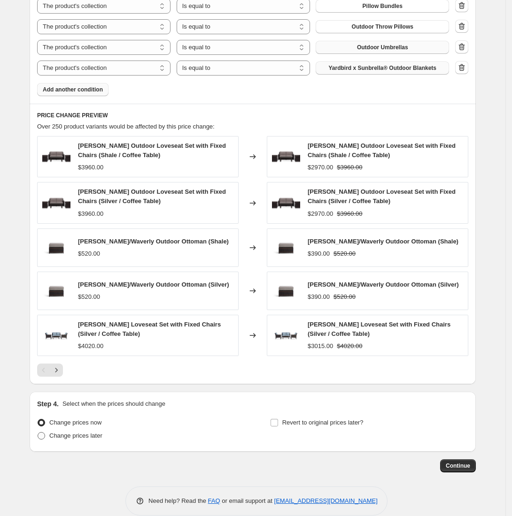
click at [45, 409] on span at bounding box center [42, 436] width 8 height 8
click at [38, 409] on input "Change prices later" at bounding box center [38, 432] width 0 height 0
radio input "true"
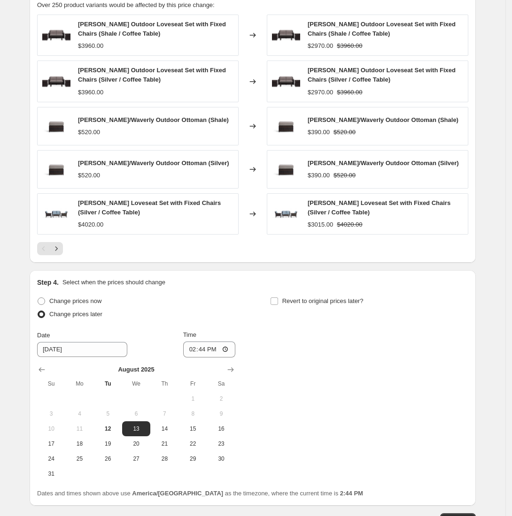
scroll to position [849, 0]
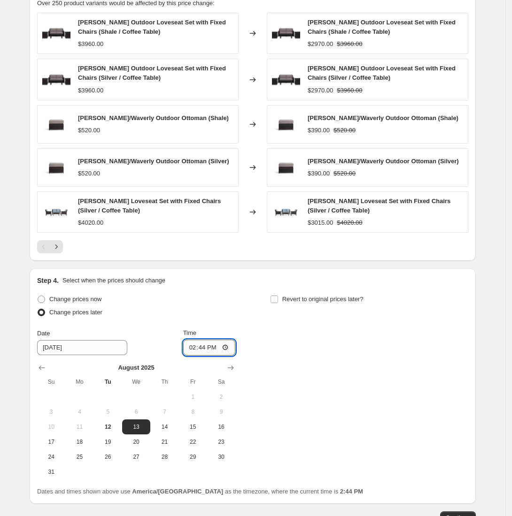
click at [228, 340] on input "14:44" at bounding box center [209, 348] width 53 height 16
type input "00:00"
click at [310, 359] on div "Change prices now Change prices later Date 8/13/2025 Time 00:00 August 2025 Su …" at bounding box center [252, 386] width 431 height 187
click at [277, 296] on input "Revert to original prices later?" at bounding box center [274, 300] width 8 height 8
checkbox input "true"
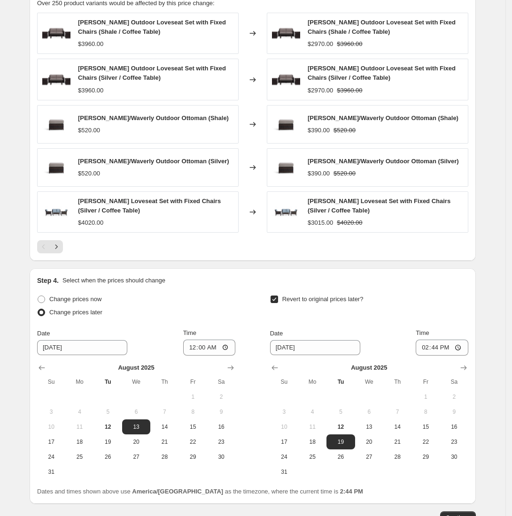
drag, startPoint x: 470, startPoint y: 353, endPoint x: 452, endPoint y: 359, distance: 18.7
click at [452, 363] on div at bounding box center [369, 367] width 198 height 9
click at [464, 366] on icon "Show next month, September 2025" at bounding box center [464, 368] width 6 height 5
click at [339, 393] on span "2" at bounding box center [340, 397] width 21 height 8
type input "9/2/2025"
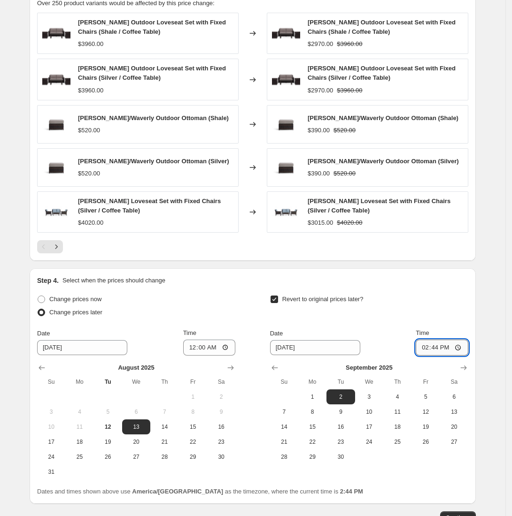
click at [465, 340] on input "14:44" at bounding box center [442, 348] width 53 height 16
type input "02:00"
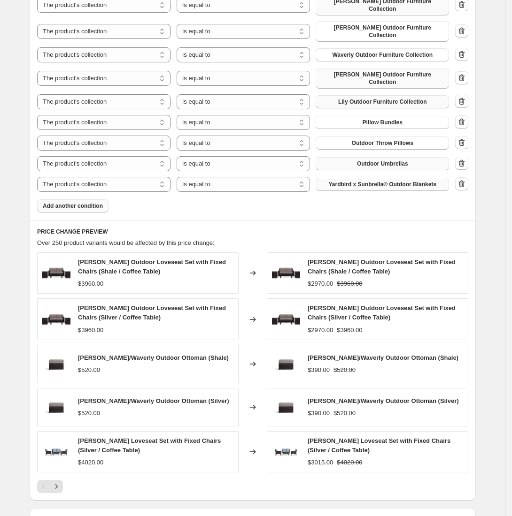
scroll to position [901, 0]
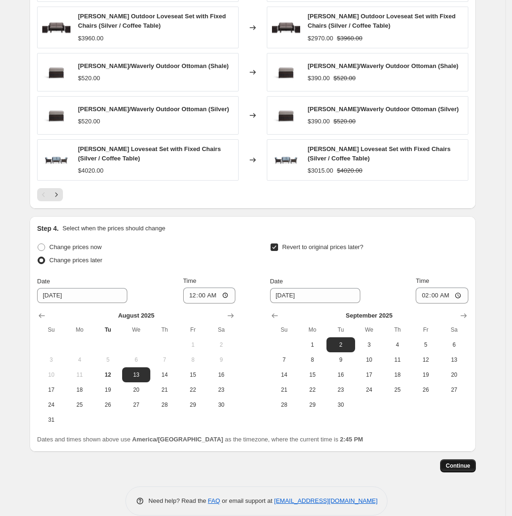
click at [453, 409] on span "Continue" at bounding box center [458, 466] width 24 height 8
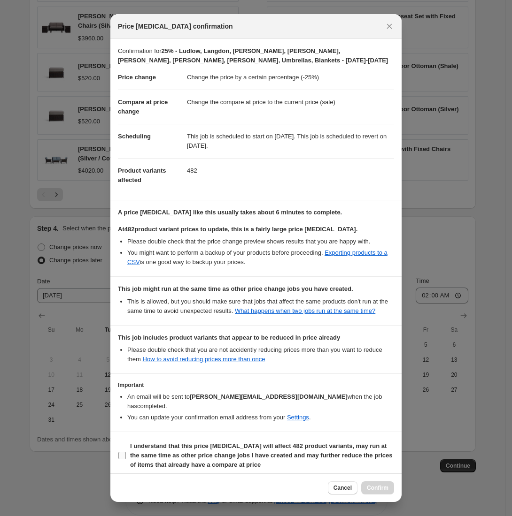
click at [121, 409] on input "I understand that this price change job will affect 482 product variants, may r…" at bounding box center [122, 456] width 8 height 8
checkbox input "true"
click at [374, 409] on span "Confirm" at bounding box center [378, 489] width 22 height 8
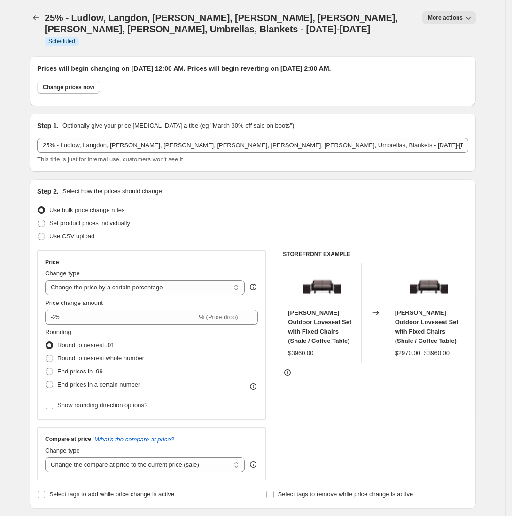
drag, startPoint x: 36, startPoint y: 23, endPoint x: 23, endPoint y: 58, distance: 38.0
drag, startPoint x: 23, startPoint y: 58, endPoint x: 25, endPoint y: 37, distance: 21.8
click at [38, 12] on button "Price change jobs" at bounding box center [36, 17] width 13 height 13
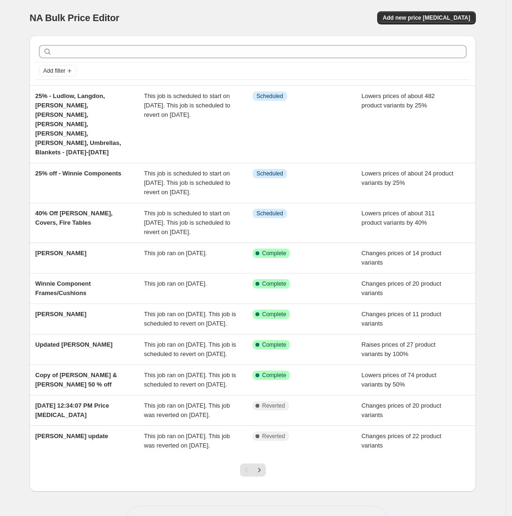
drag, startPoint x: 408, startPoint y: 21, endPoint x: 355, endPoint y: 28, distance: 54.0
click at [355, 28] on div "NA Bulk Price Editor. This page is ready NA Bulk Price Editor Add new price cha…" at bounding box center [253, 18] width 446 height 36
click at [425, 20] on span "Add new price [MEDICAL_DATA]" at bounding box center [426, 18] width 87 height 8
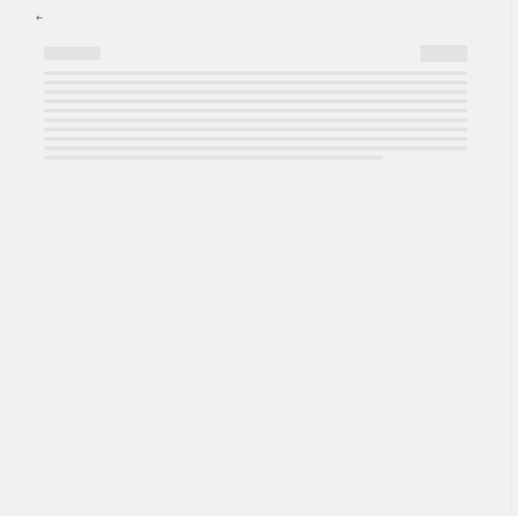
select select "percentage"
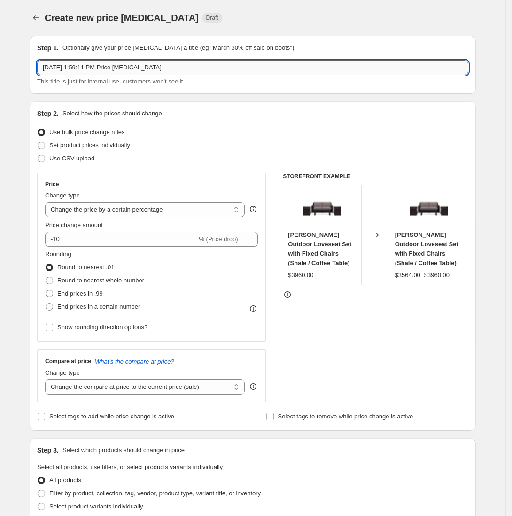
click at [146, 70] on input "Aug 12, 2025, 1:59:11 PM Price change job" at bounding box center [252, 67] width 431 height 15
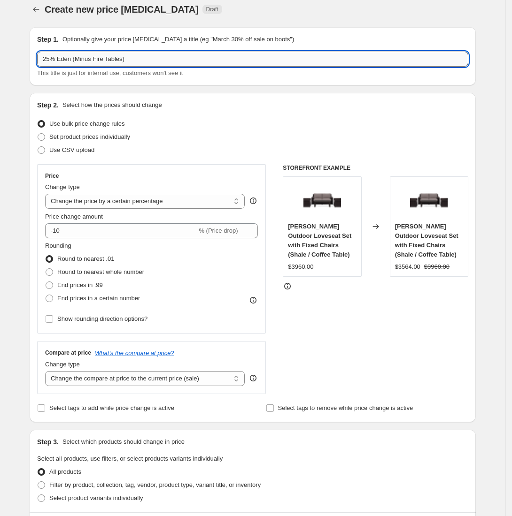
scroll to position [9, 0]
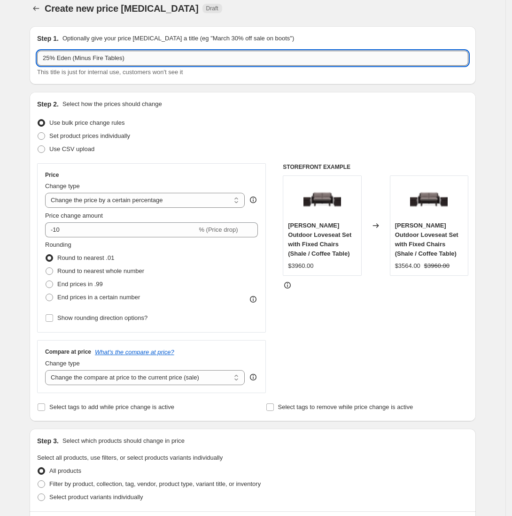
click at [92, 61] on input "25% Eden (Minus Fire Tables)" at bounding box center [252, 58] width 431 height 15
click at [160, 62] on input "25% Eden (Excluding Fire Tables)" at bounding box center [252, 58] width 431 height 15
type input "25% Eden (Excluding Fire Tables)"
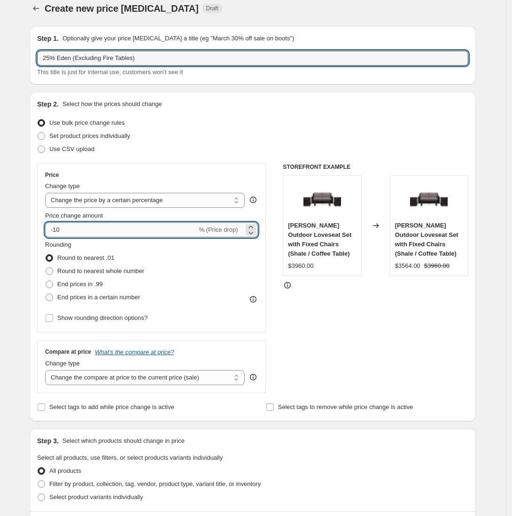
click at [87, 226] on input "-10" at bounding box center [121, 230] width 152 height 15
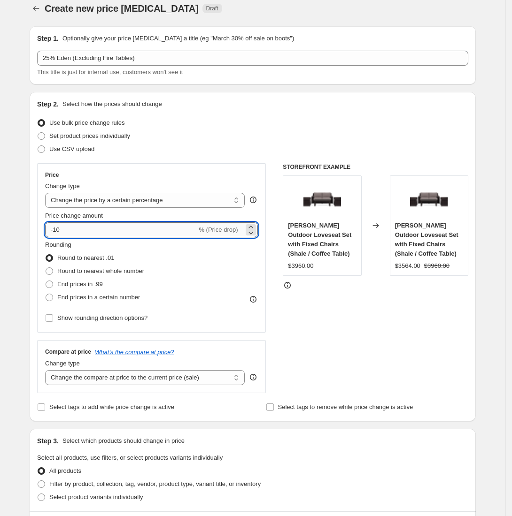
type input "-1"
type input "-25"
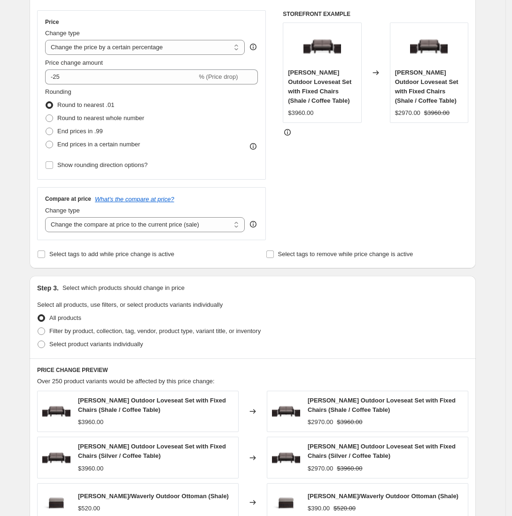
scroll to position [163, 0]
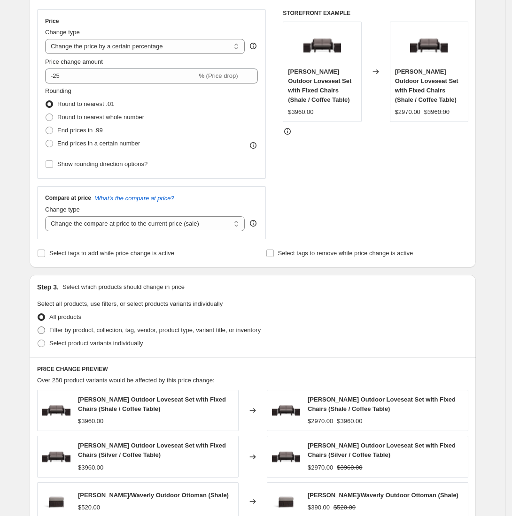
click at [45, 333] on span at bounding box center [42, 331] width 8 height 8
click at [38, 327] on input "Filter by product, collection, tag, vendor, product type, variant title, or inv…" at bounding box center [38, 327] width 0 height 0
radio input "true"
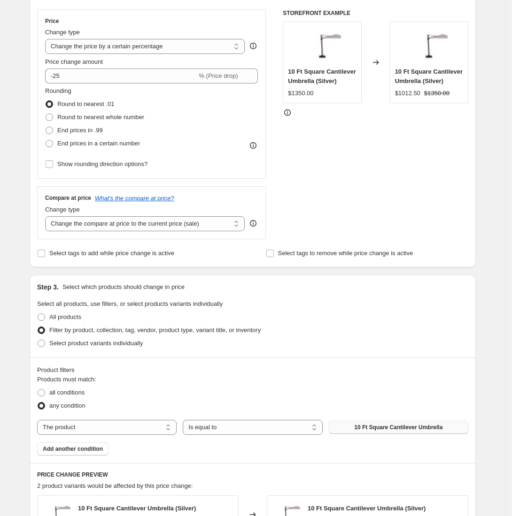
click at [362, 409] on span "10 Ft Square Cantilever Umbrella" at bounding box center [398, 428] width 88 height 8
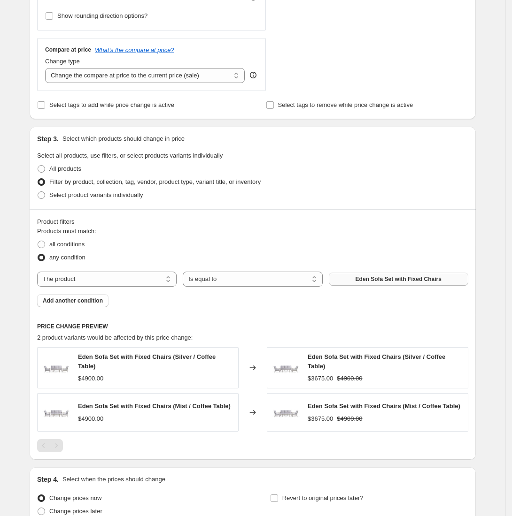
scroll to position [312, 0]
click at [69, 302] on span "Add another condition" at bounding box center [73, 301] width 60 height 8
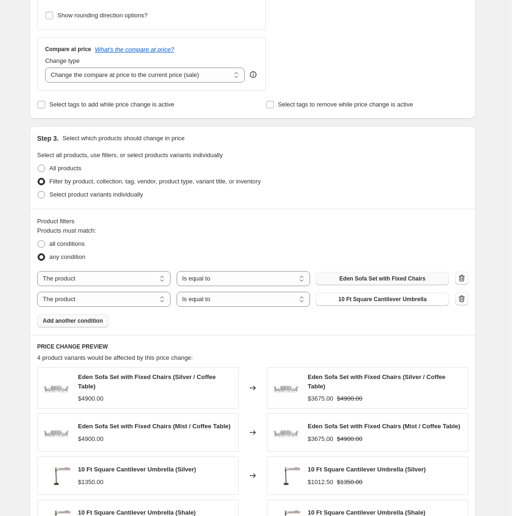
drag, startPoint x: 365, startPoint y: 303, endPoint x: 329, endPoint y: 145, distance: 162.4
click at [329, 145] on div "Step 3. Select which products should change in price Select all products, use f…" at bounding box center [253, 167] width 446 height 83
click at [398, 297] on span "10 Ft Square Cantilever Umbrella" at bounding box center [382, 300] width 88 height 8
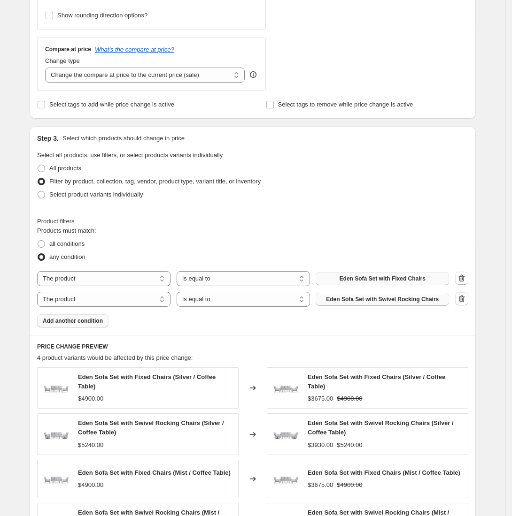
click at [58, 322] on span "Add another condition" at bounding box center [73, 321] width 60 height 8
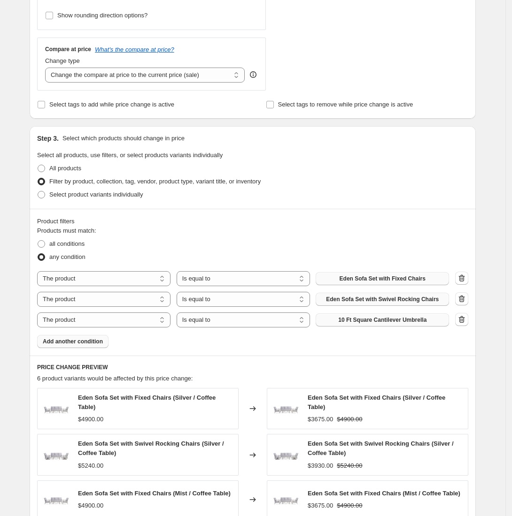
click at [345, 321] on span "10 Ft Square Cantilever Umbrella" at bounding box center [382, 320] width 88 height 8
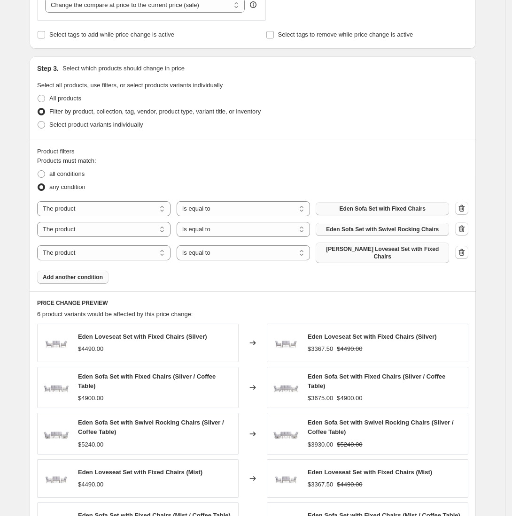
scroll to position [383, 0]
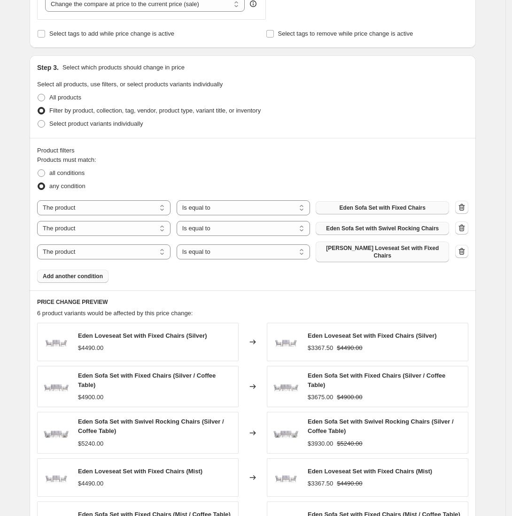
click at [67, 273] on span "Add another condition" at bounding box center [73, 277] width 60 height 8
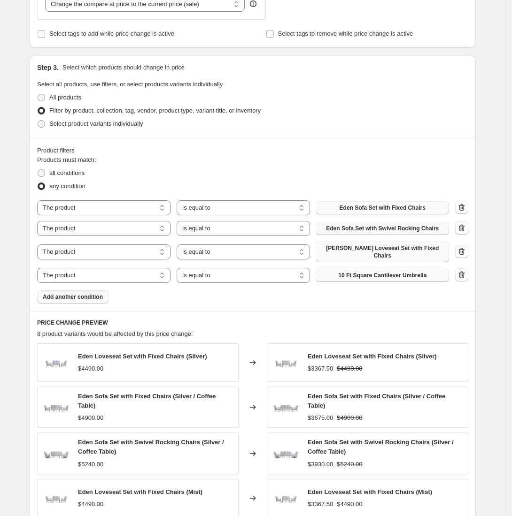
click at [378, 272] on span "10 Ft Square Cantilever Umbrella" at bounding box center [382, 276] width 88 height 8
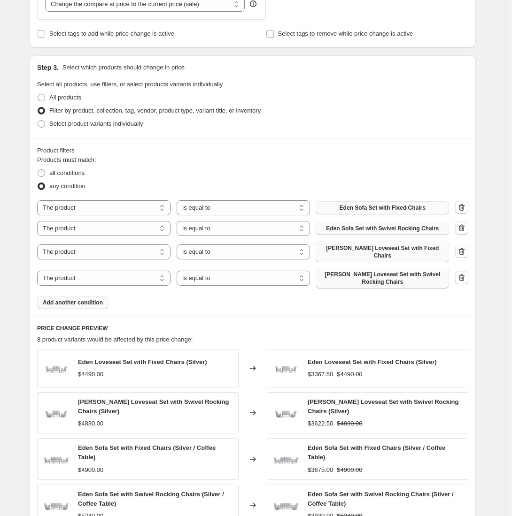
click at [87, 299] on span "Add another condition" at bounding box center [73, 303] width 60 height 8
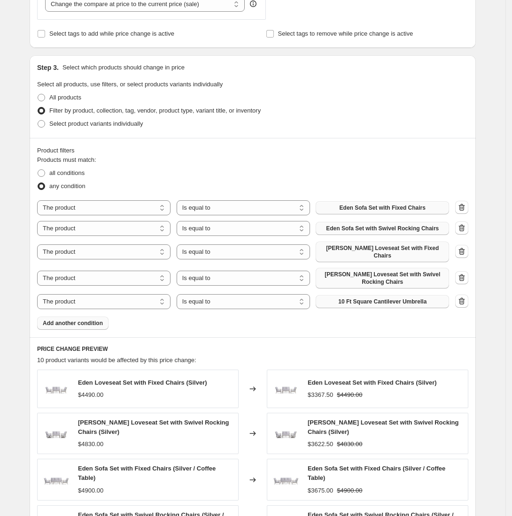
click at [403, 298] on span "10 Ft Square Cantilever Umbrella" at bounding box center [382, 302] width 88 height 8
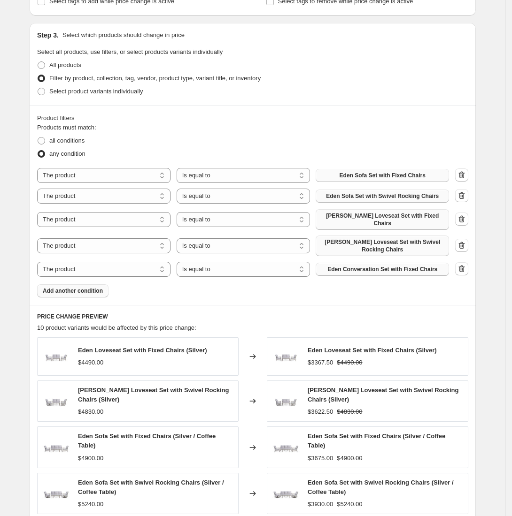
scroll to position [417, 0]
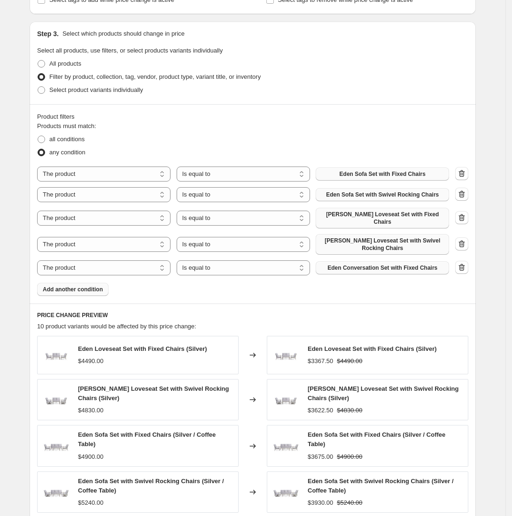
click at [78, 286] on span "Add another condition" at bounding box center [73, 290] width 60 height 8
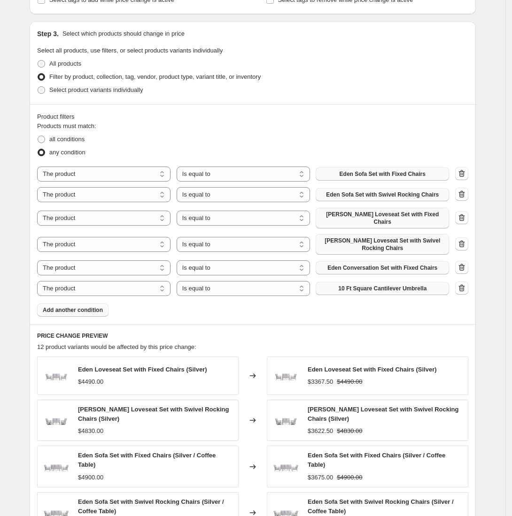
click at [407, 285] on span "10 Ft Square Cantilever Umbrella" at bounding box center [382, 289] width 88 height 8
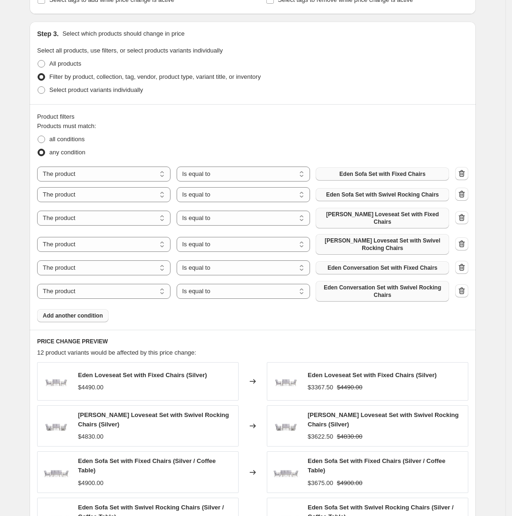
click at [57, 312] on span "Add another condition" at bounding box center [73, 316] width 60 height 8
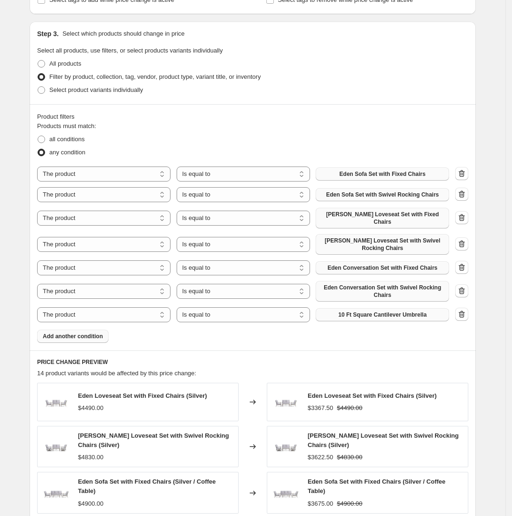
click at [352, 311] on span "10 Ft Square Cantilever Umbrella" at bounding box center [382, 315] width 88 height 8
click at [70, 333] on span "Add another condition" at bounding box center [73, 337] width 60 height 8
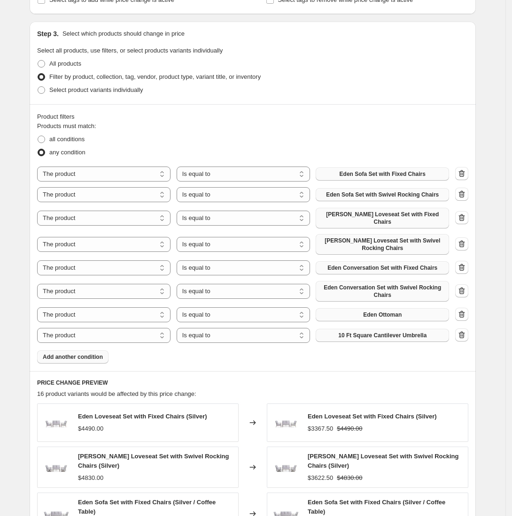
click at [360, 332] on span "10 Ft Square Cantilever Umbrella" at bounding box center [382, 336] width 88 height 8
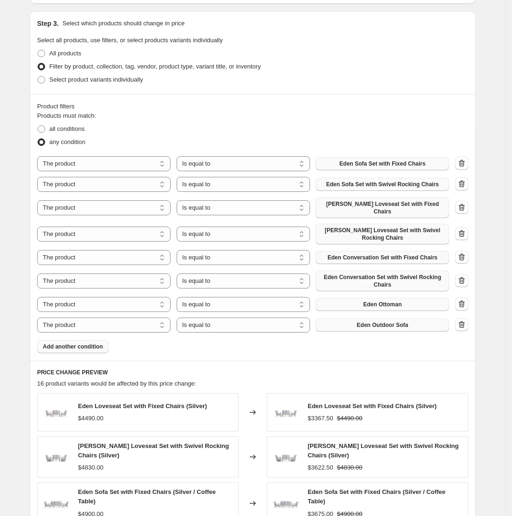
scroll to position [428, 0]
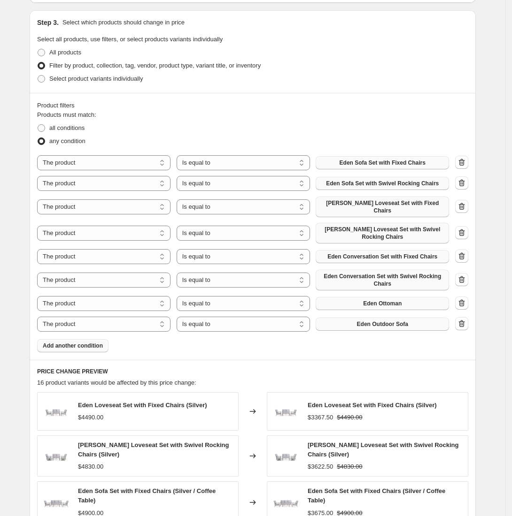
click at [94, 342] on span "Add another condition" at bounding box center [73, 346] width 60 height 8
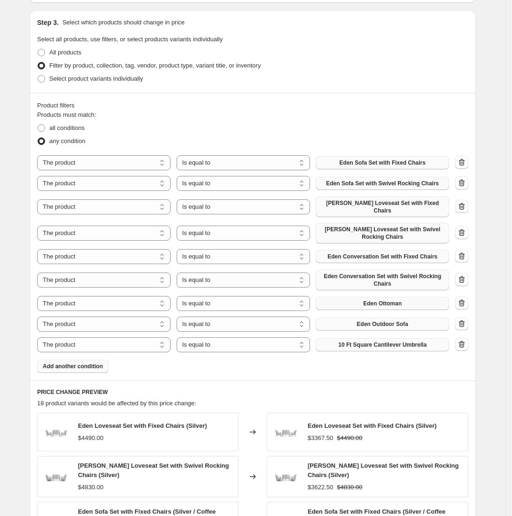
click at [385, 341] on span "10 Ft Square Cantilever Umbrella" at bounding box center [382, 345] width 88 height 8
drag, startPoint x: 60, startPoint y: 358, endPoint x: 0, endPoint y: 337, distance: 63.3
click at [0, 337] on div "Create new price change job. This page is ready Create new price change job Dra…" at bounding box center [252, 189] width 505 height 1235
click at [76, 363] on span "Add another condition" at bounding box center [73, 367] width 60 height 8
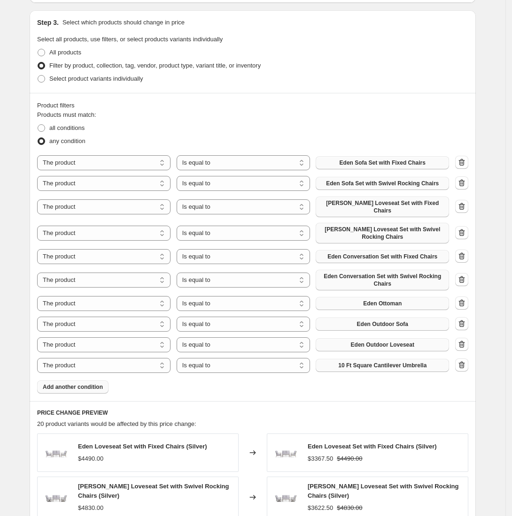
click at [372, 362] on span "10 Ft Square Cantilever Umbrella" at bounding box center [382, 366] width 88 height 8
click at [64, 384] on span "Add another condition" at bounding box center [73, 388] width 60 height 8
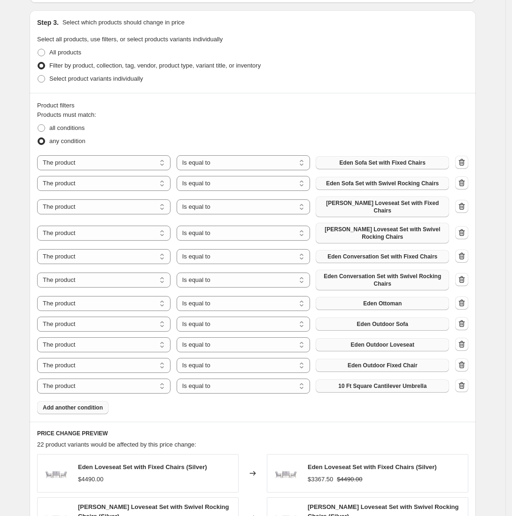
click at [368, 380] on button "10 Ft Square Cantilever Umbrella" at bounding box center [382, 386] width 133 height 13
click at [61, 404] on span "Add another condition" at bounding box center [73, 408] width 60 height 8
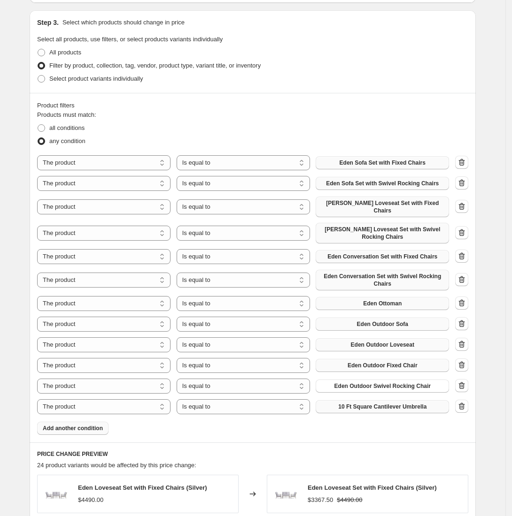
click at [383, 403] on span "10 Ft Square Cantilever Umbrella" at bounding box center [382, 407] width 88 height 8
click at [61, 409] on span "Add another condition" at bounding box center [73, 429] width 60 height 8
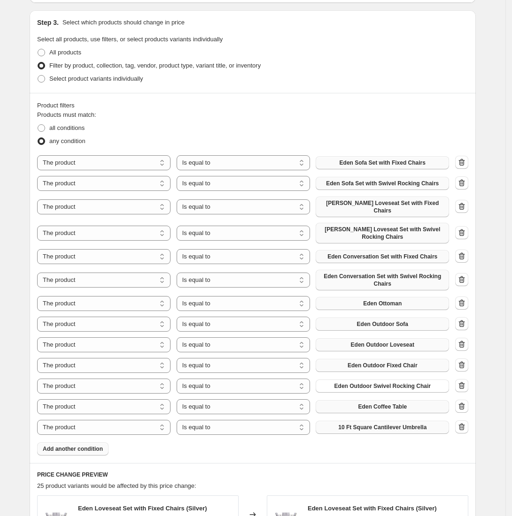
click at [347, 409] on span "10 Ft Square Cantilever Umbrella" at bounding box center [382, 428] width 88 height 8
click at [59, 409] on span "Add another condition" at bounding box center [73, 450] width 60 height 8
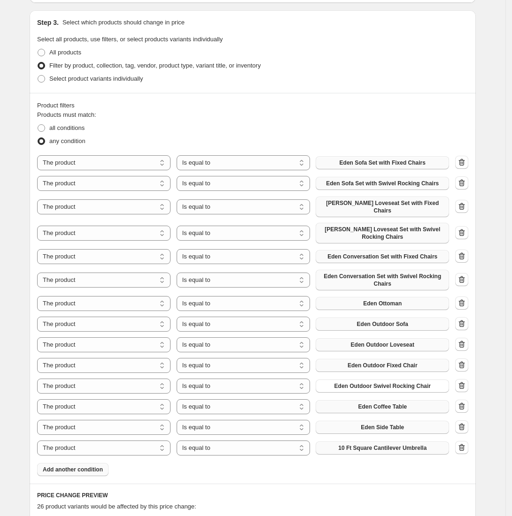
click at [379, 409] on span "10 Ft Square Cantilever Umbrella" at bounding box center [382, 449] width 88 height 8
click at [58, 409] on span "Add another condition" at bounding box center [73, 470] width 60 height 8
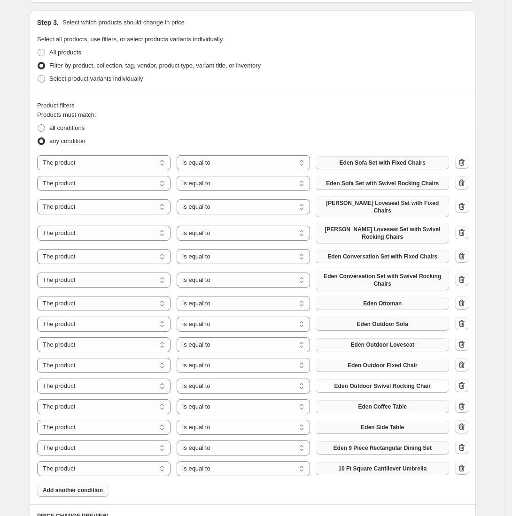
click at [366, 409] on button "10 Ft Square Cantilever Umbrella" at bounding box center [382, 468] width 133 height 13
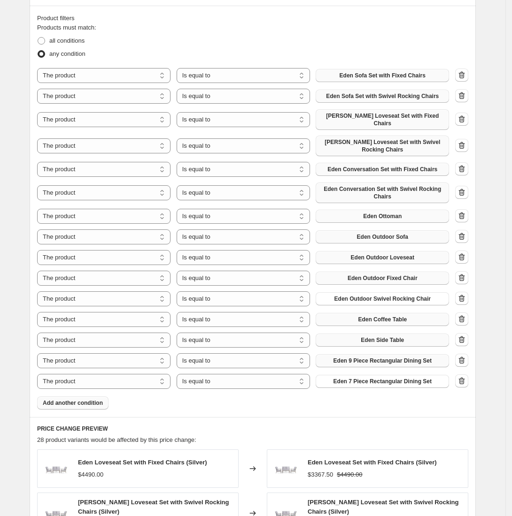
scroll to position [519, 0]
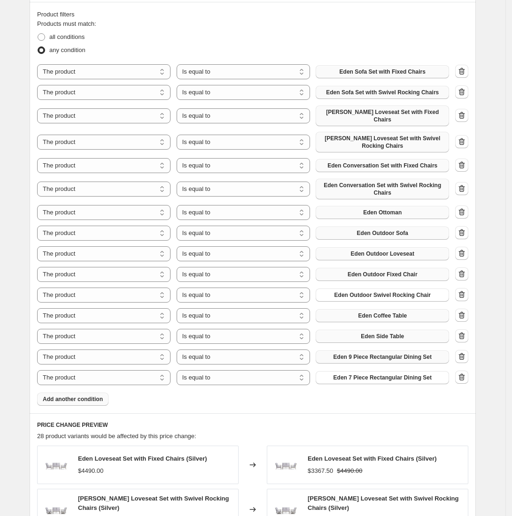
click at [60, 396] on span "Add another condition" at bounding box center [73, 400] width 60 height 8
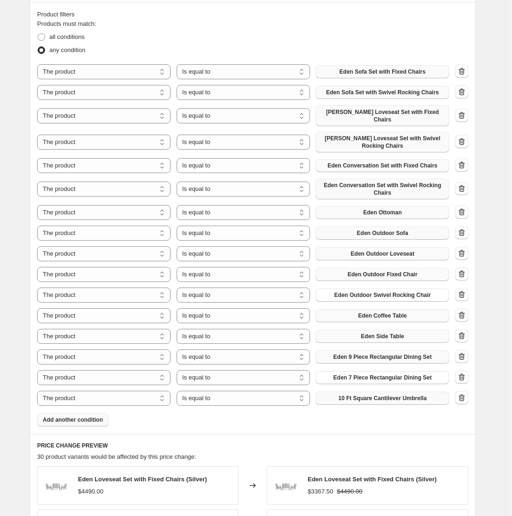
click at [350, 395] on span "10 Ft Square Cantilever Umbrella" at bounding box center [382, 399] width 88 height 8
click at [53, 409] on span "Add another condition" at bounding box center [73, 420] width 60 height 8
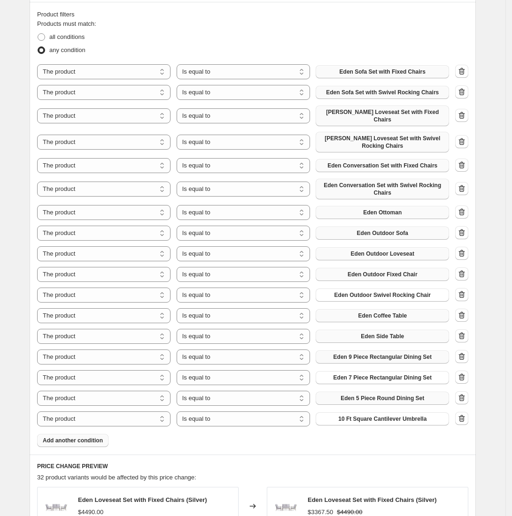
click at [85, 409] on span "Add another condition" at bounding box center [73, 441] width 60 height 8
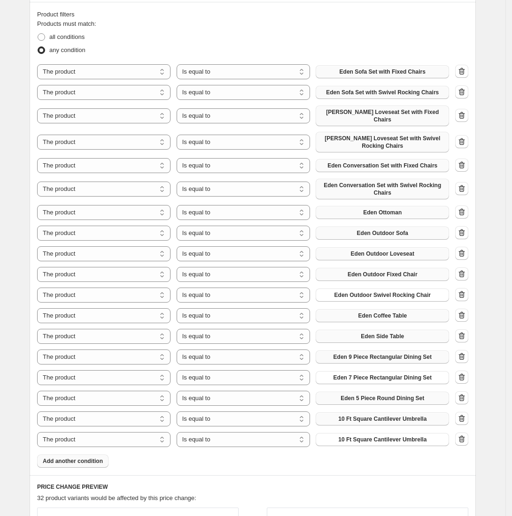
click at [372, 409] on span "10 Ft Square Cantilever Umbrella" at bounding box center [382, 420] width 88 height 8
click at [361, 409] on span "10 Ft Square Cantilever Umbrella" at bounding box center [382, 420] width 88 height 8
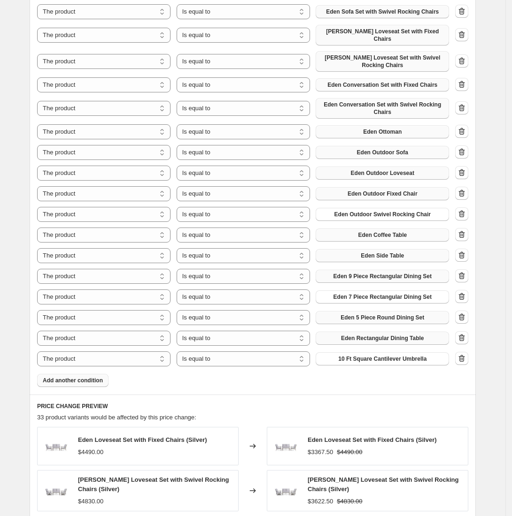
scroll to position [601, 0]
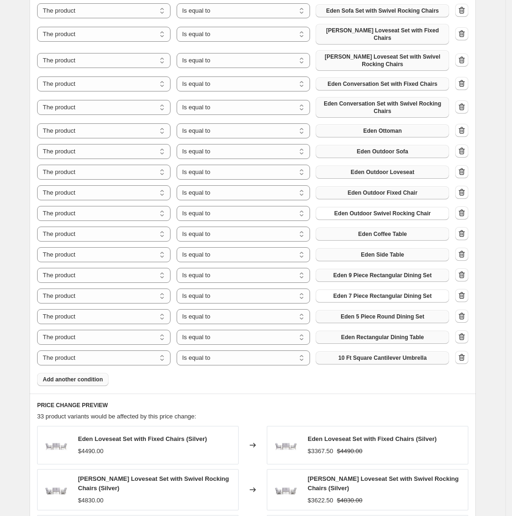
click at [357, 354] on span "10 Ft Square Cantilever Umbrella" at bounding box center [382, 358] width 88 height 8
click at [79, 376] on span "Add another condition" at bounding box center [73, 380] width 60 height 8
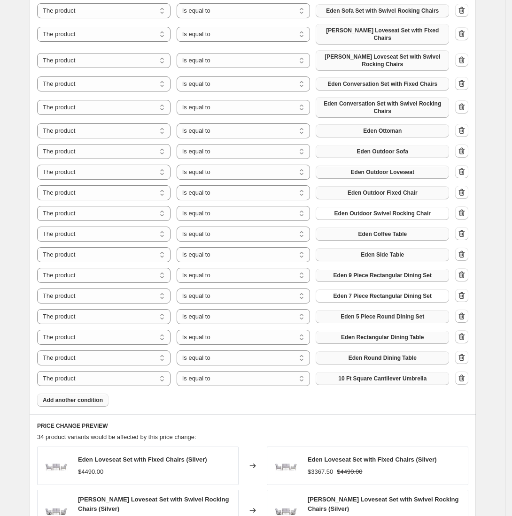
click at [361, 375] on span "10 Ft Square Cantilever Umbrella" at bounding box center [382, 379] width 88 height 8
click at [69, 397] on span "Add another condition" at bounding box center [73, 401] width 60 height 8
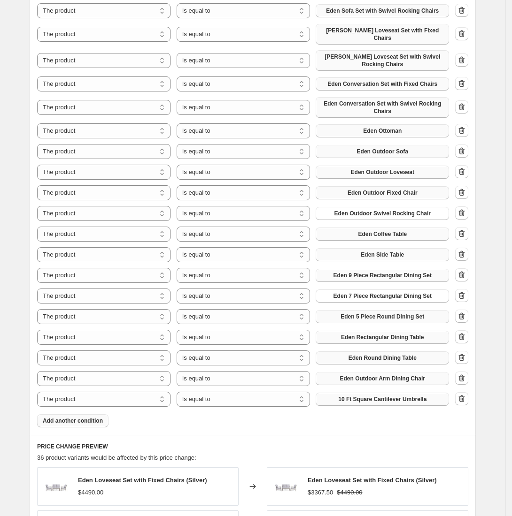
click at [368, 396] on span "10 Ft Square Cantilever Umbrella" at bounding box center [382, 400] width 88 height 8
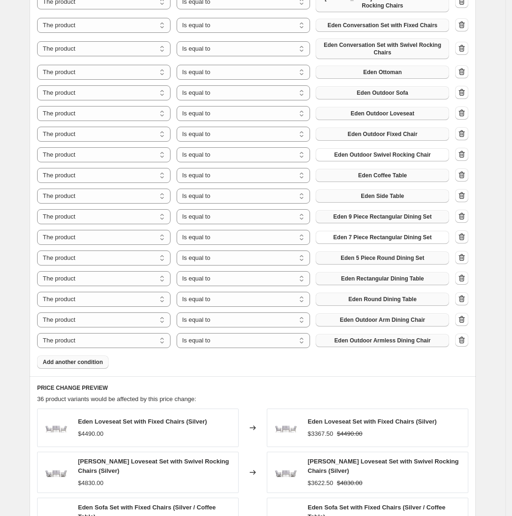
scroll to position [660, 0]
click at [81, 358] on span "Add another condition" at bounding box center [73, 362] width 60 height 8
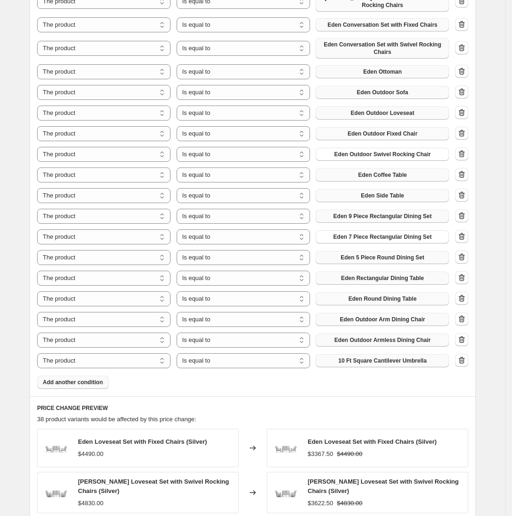
click at [385, 357] on span "10 Ft Square Cantilever Umbrella" at bounding box center [382, 361] width 88 height 8
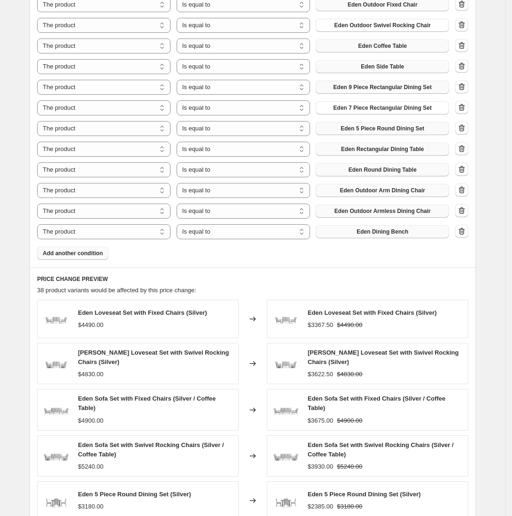
scroll to position [953, 0]
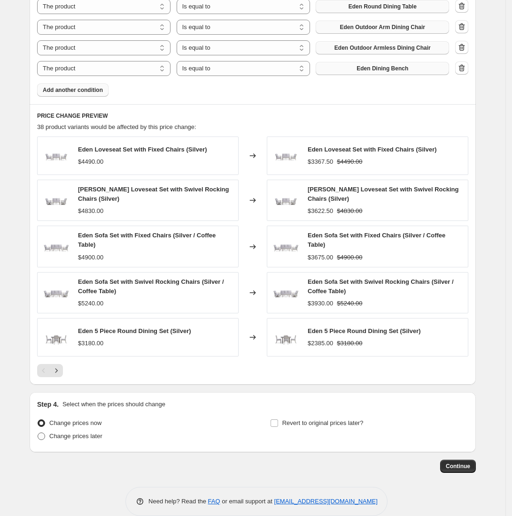
click at [44, 409] on span at bounding box center [42, 437] width 8 height 8
click at [38, 409] on input "Change prices later" at bounding box center [38, 433] width 0 height 0
radio input "true"
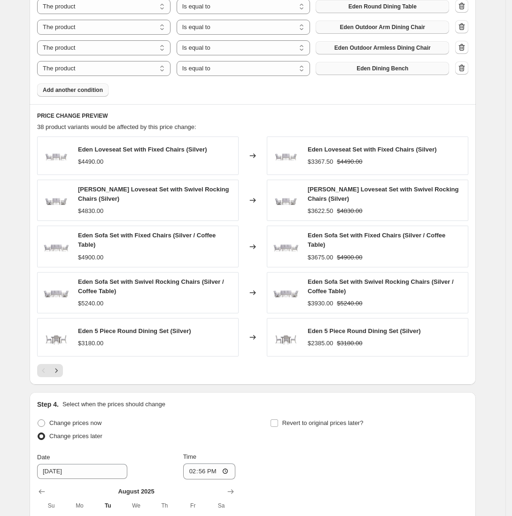
scroll to position [1066, 0]
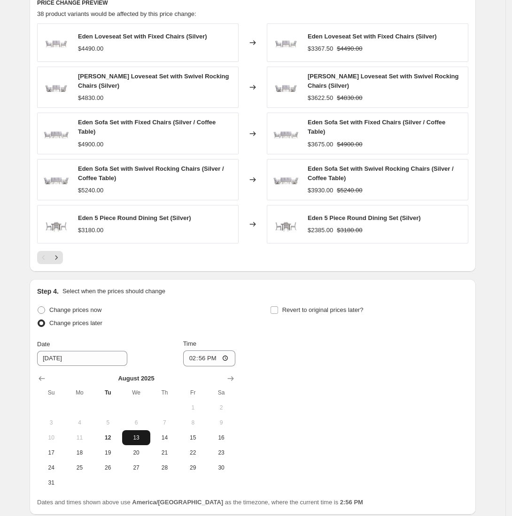
click at [143, 409] on span "13" at bounding box center [136, 438] width 21 height 8
click at [226, 351] on input "14:56" at bounding box center [209, 359] width 53 height 16
type input "00:00"
click at [335, 369] on div "Change prices now Change prices later Date 8/13/2025 Time 00:00 August 2025 Su …" at bounding box center [252, 397] width 431 height 187
click at [277, 307] on input "Revert to original prices later?" at bounding box center [274, 311] width 8 height 8
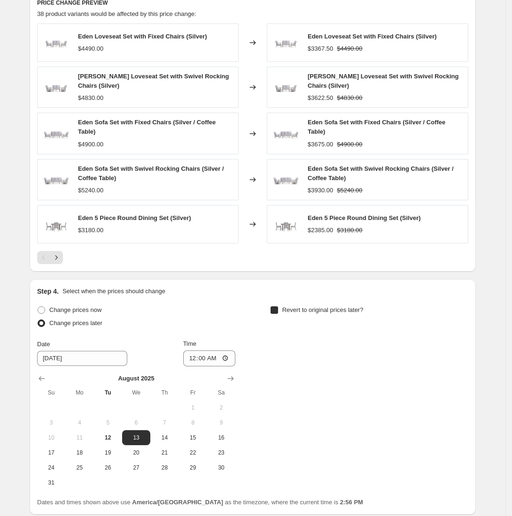
checkbox input "true"
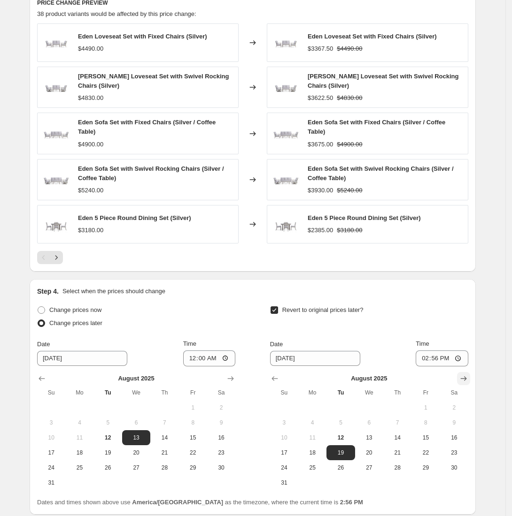
click at [465, 374] on icon "Show next month, September 2025" at bounding box center [463, 378] width 9 height 9
click at [346, 400] on button "2" at bounding box center [340, 407] width 28 height 15
type input "9/2/2025"
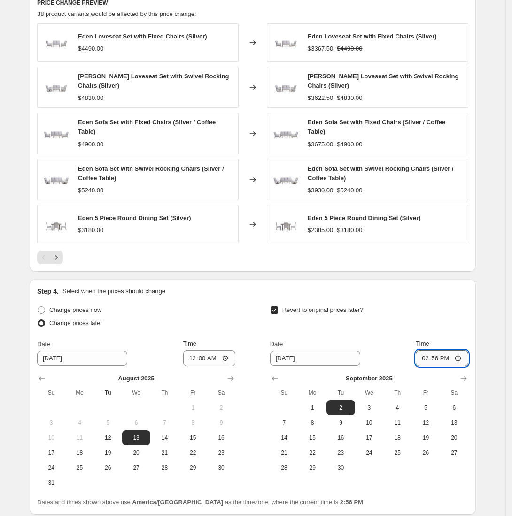
click at [462, 351] on input "14:56" at bounding box center [442, 359] width 53 height 16
type input "02:00"
click at [476, 308] on div "Step 4. Select when the prices should change Change prices now Change prices la…" at bounding box center [253, 397] width 446 height 236
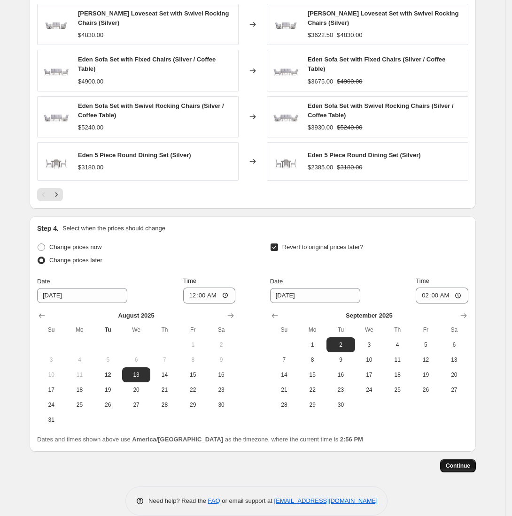
click at [469, 409] on span "Continue" at bounding box center [458, 466] width 24 height 8
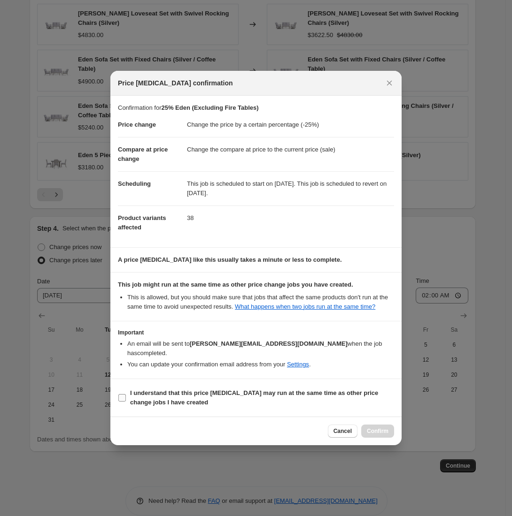
click at [122, 394] on input "I understand that this price change job may run at the same time as other price…" at bounding box center [122, 398] width 8 height 8
checkbox input "true"
click at [390, 409] on button "Confirm" at bounding box center [377, 431] width 33 height 13
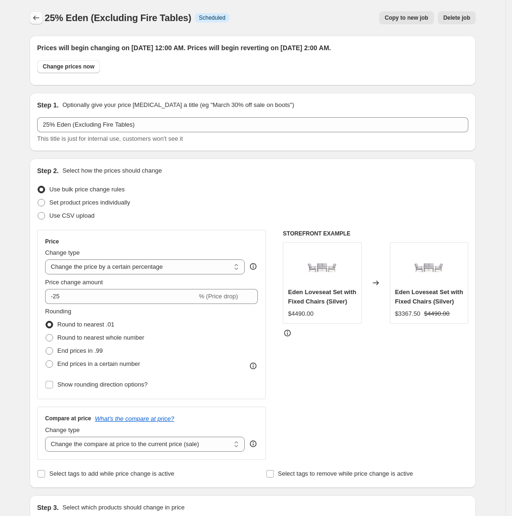
click at [36, 19] on icon "Price change jobs" at bounding box center [35, 17] width 9 height 9
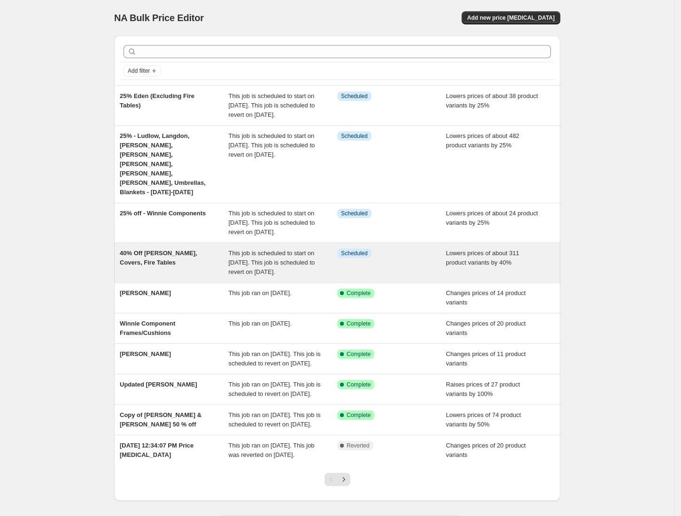
click at [166, 253] on div "40% Off [PERSON_NAME], Covers, Fire Tables" at bounding box center [174, 263] width 109 height 28
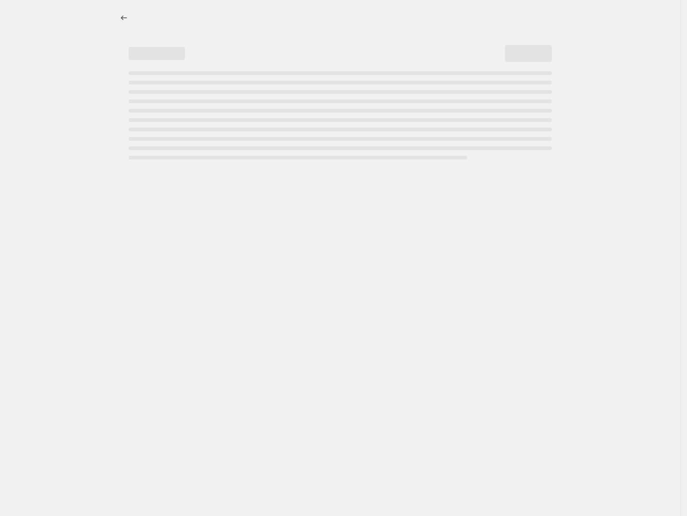
select select "percentage"
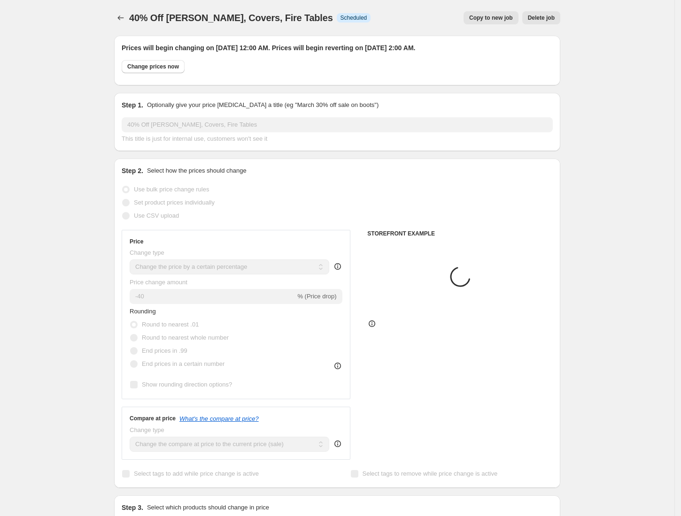
select select "collection"
select select "product"
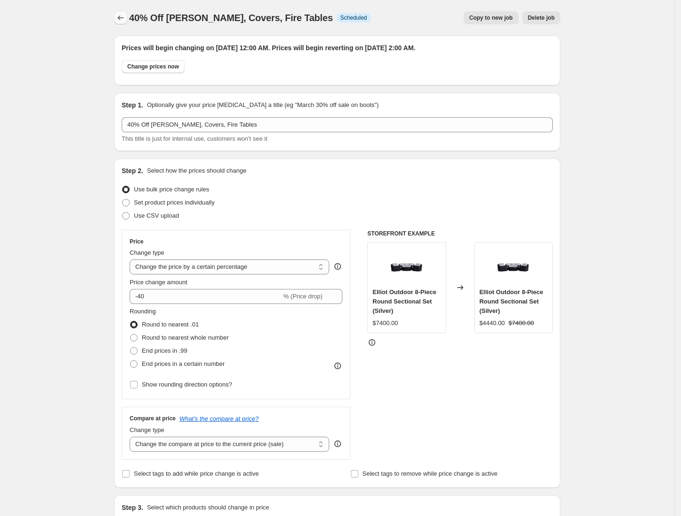
click at [119, 21] on icon "Price change jobs" at bounding box center [120, 17] width 9 height 9
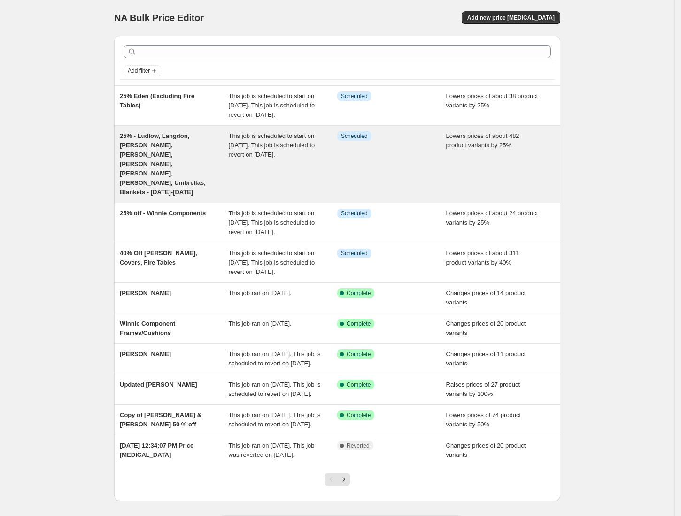
click at [147, 168] on span "25% - Ludlow, Langdon, [PERSON_NAME], [PERSON_NAME], [PERSON_NAME], [PERSON_NAM…" at bounding box center [163, 163] width 86 height 63
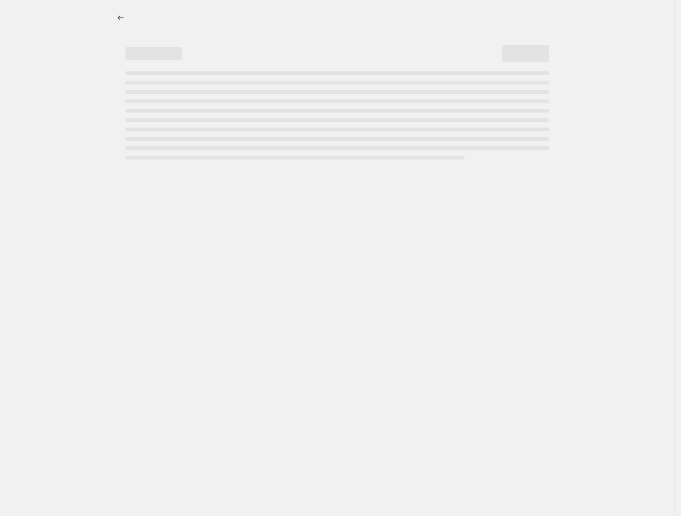
select select "percentage"
select select "collection"
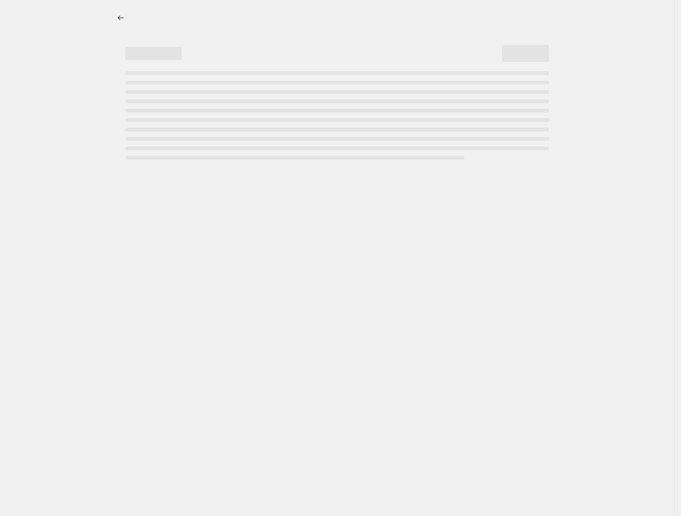
select select "collection"
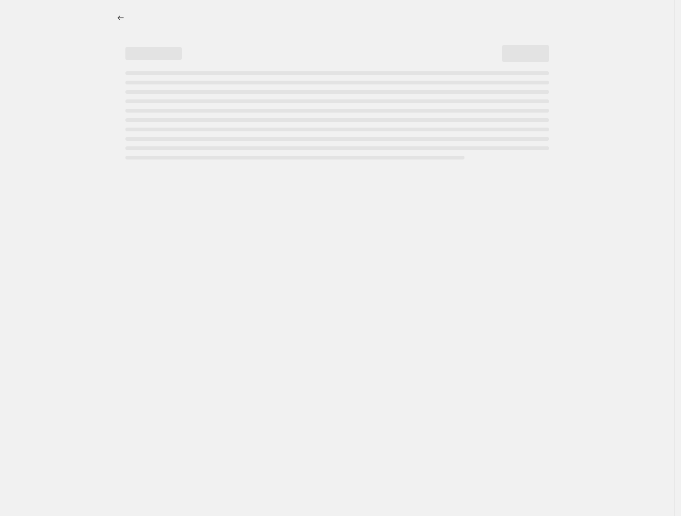
select select "collection"
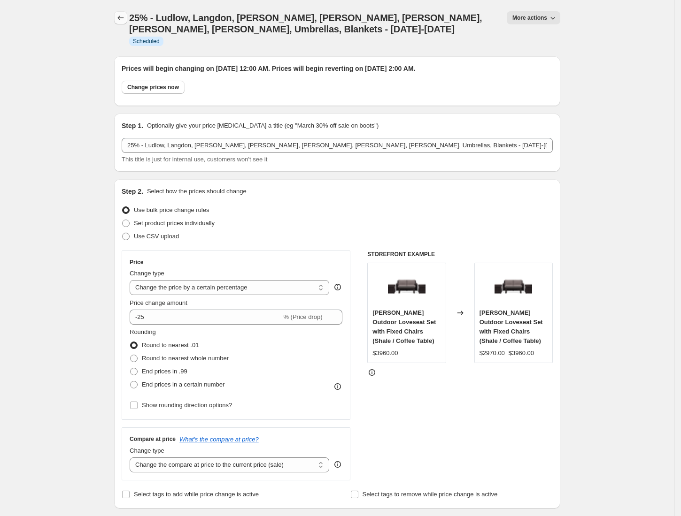
click at [119, 19] on icon "Price change jobs" at bounding box center [120, 17] width 9 height 9
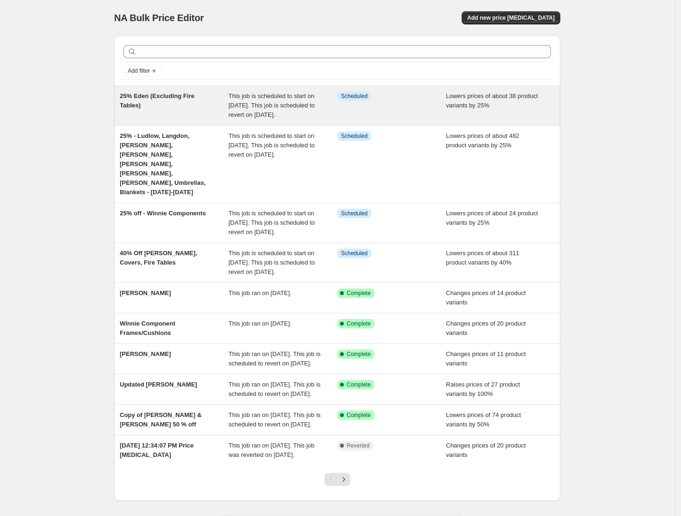
click at [141, 105] on div "25% Eden (Excluding Fire Tables)" at bounding box center [174, 106] width 109 height 28
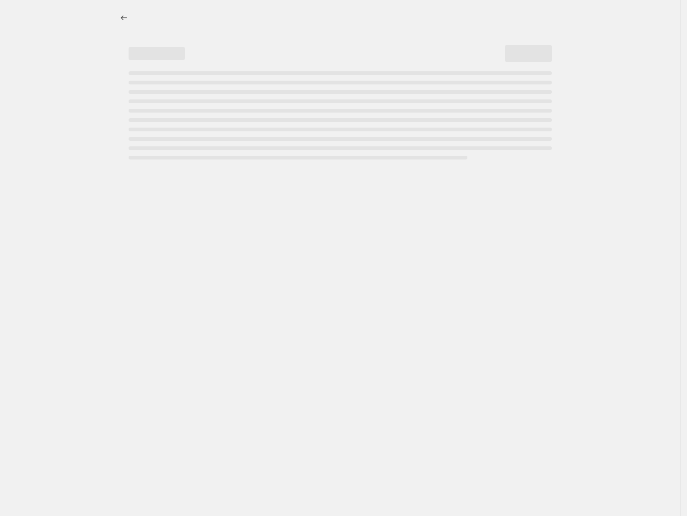
select select "percentage"
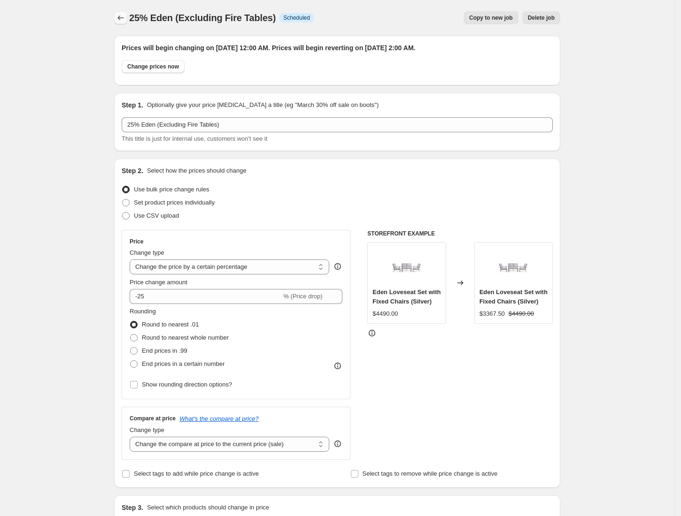
click at [125, 18] on icon "Price change jobs" at bounding box center [120, 17] width 9 height 9
